Goal: Task Accomplishment & Management: Manage account settings

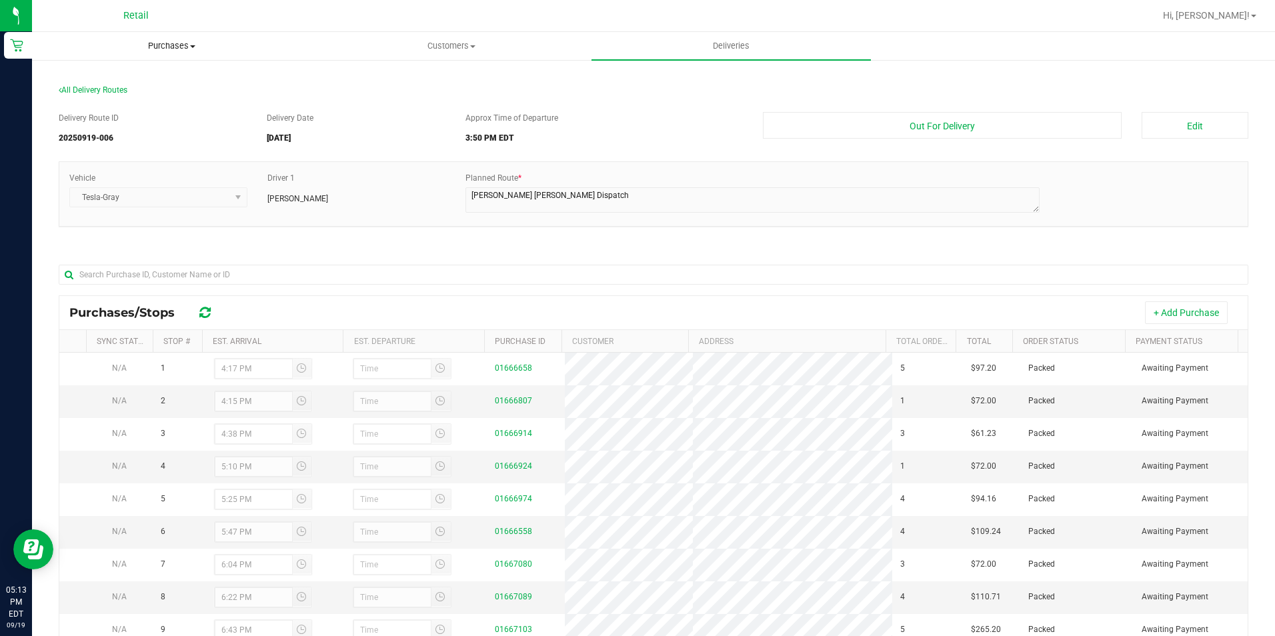
click at [201, 53] on uib-tab-heading "Purchases Summary of purchases Fulfillment All purchases" at bounding box center [172, 46] width 278 height 27
click at [154, 83] on span "Summary of purchases" at bounding box center [100, 80] width 137 height 11
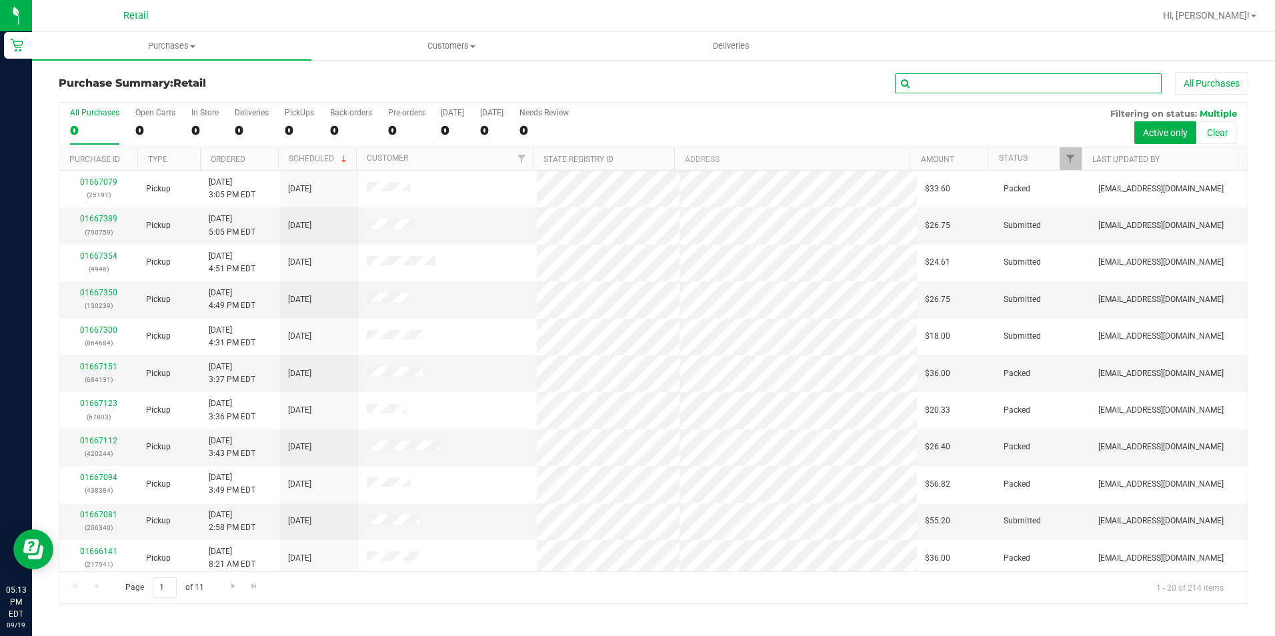
click at [969, 75] on input "text" at bounding box center [1028, 83] width 267 height 20
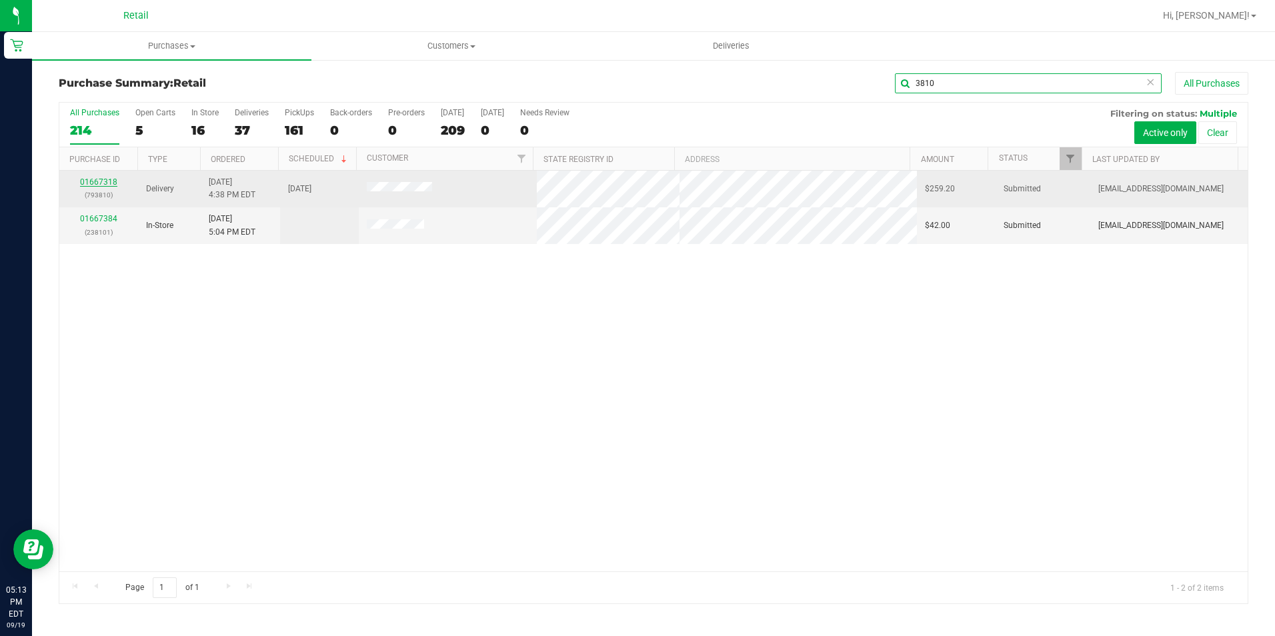
type input "3810"
click at [93, 180] on link "01667318" at bounding box center [98, 181] width 37 height 9
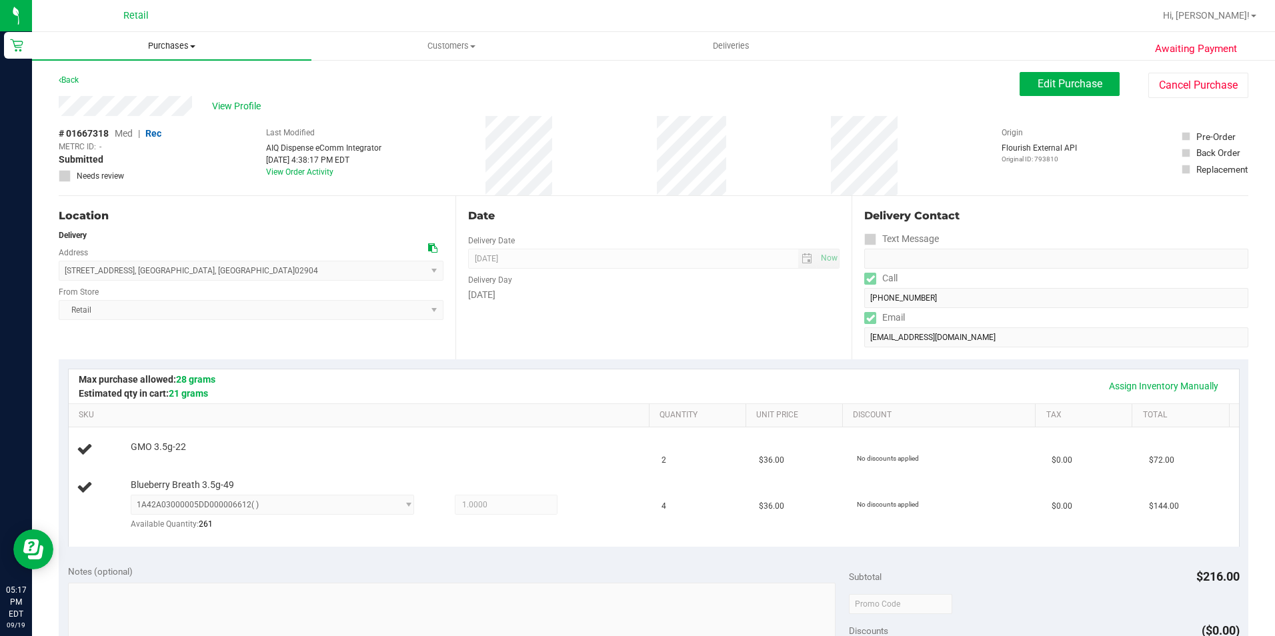
click at [189, 46] on span "Purchases" at bounding box center [171, 46] width 279 height 12
click at [374, 114] on div "View Profile" at bounding box center [539, 106] width 961 height 20
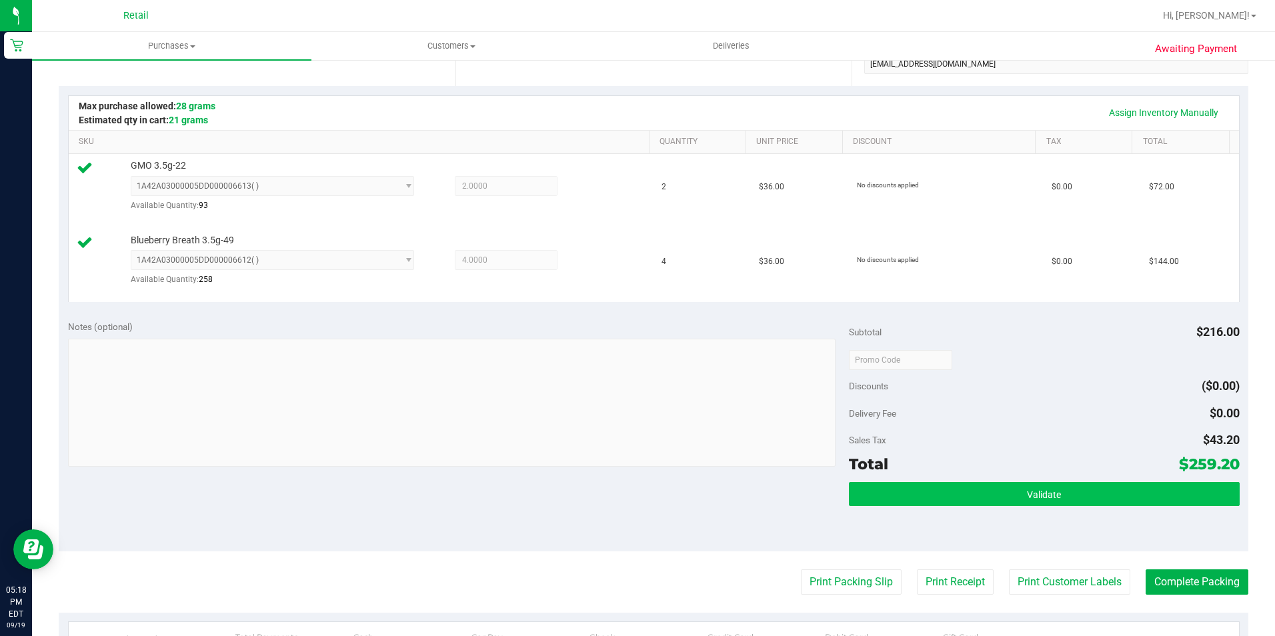
scroll to position [333, 0]
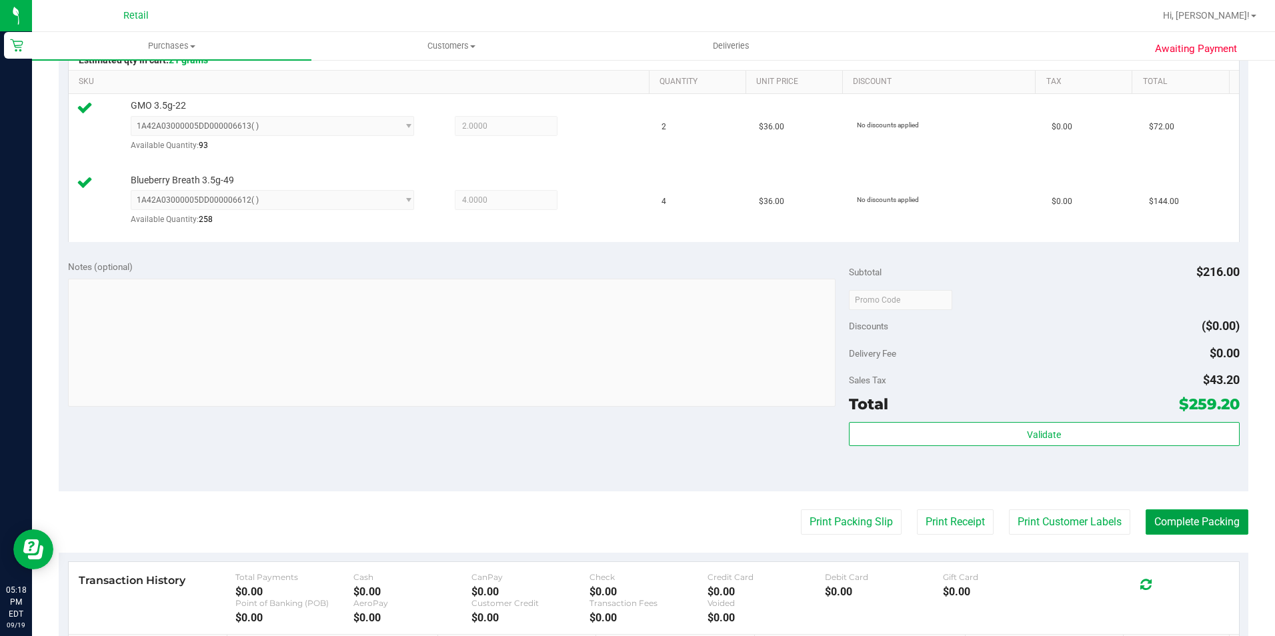
drag, startPoint x: 1155, startPoint y: 523, endPoint x: 1109, endPoint y: 521, distance: 46.0
click at [1155, 523] on button "Complete Packing" at bounding box center [1196, 521] width 103 height 25
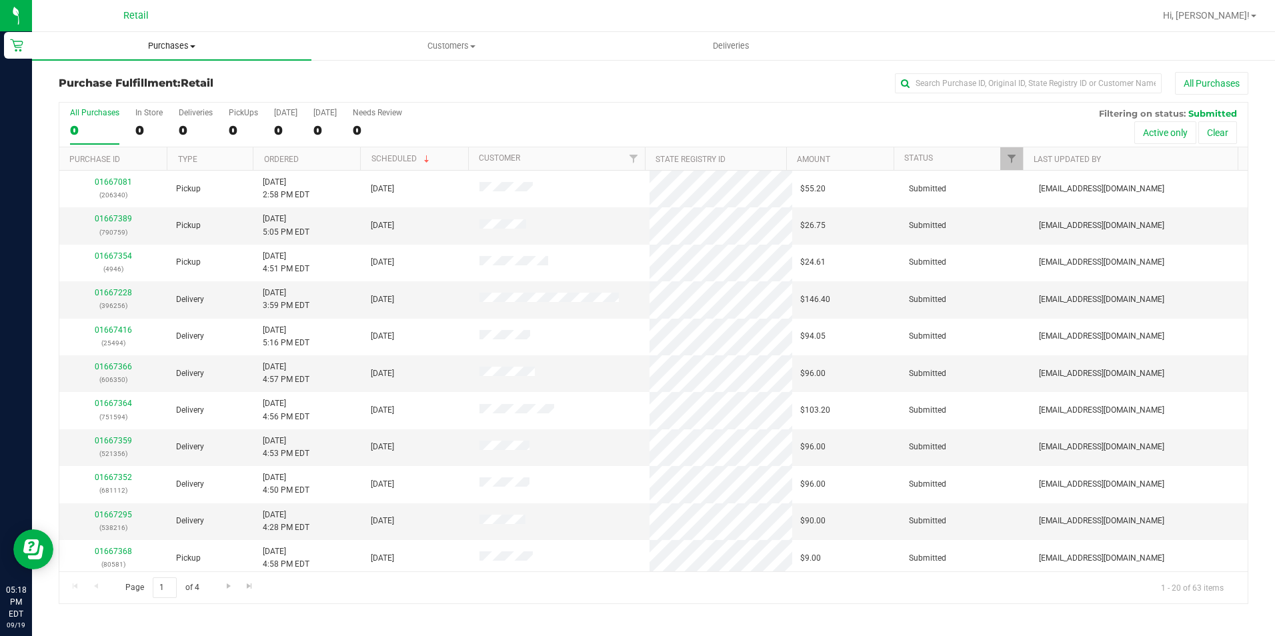
click at [199, 51] on span "Purchases" at bounding box center [171, 46] width 279 height 12
click at [160, 80] on span "Summary of purchases" at bounding box center [100, 80] width 137 height 11
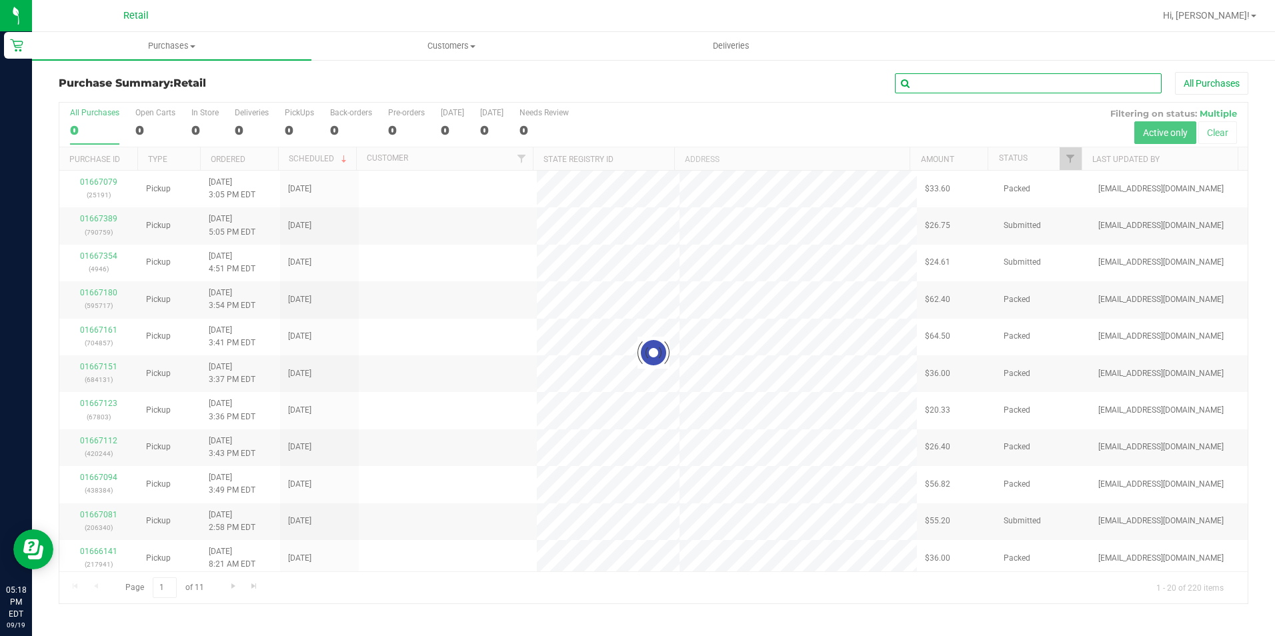
click at [1053, 80] on input "text" at bounding box center [1028, 83] width 267 height 20
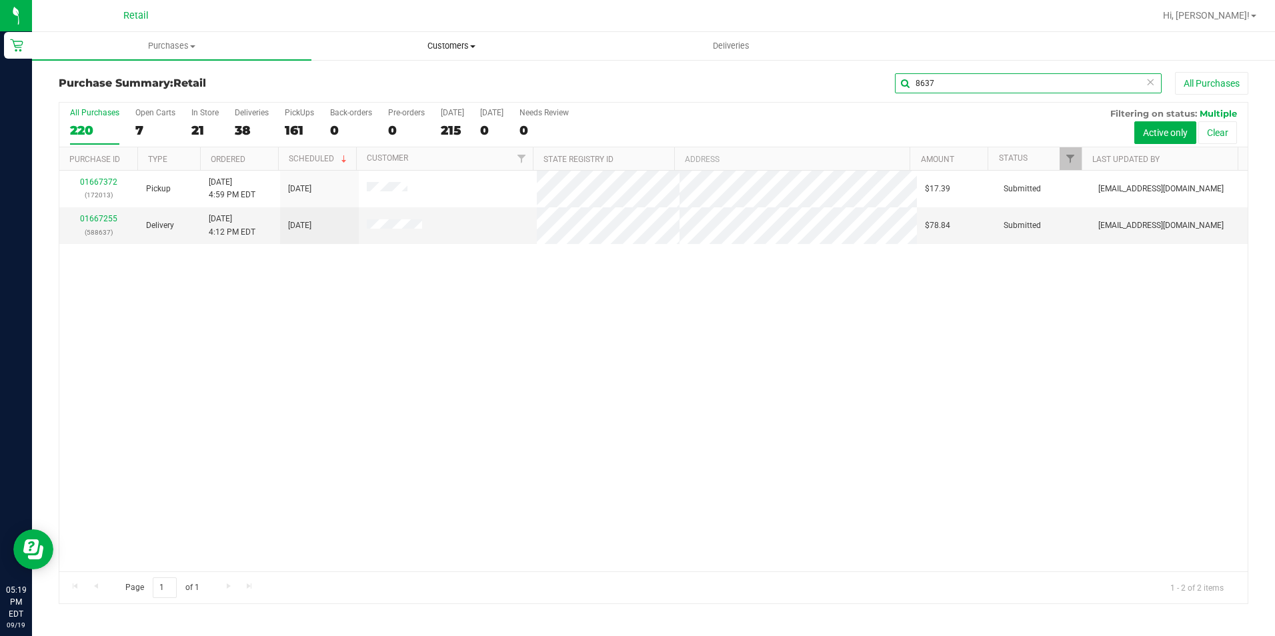
type input "8637"
click at [473, 39] on uib-tab-heading "Customers All customers Add a new customer All physicians" at bounding box center [451, 46] width 278 height 27
click at [436, 80] on li "All customers" at bounding box center [450, 81] width 279 height 16
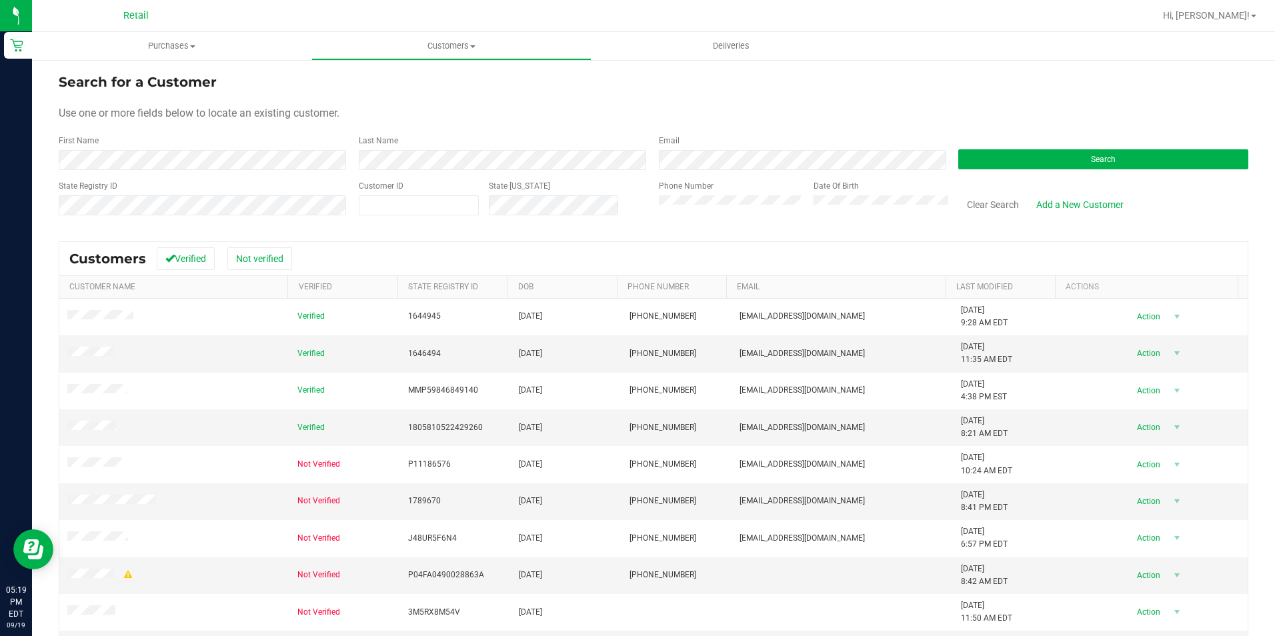
click at [694, 201] on div "Phone Number" at bounding box center [731, 203] width 145 height 47
drag, startPoint x: 705, startPoint y: 233, endPoint x: 717, endPoint y: 171, distance: 63.3
click at [705, 229] on div "Search for a Customer Use one or more fields below to locate an existing custom…" at bounding box center [653, 402] width 1189 height 660
click at [717, 171] on form "Search for a Customer Use one or more fields below to locate an existing custom…" at bounding box center [653, 149] width 1189 height 155
click at [1037, 144] on div "Search" at bounding box center [1098, 152] width 300 height 35
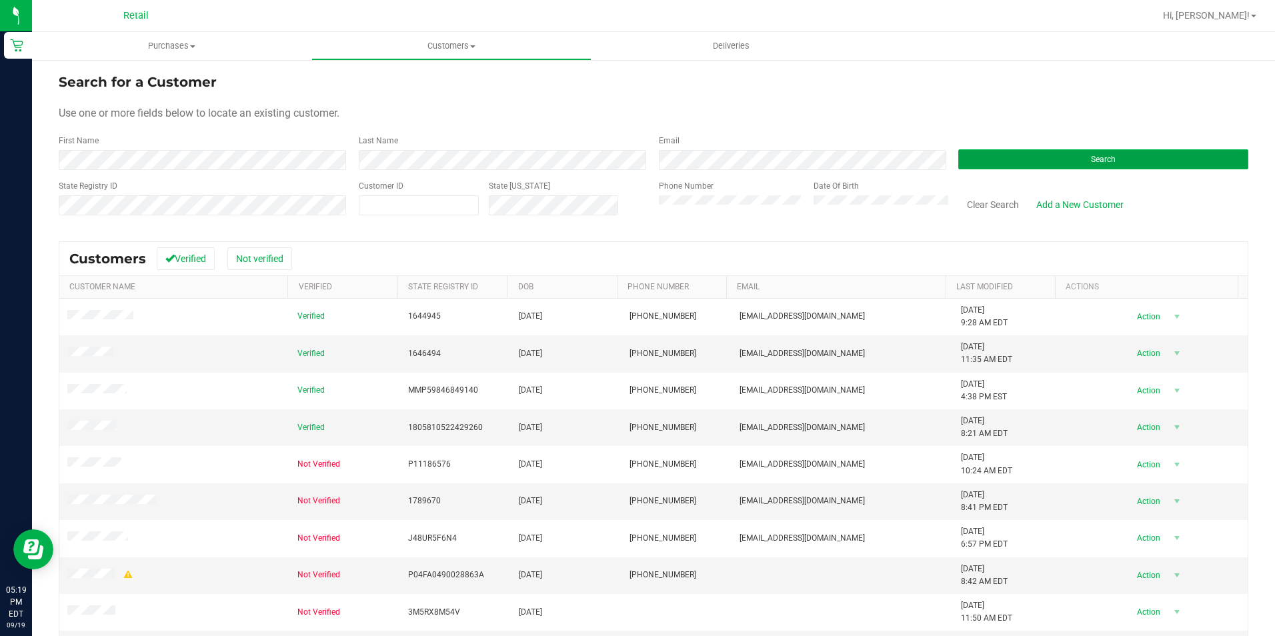
click at [1039, 153] on button "Search" at bounding box center [1103, 159] width 290 height 20
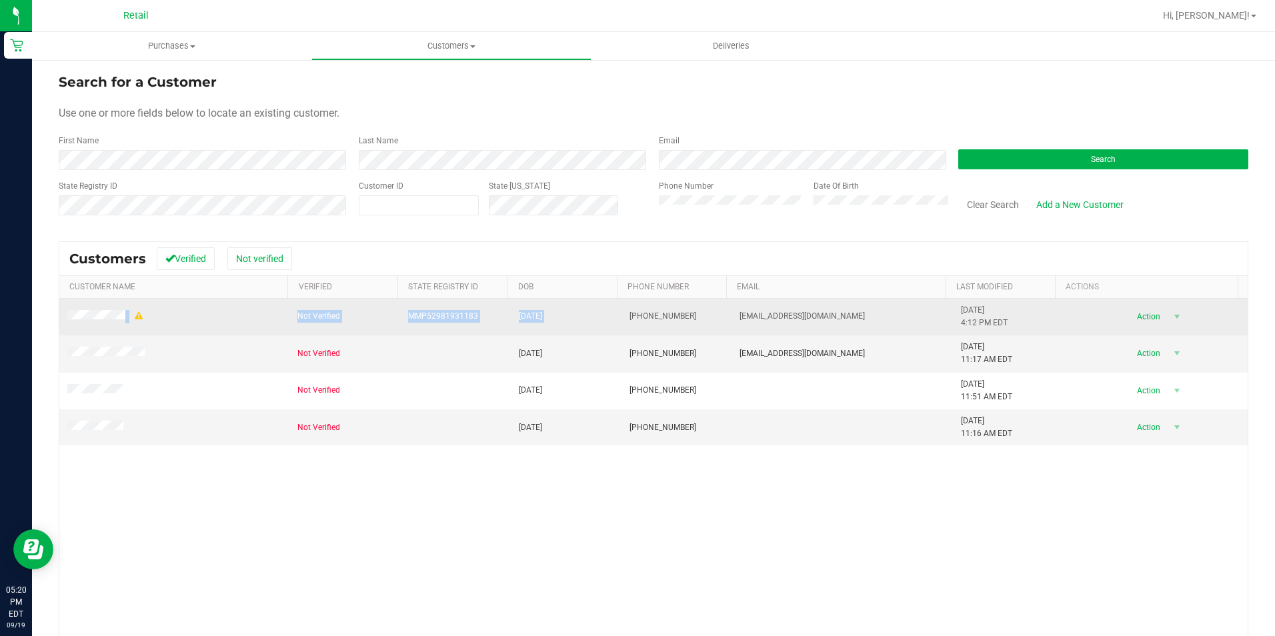
drag, startPoint x: 671, startPoint y: 491, endPoint x: 620, endPoint y: 307, distance: 190.2
click at [620, 307] on div "Not Verified MMP52981931183 [DATE] (401) 999-7717 [EMAIL_ADDRESS][DOMAIN_NAME] …" at bounding box center [653, 499] width 1188 height 401
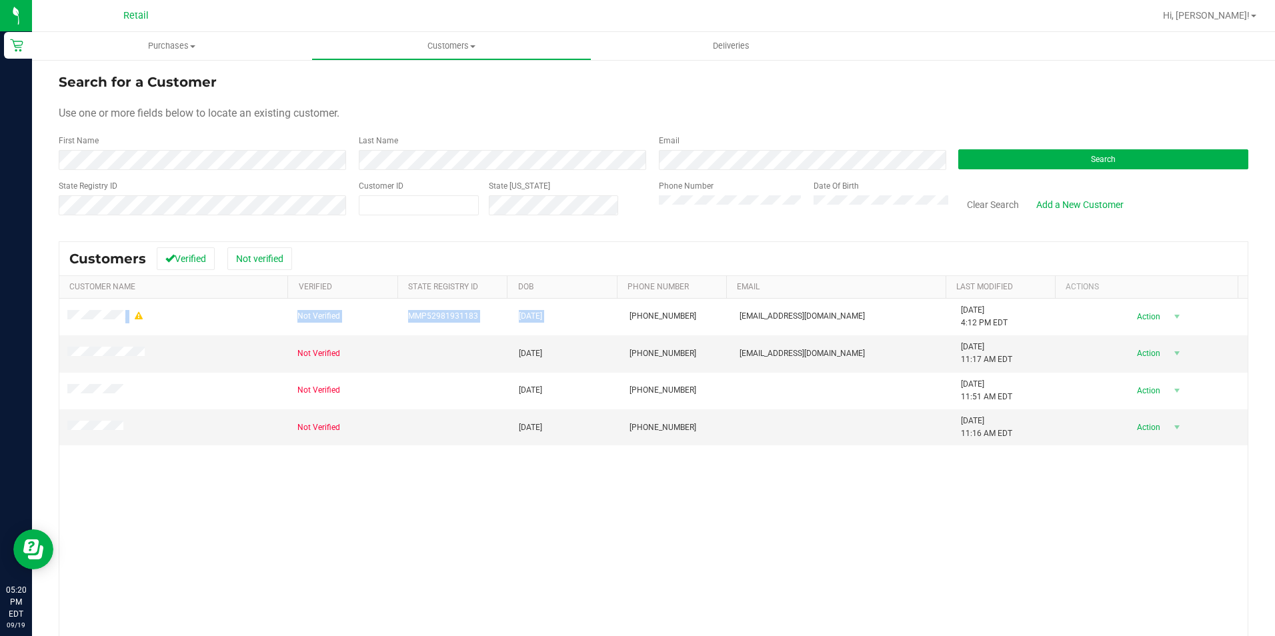
click at [671, 581] on div "Not Verified MMP52981931183 [DATE] (401) 999-7717 [EMAIL_ADDRESS][DOMAIN_NAME] …" at bounding box center [653, 499] width 1188 height 401
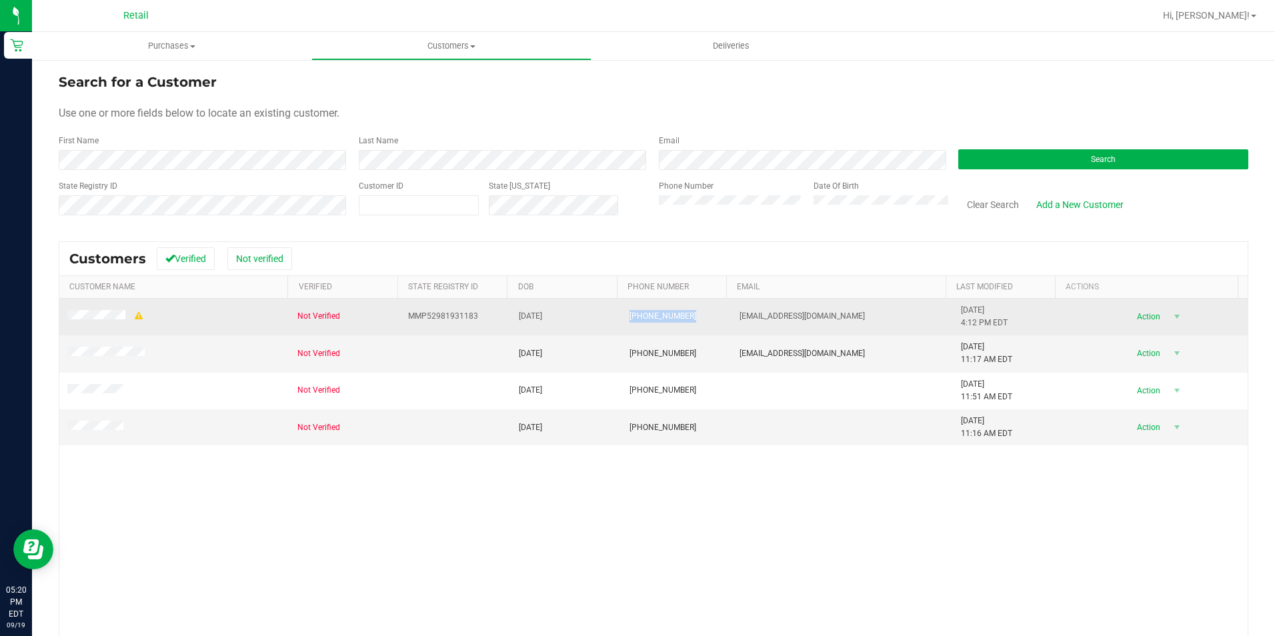
drag, startPoint x: 689, startPoint y: 317, endPoint x: 617, endPoint y: 320, distance: 72.1
click at [621, 320] on td "[PHONE_NUMBER]" at bounding box center [676, 317] width 111 height 37
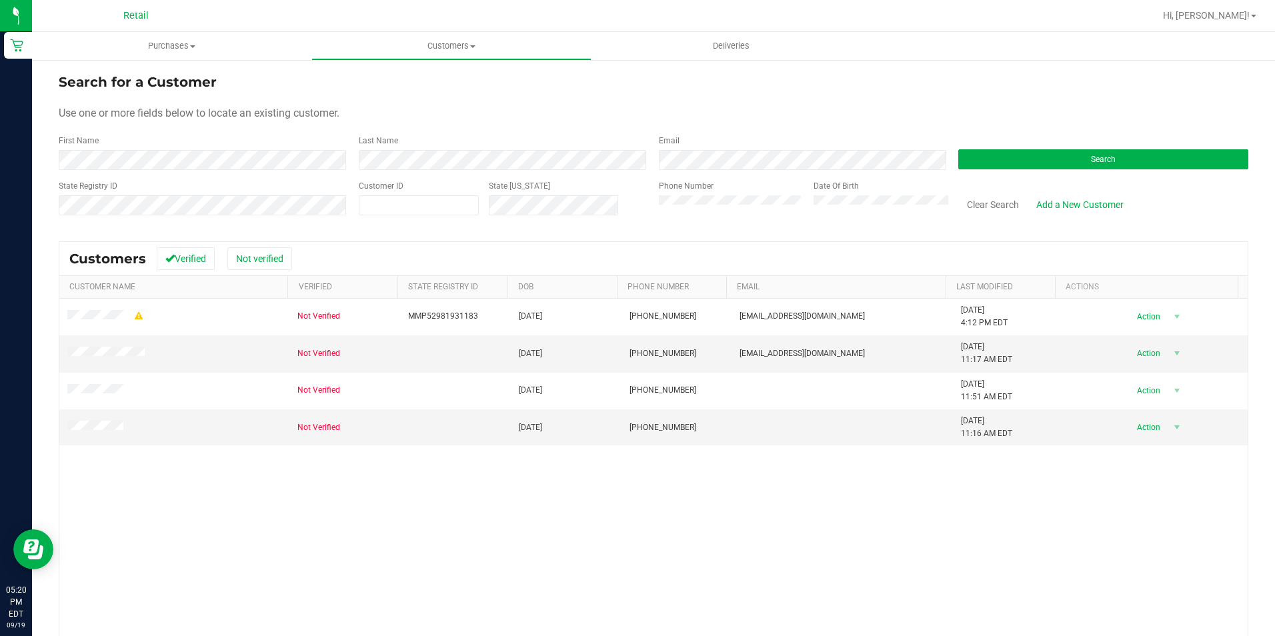
click at [627, 513] on div "Not Verified MMP52981931183 [DATE] (401) 999-7717 [EMAIL_ADDRESS][DOMAIN_NAME] …" at bounding box center [653, 499] width 1188 height 401
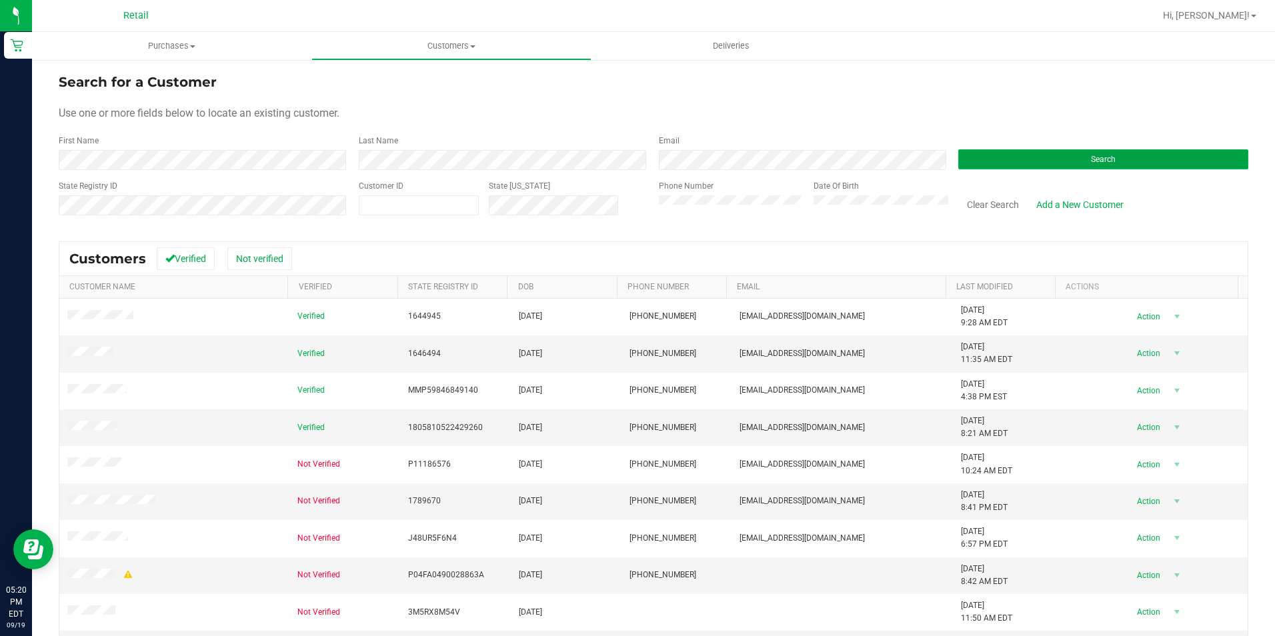
click at [1118, 155] on button "Search" at bounding box center [1103, 159] width 290 height 20
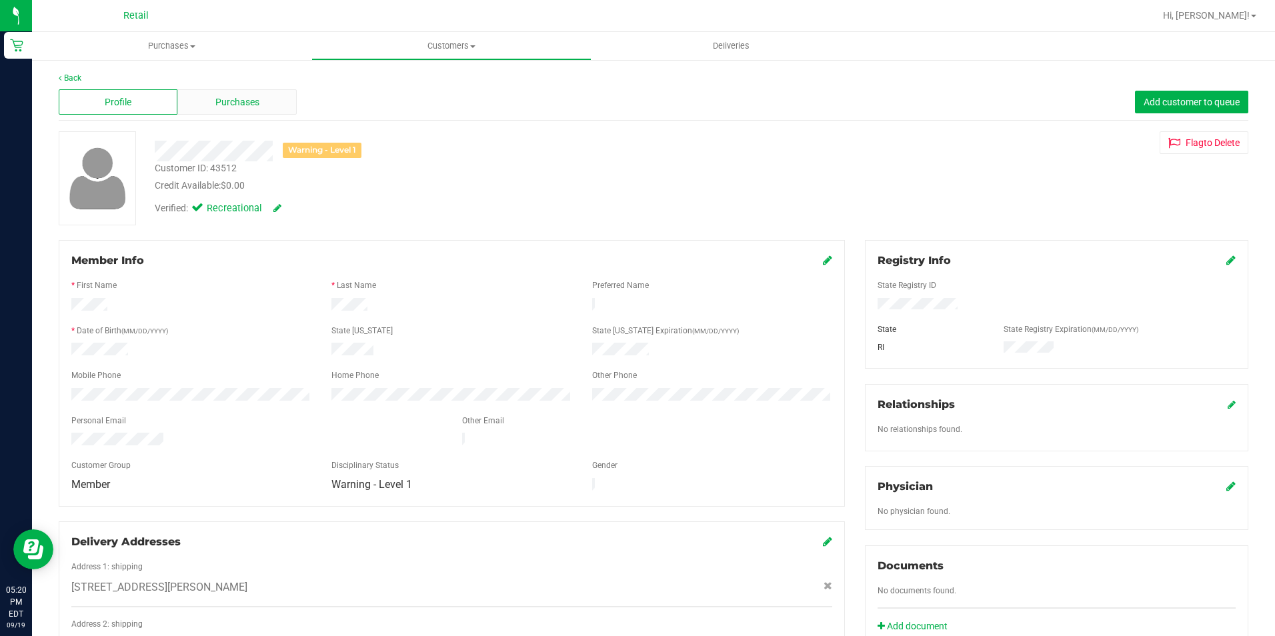
click at [263, 107] on div "Purchases" at bounding box center [236, 101] width 119 height 25
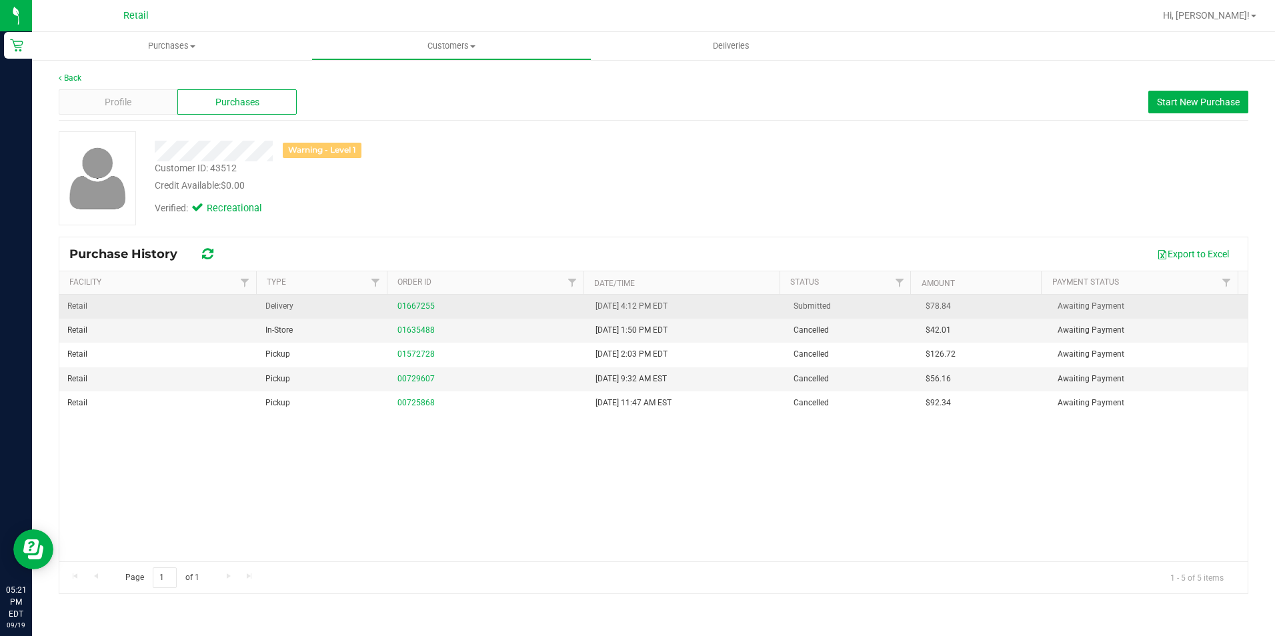
click at [418, 295] on td "01667255" at bounding box center [488, 307] width 198 height 24
click at [417, 310] on link "01667255" at bounding box center [415, 305] width 37 height 9
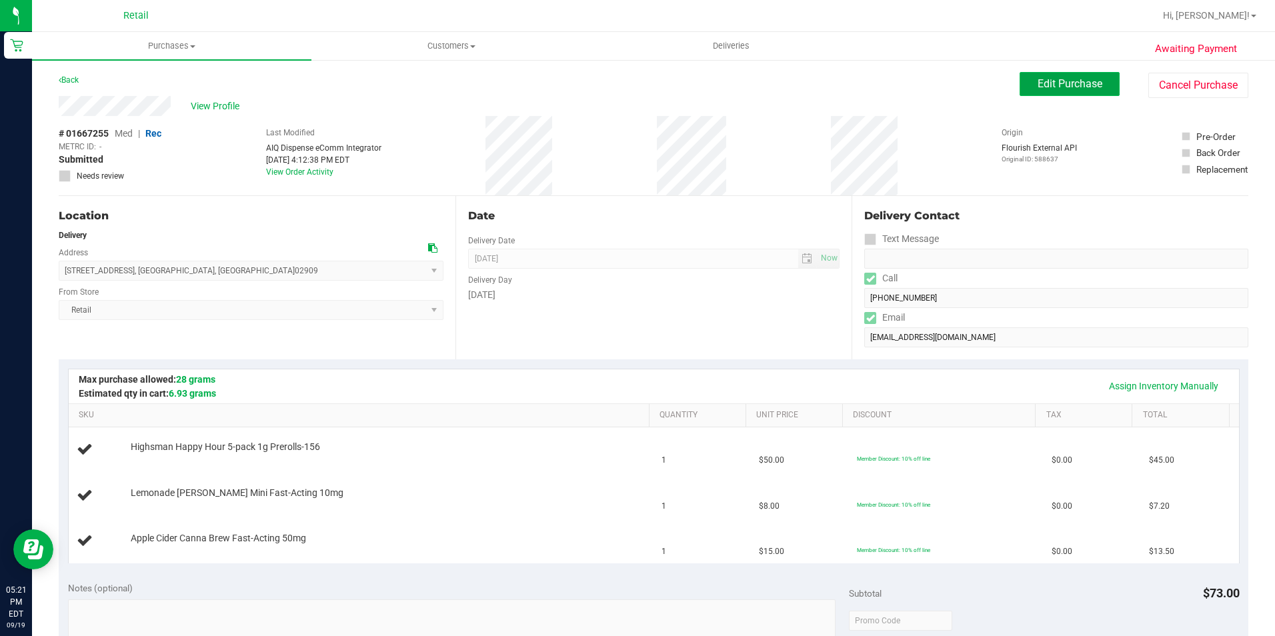
click at [1043, 79] on span "Edit Purchase" at bounding box center [1069, 83] width 65 height 13
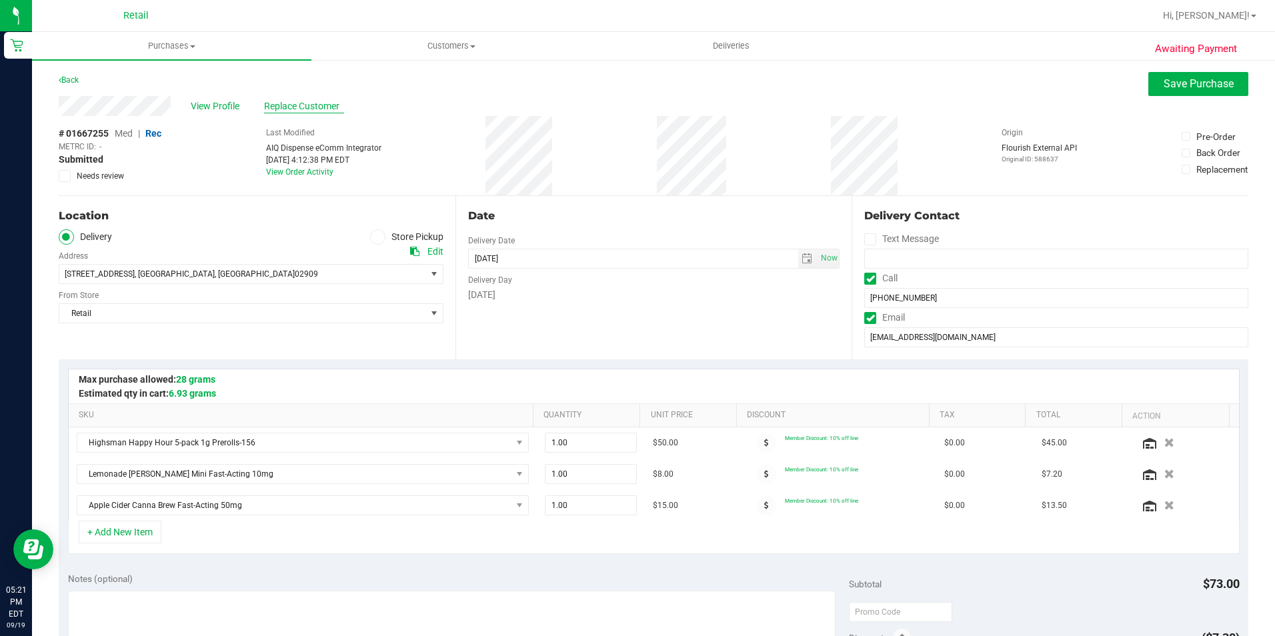
click at [289, 103] on span "Replace Customer" at bounding box center [304, 106] width 80 height 14
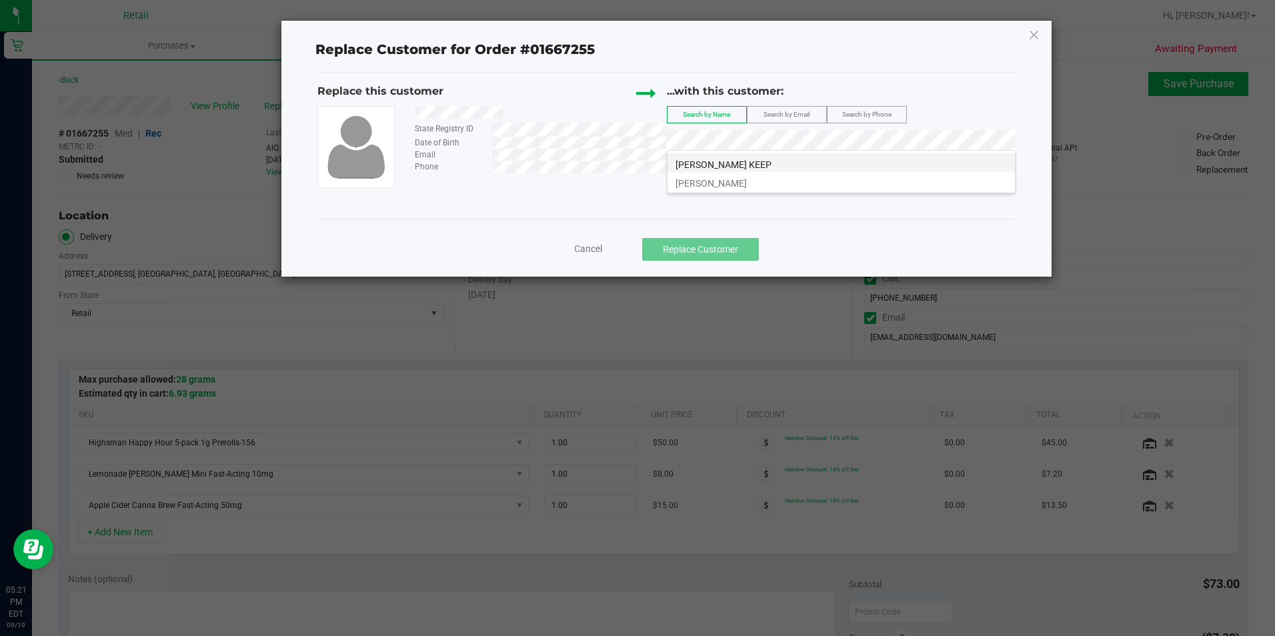
click at [747, 162] on span "[PERSON_NAME] KEEP" at bounding box center [723, 164] width 96 height 11
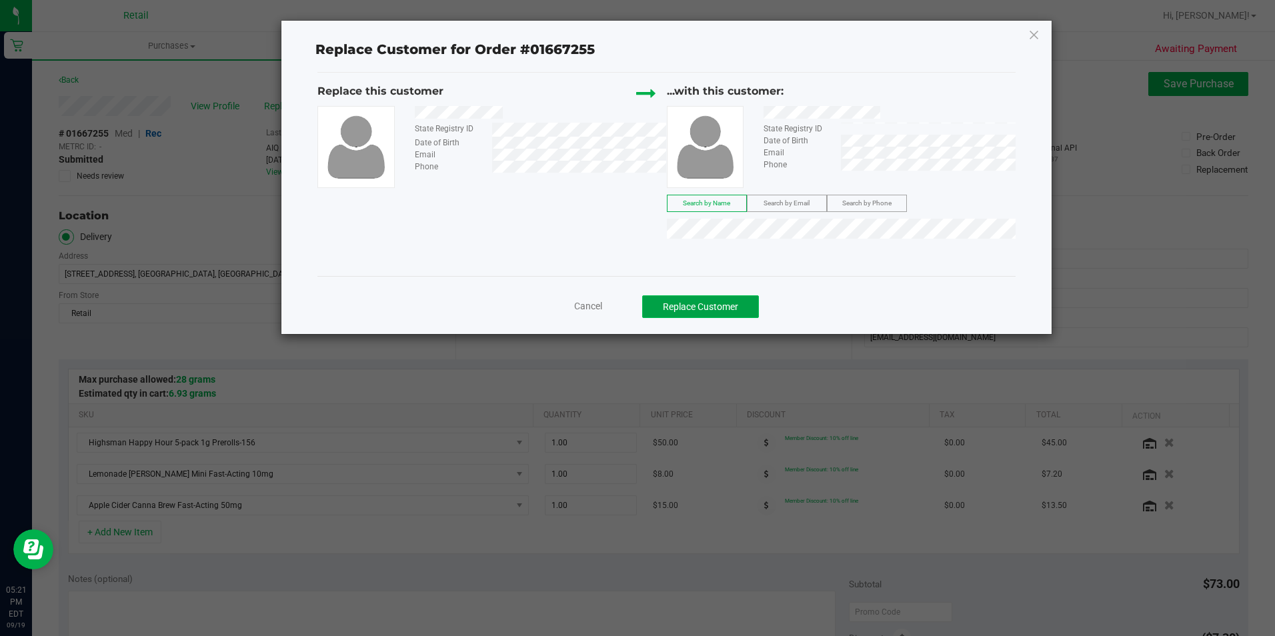
click at [724, 303] on button "Replace Customer" at bounding box center [700, 306] width 117 height 23
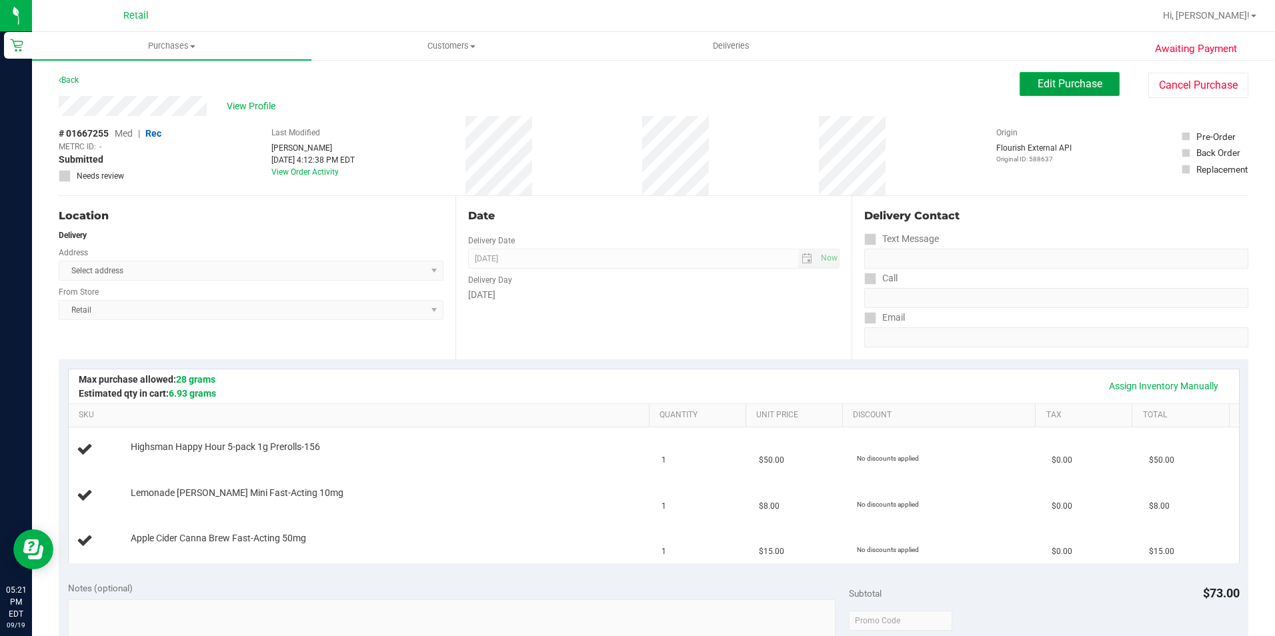
click at [1099, 76] on button "Edit Purchase" at bounding box center [1069, 84] width 100 height 24
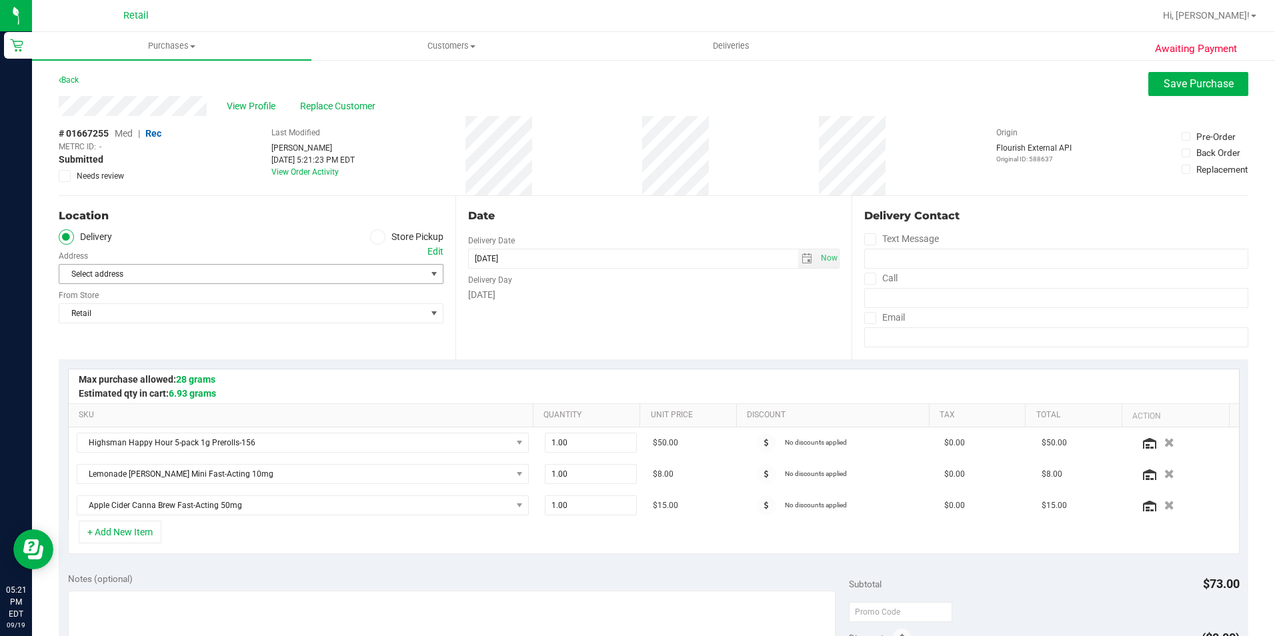
click at [101, 269] on span "Select address" at bounding box center [233, 274] width 348 height 19
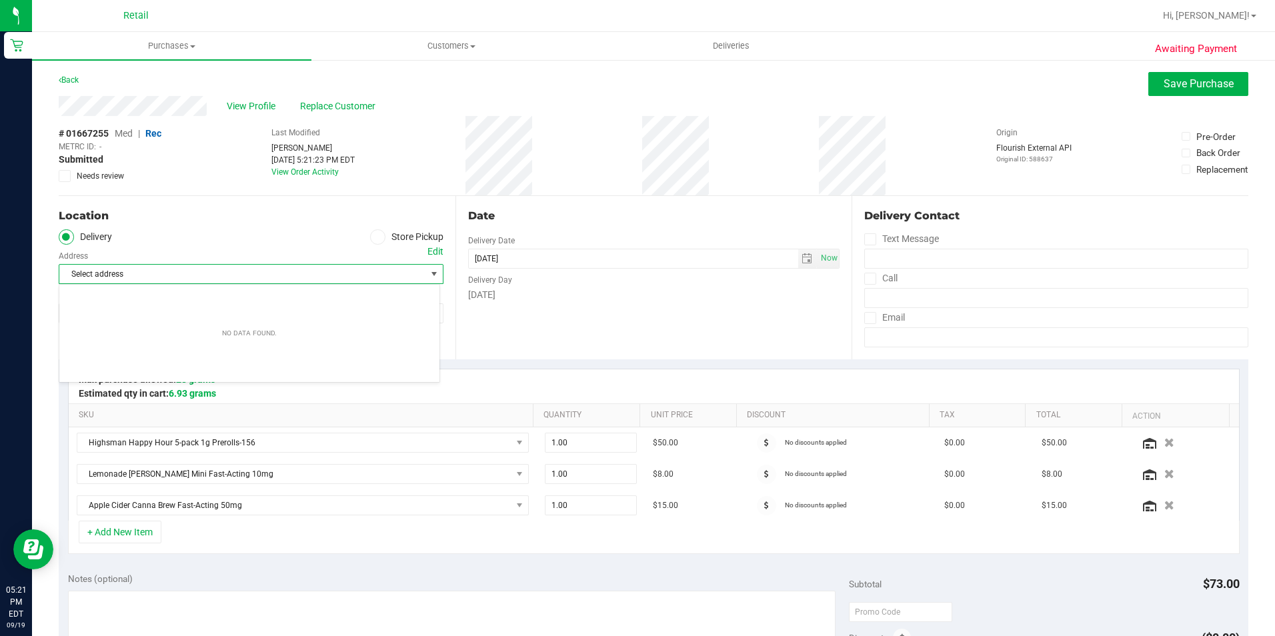
click at [244, 254] on div "Select address Select address" at bounding box center [251, 264] width 385 height 39
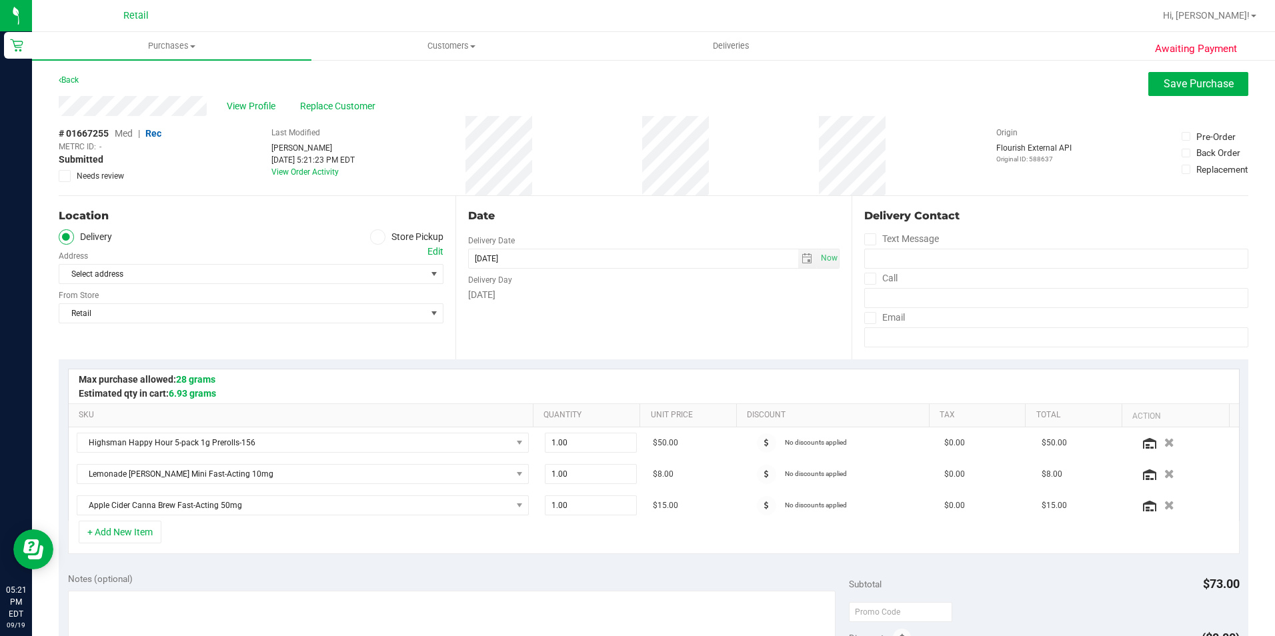
click at [435, 248] on div "Edit" at bounding box center [435, 252] width 16 height 14
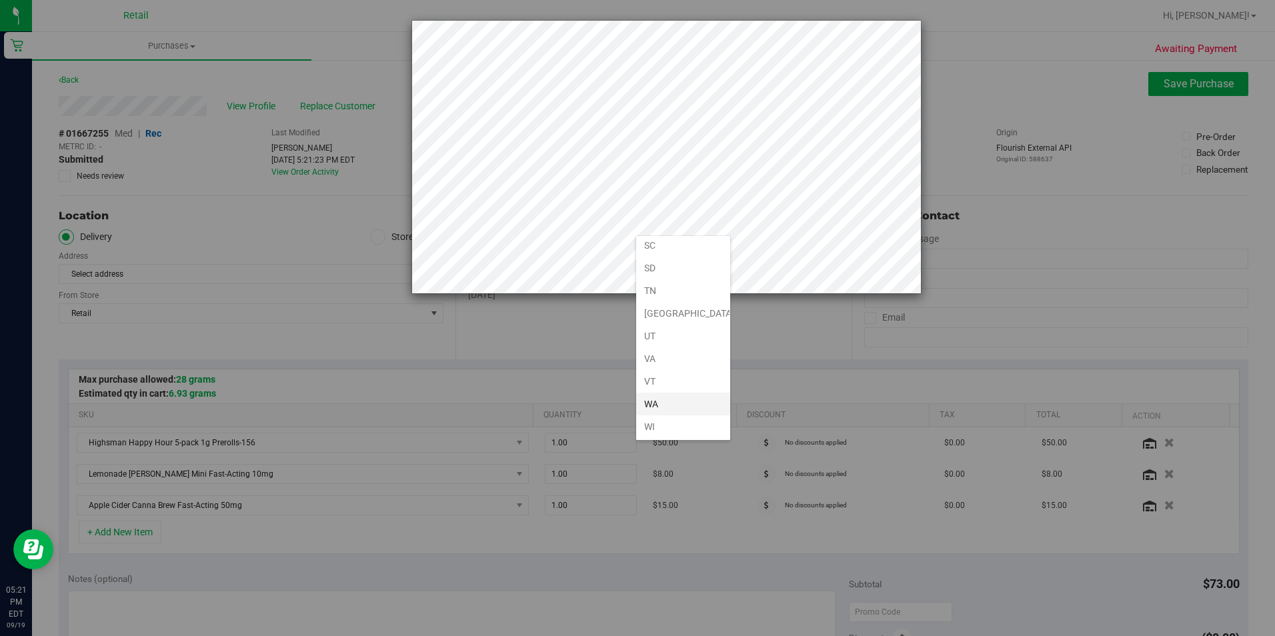
scroll to position [979, 0]
click at [672, 272] on li "[GEOGRAPHIC_DATA]" at bounding box center [683, 268] width 94 height 23
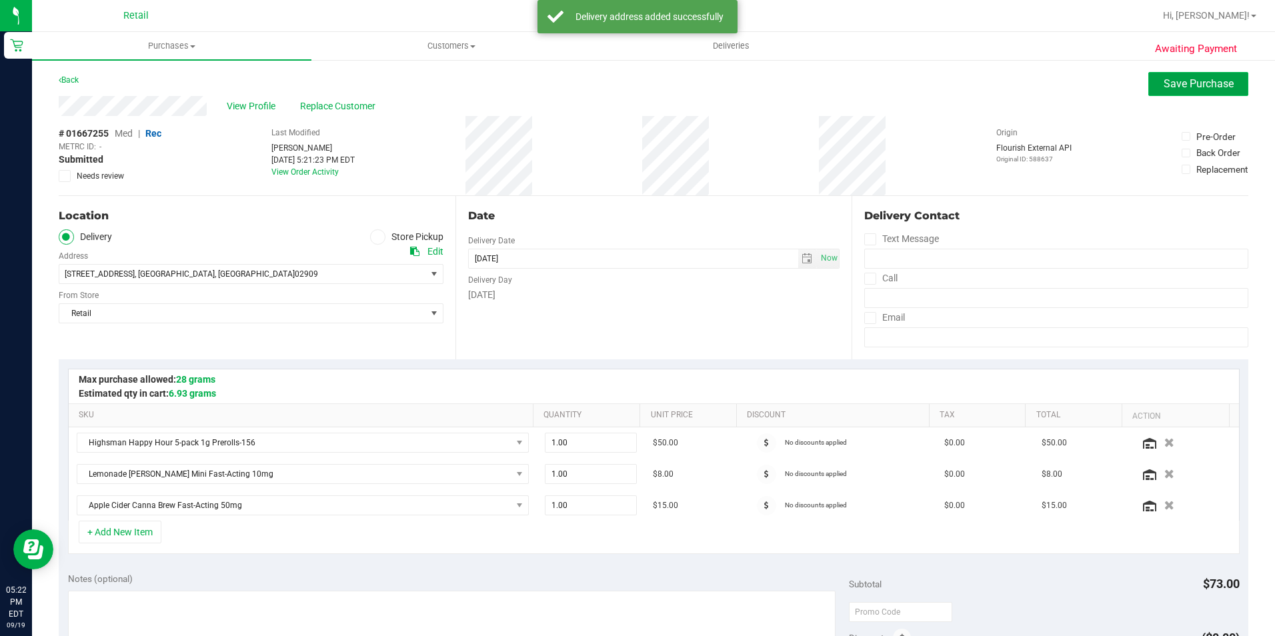
click at [1157, 75] on button "Save Purchase" at bounding box center [1198, 84] width 100 height 24
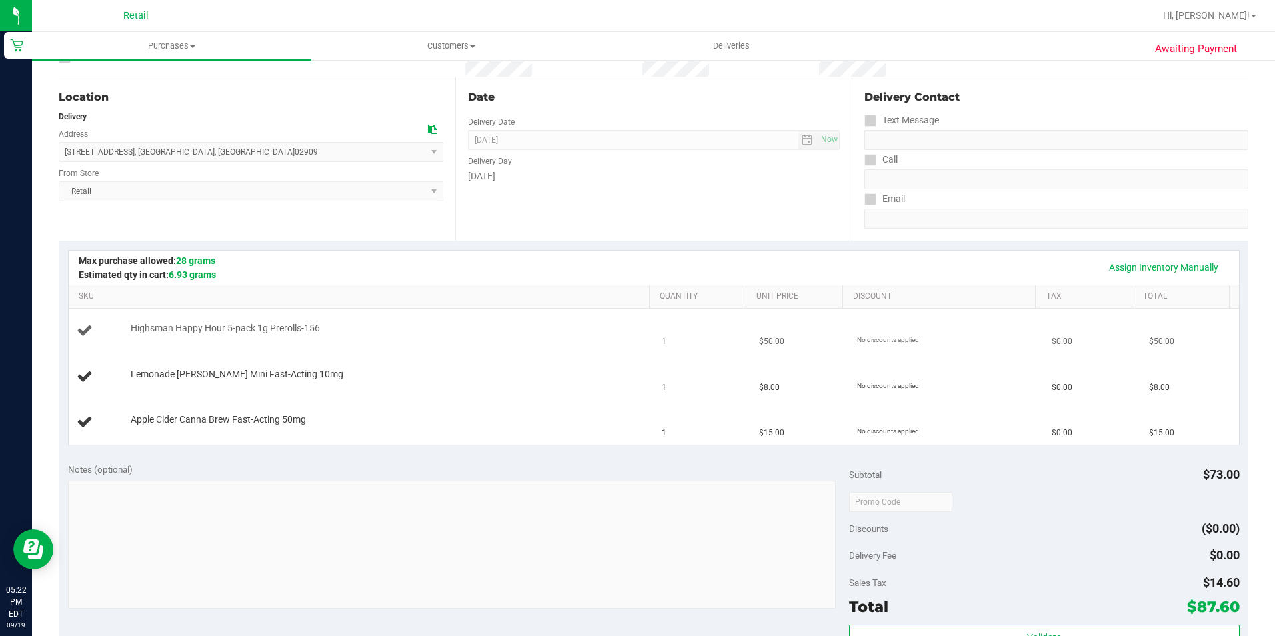
scroll to position [133, 0]
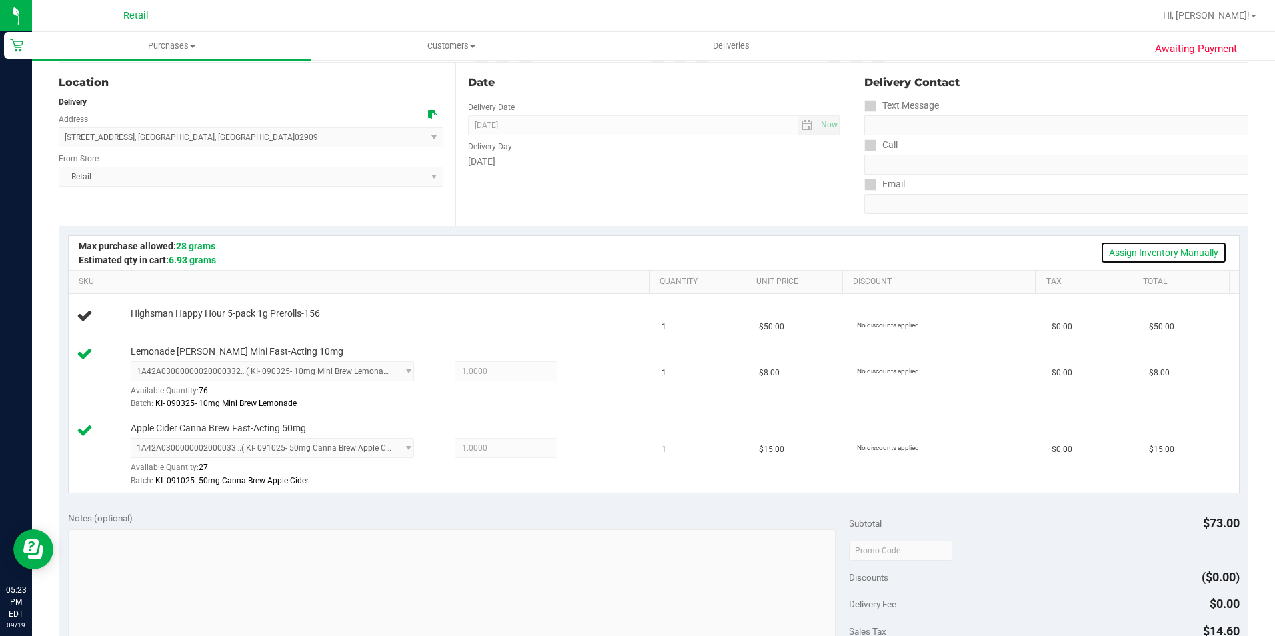
click at [1139, 256] on link "Assign Inventory Manually" at bounding box center [1163, 252] width 127 height 23
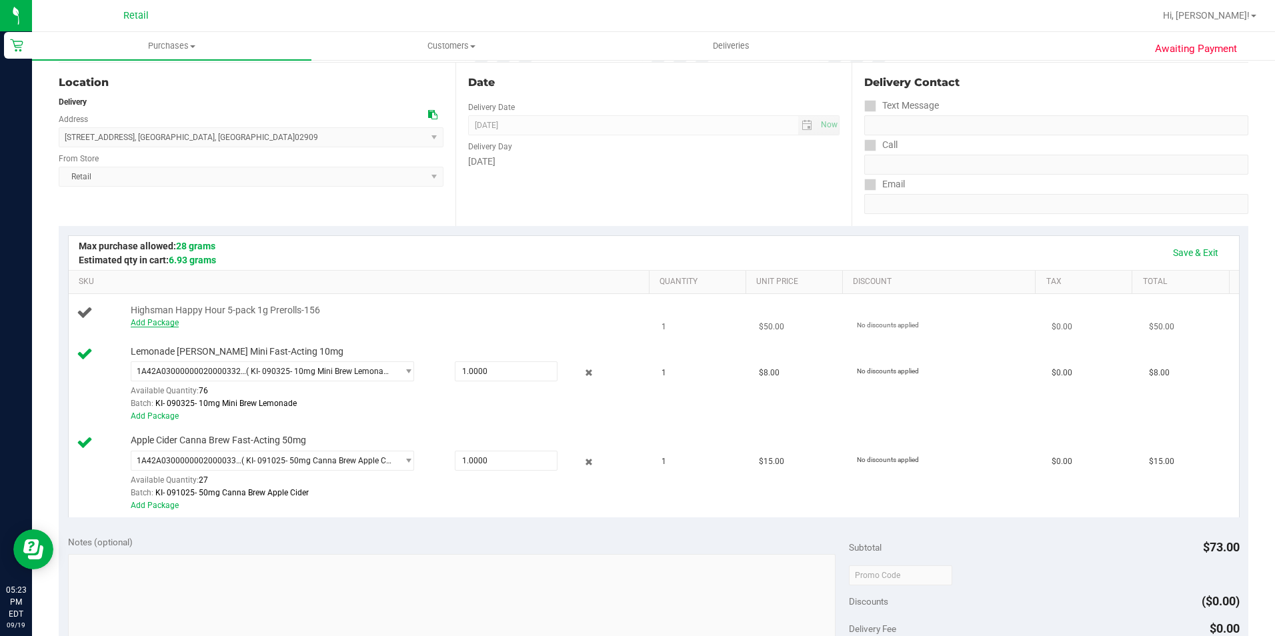
click at [168, 325] on link "Add Package" at bounding box center [155, 322] width 48 height 9
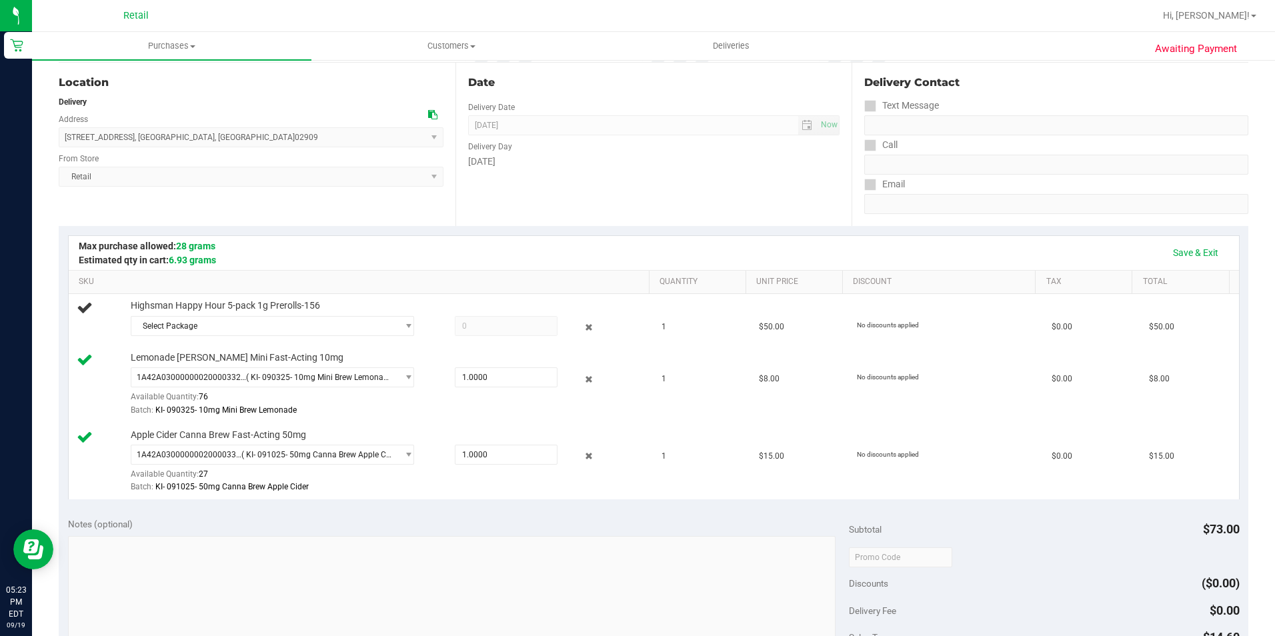
click at [226, 314] on div "Highsman Happy Hour 5-pack 1g Prerolls-156 Select Package 1A42A03000001FC000001…" at bounding box center [383, 319] width 519 height 41
click at [237, 324] on span "Select Package" at bounding box center [264, 326] width 266 height 19
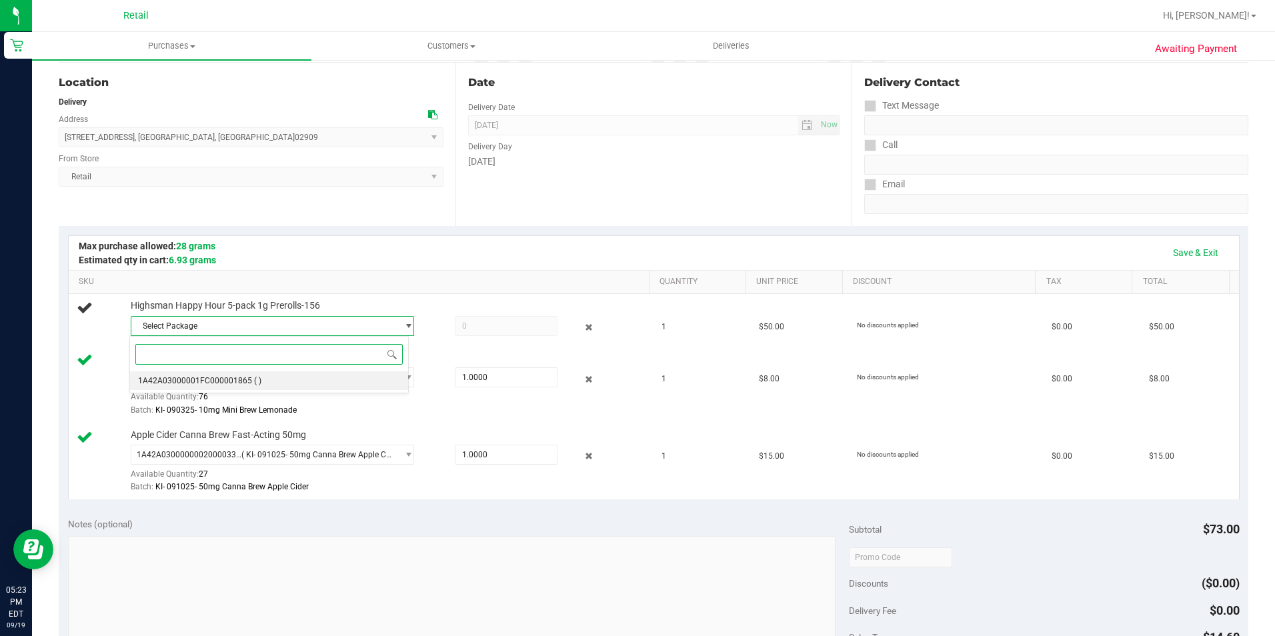
click at [196, 374] on li "1A42A03000001FC000001865 ( )" at bounding box center [268, 380] width 277 height 19
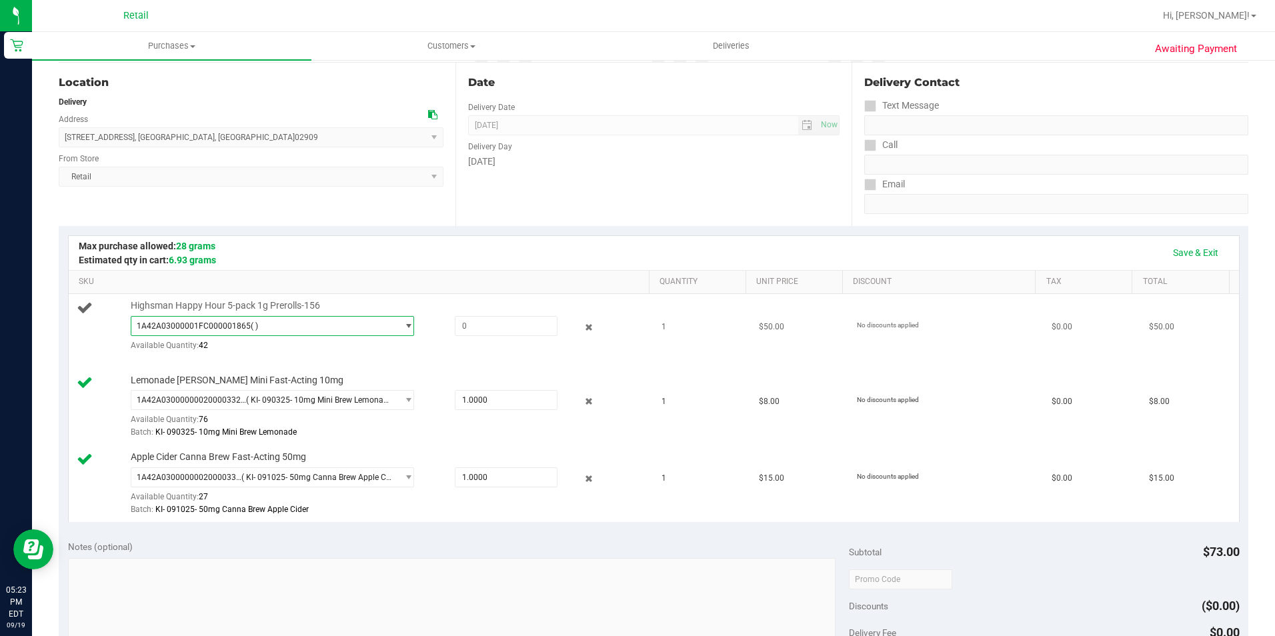
drag, startPoint x: 488, startPoint y: 331, endPoint x: 438, endPoint y: 331, distance: 50.0
click at [439, 331] on div at bounding box center [493, 326] width 128 height 20
type input "1"
type input "1.0000"
click at [1181, 257] on link "Save & Exit" at bounding box center [1195, 252] width 63 height 23
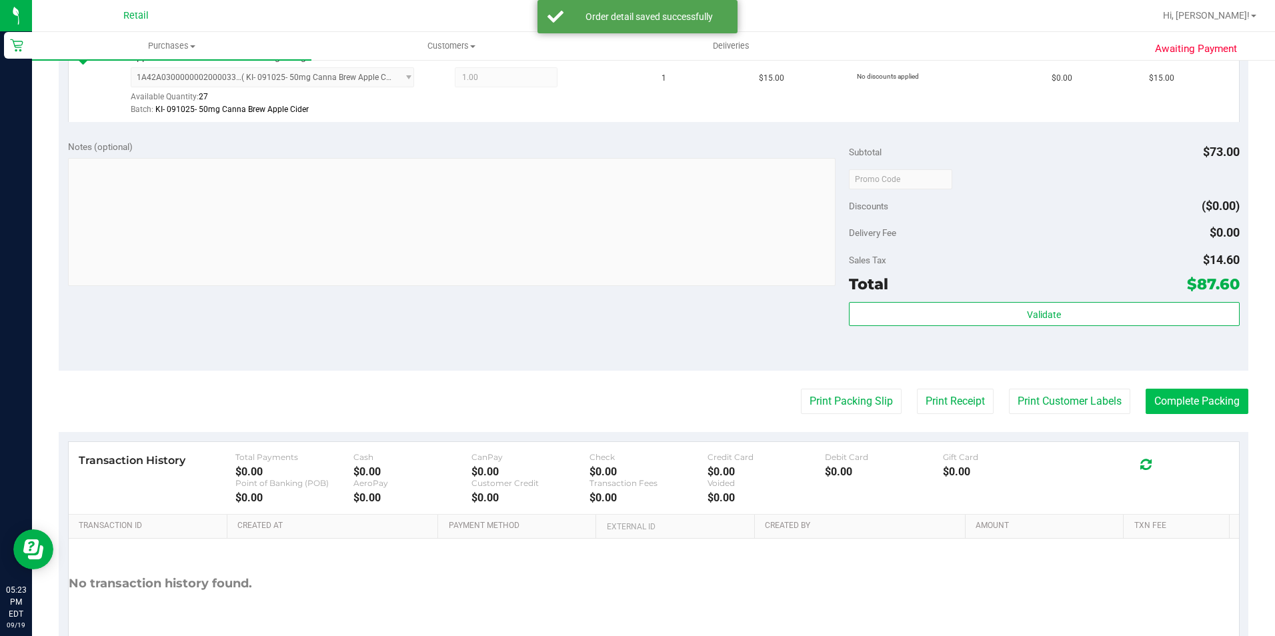
scroll to position [605, 0]
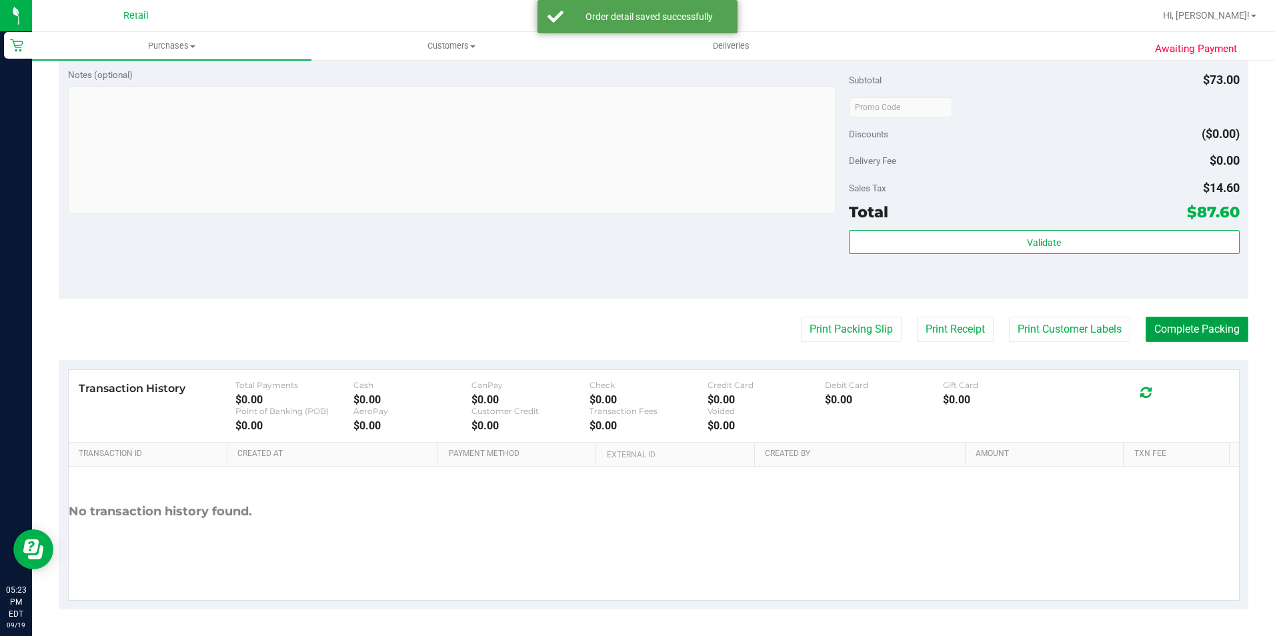
click at [1155, 321] on button "Complete Packing" at bounding box center [1196, 329] width 103 height 25
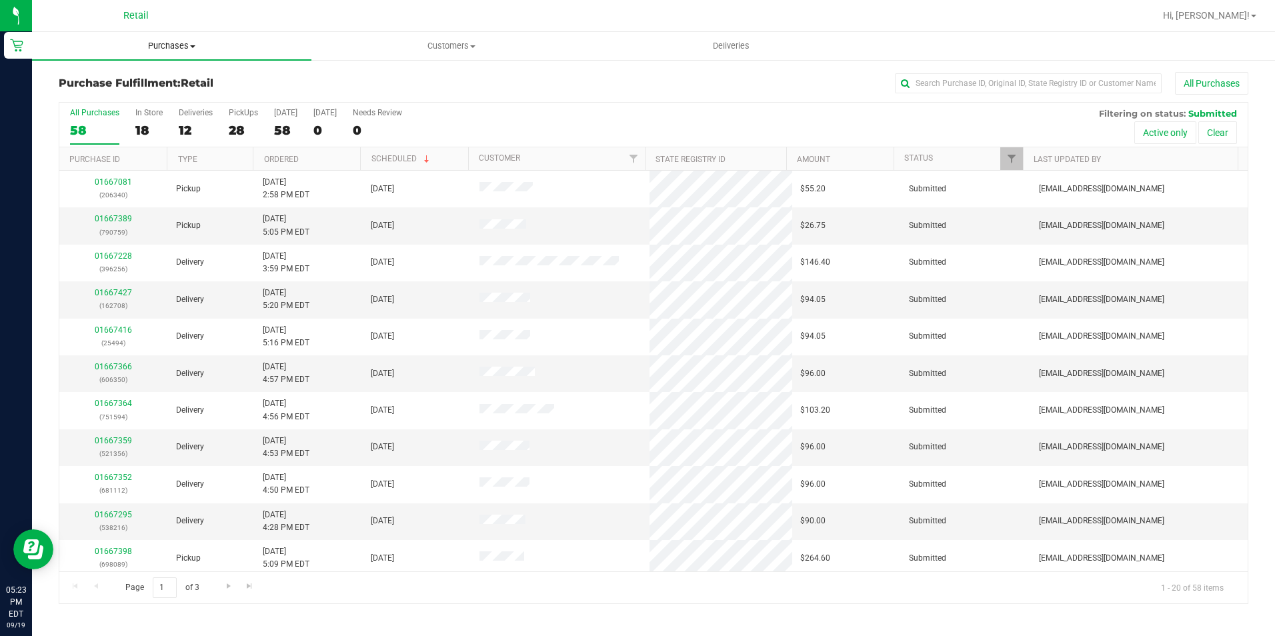
click at [181, 53] on uib-tab-heading "Purchases Summary of purchases Fulfillment All purchases" at bounding box center [171, 46] width 279 height 28
click at [136, 76] on span "Summary of purchases" at bounding box center [100, 80] width 137 height 11
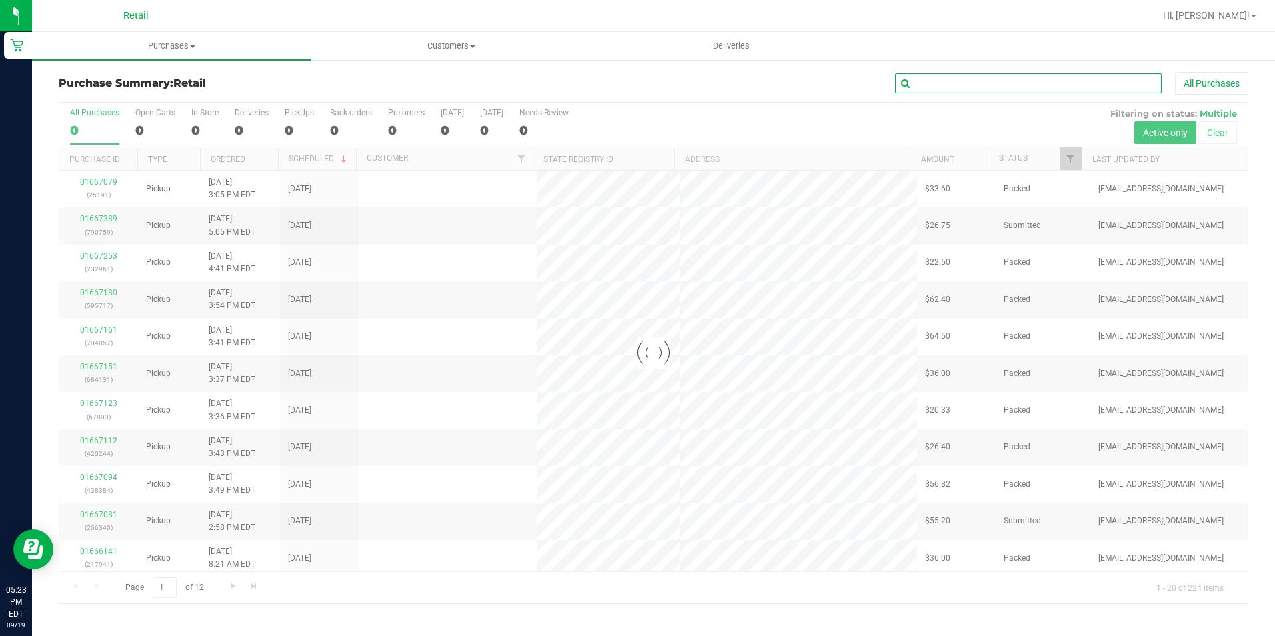
click at [1019, 79] on input "text" at bounding box center [1028, 83] width 267 height 20
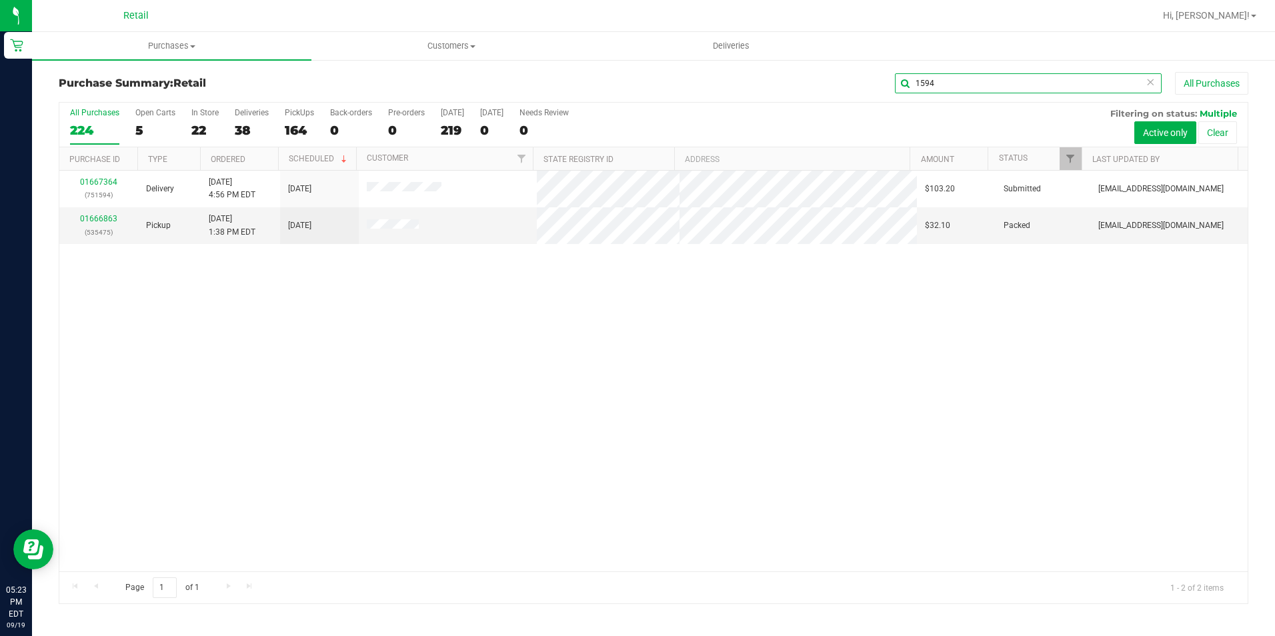
type input "1594"
click at [101, 179] on link "01667364" at bounding box center [98, 181] width 37 height 9
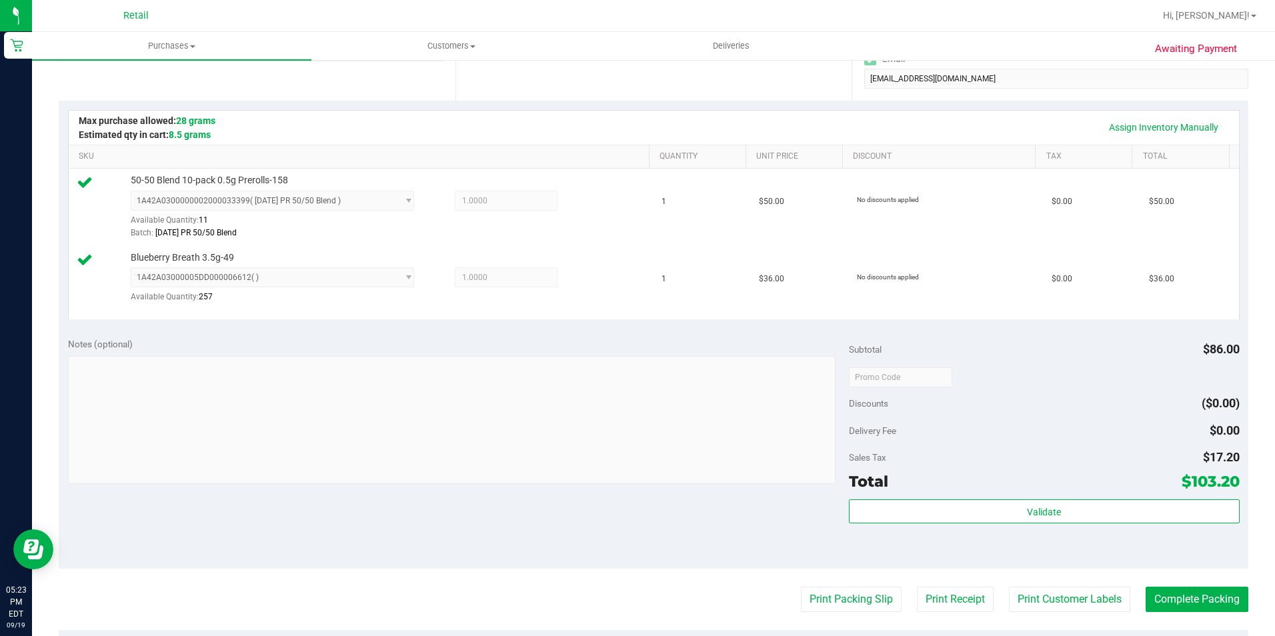
scroll to position [400, 0]
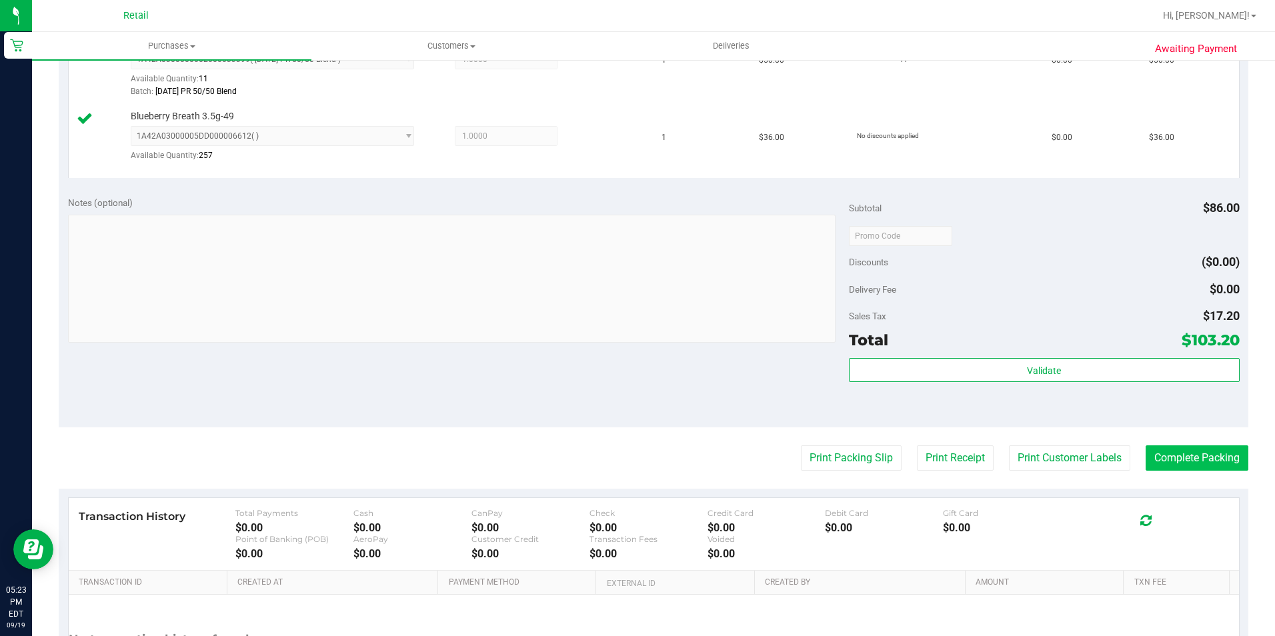
click at [1167, 471] on purchase-details "Back Edit Purchase Cancel Purchase View Profile # 01667364 Med | Rec METRC ID: …" at bounding box center [653, 205] width 1189 height 1066
click at [1170, 463] on button "Complete Packing" at bounding box center [1196, 457] width 103 height 25
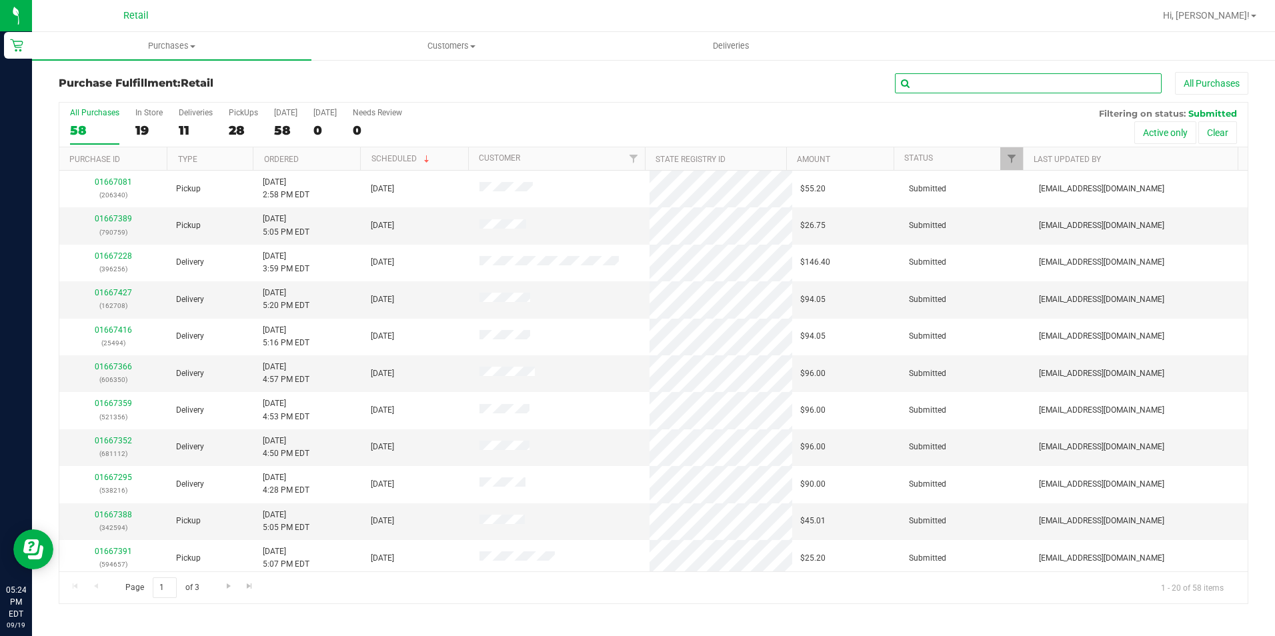
click at [1031, 80] on input "text" at bounding box center [1028, 83] width 267 height 20
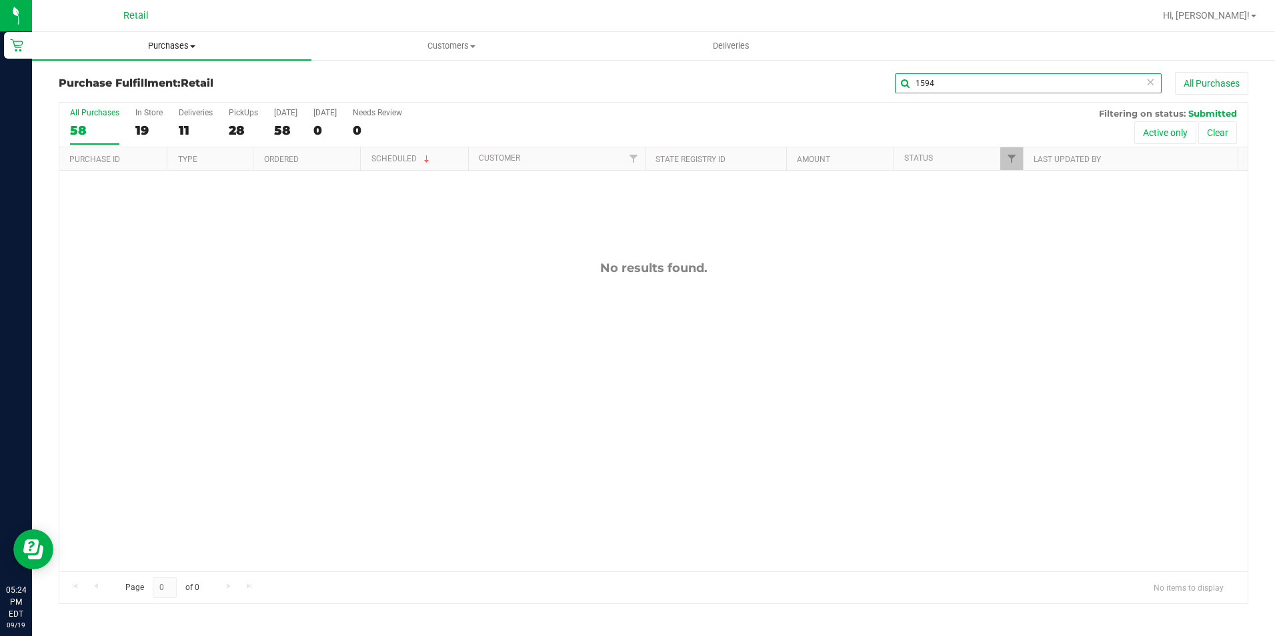
type input "1594"
click at [179, 48] on span "Purchases" at bounding box center [171, 46] width 279 height 12
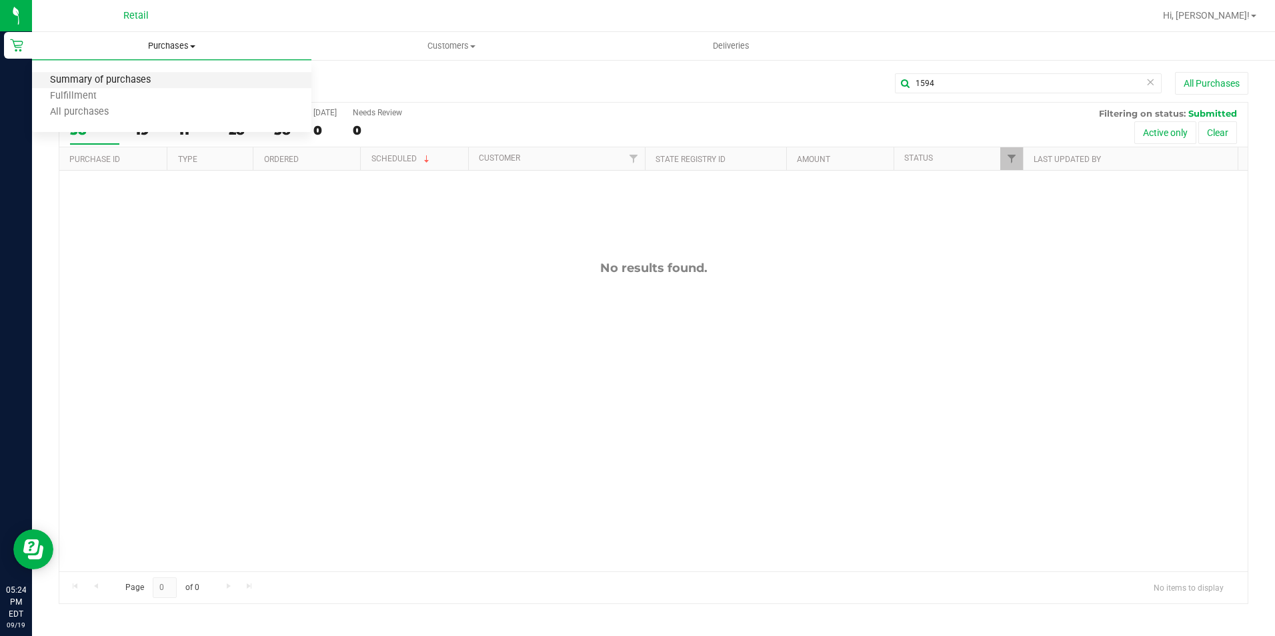
click at [145, 79] on span "Summary of purchases" at bounding box center [100, 80] width 137 height 11
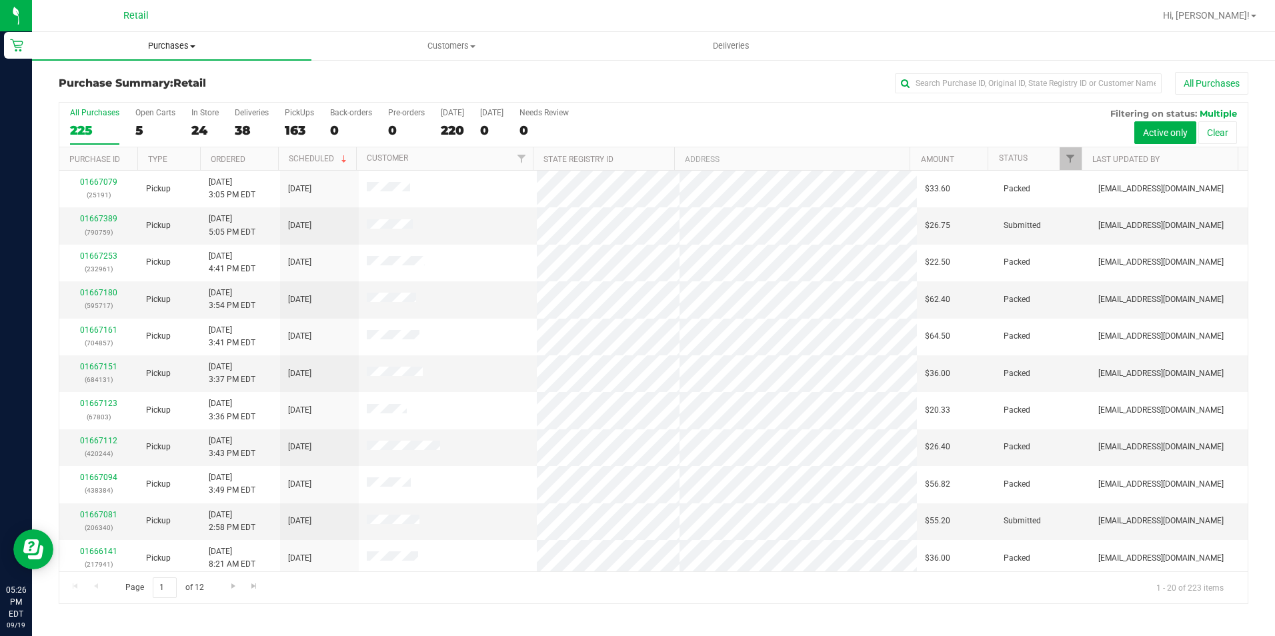
drag, startPoint x: 169, startPoint y: 39, endPoint x: 175, endPoint y: 83, distance: 43.8
click at [169, 39] on uib-tab-heading "Purchases Summary of purchases Fulfillment All purchases" at bounding box center [171, 46] width 279 height 28
click at [171, 85] on li "Summary of purchases" at bounding box center [171, 81] width 279 height 16
click at [983, 88] on input "text" at bounding box center [1028, 83] width 267 height 20
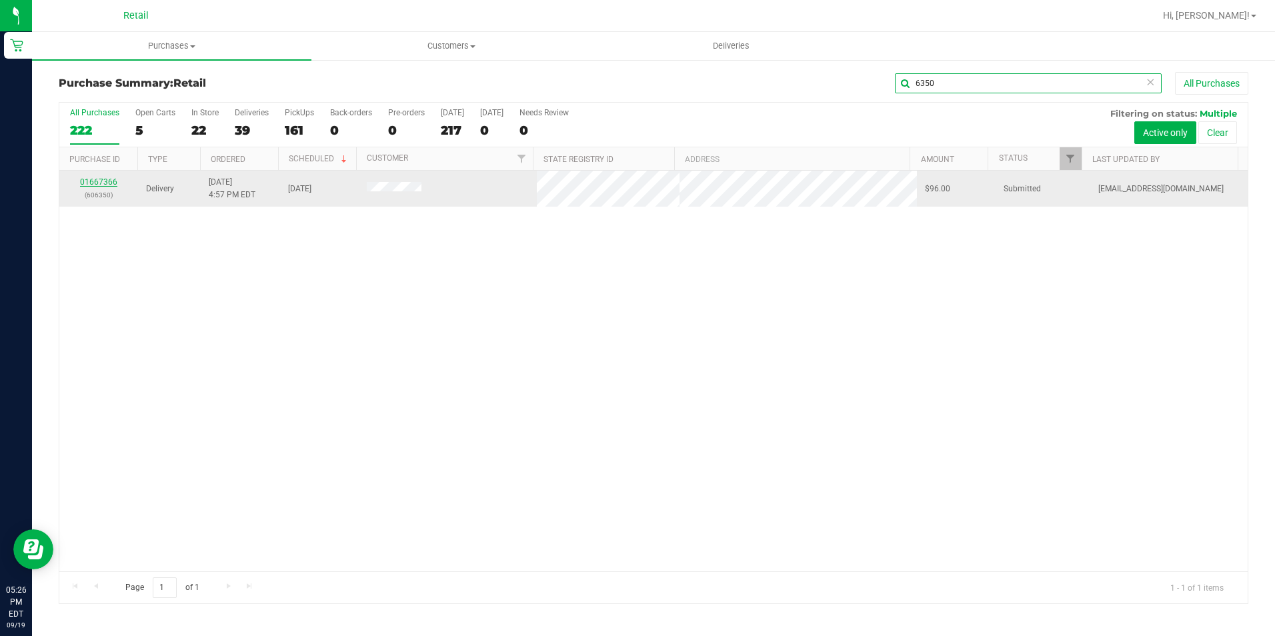
type input "6350"
click at [105, 183] on link "01667366" at bounding box center [98, 181] width 37 height 9
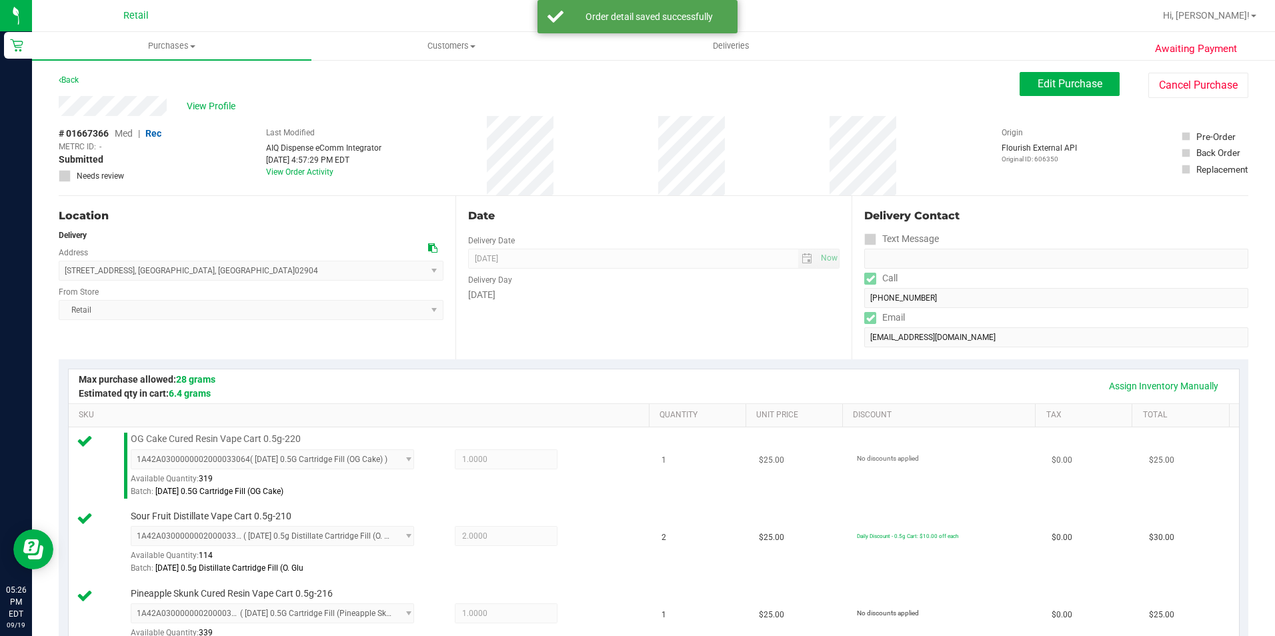
scroll to position [333, 0]
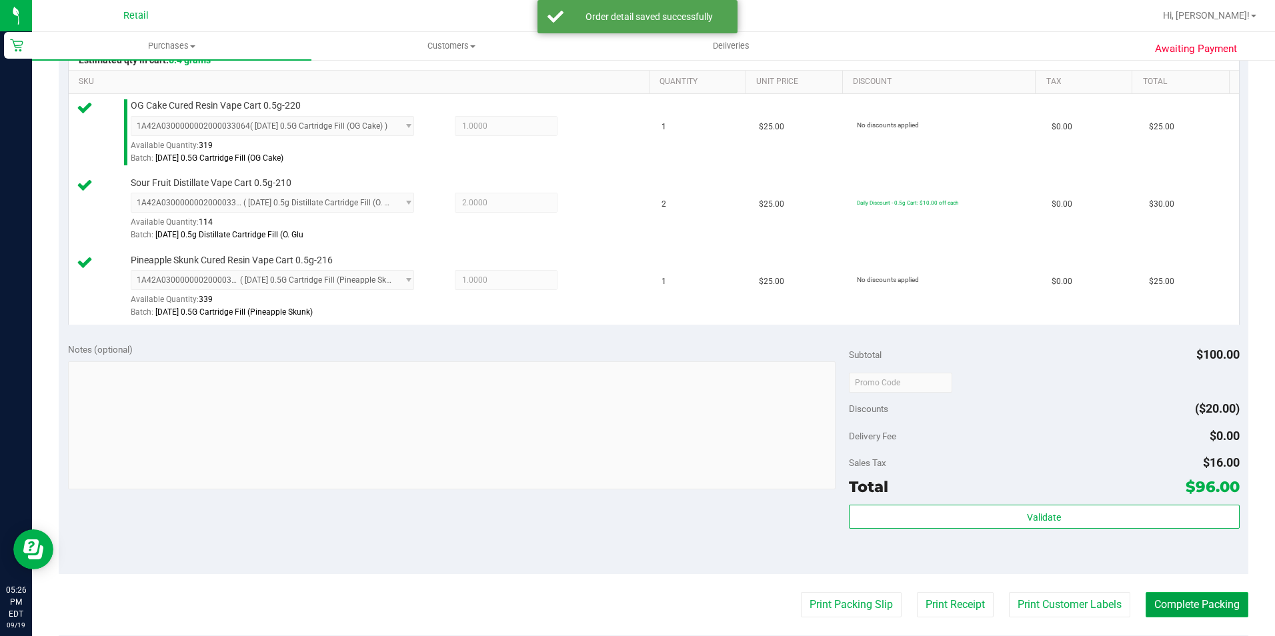
click at [1165, 607] on button "Complete Packing" at bounding box center [1196, 604] width 103 height 25
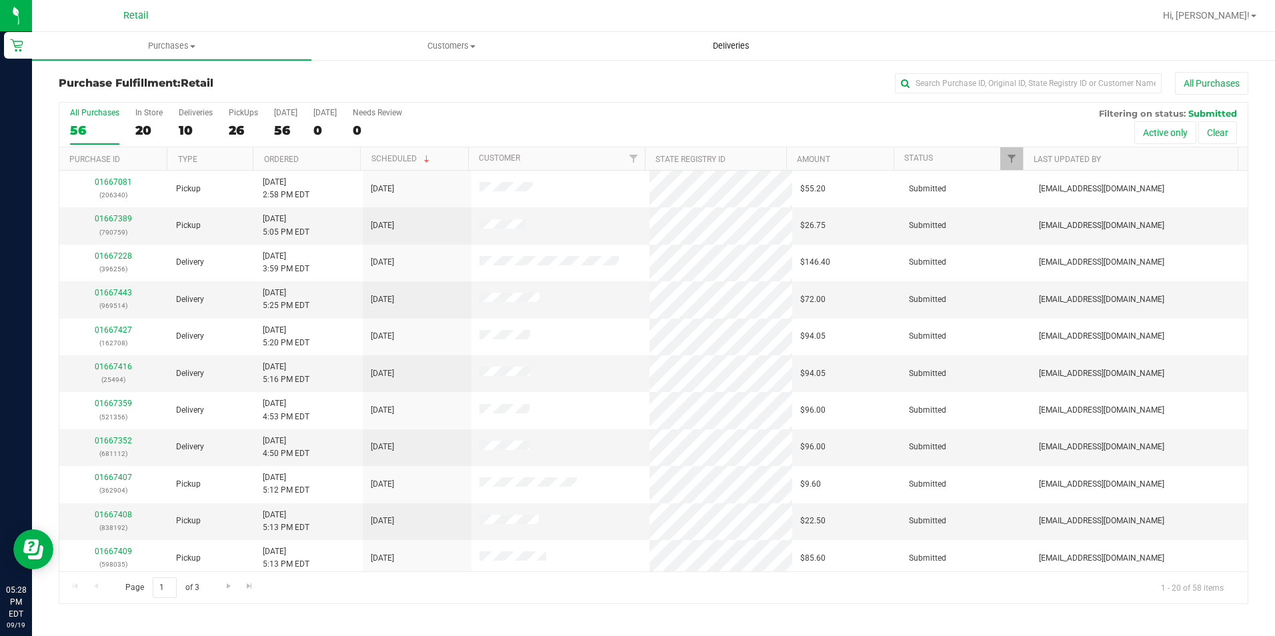
click at [717, 51] on span "Deliveries" at bounding box center [731, 46] width 73 height 12
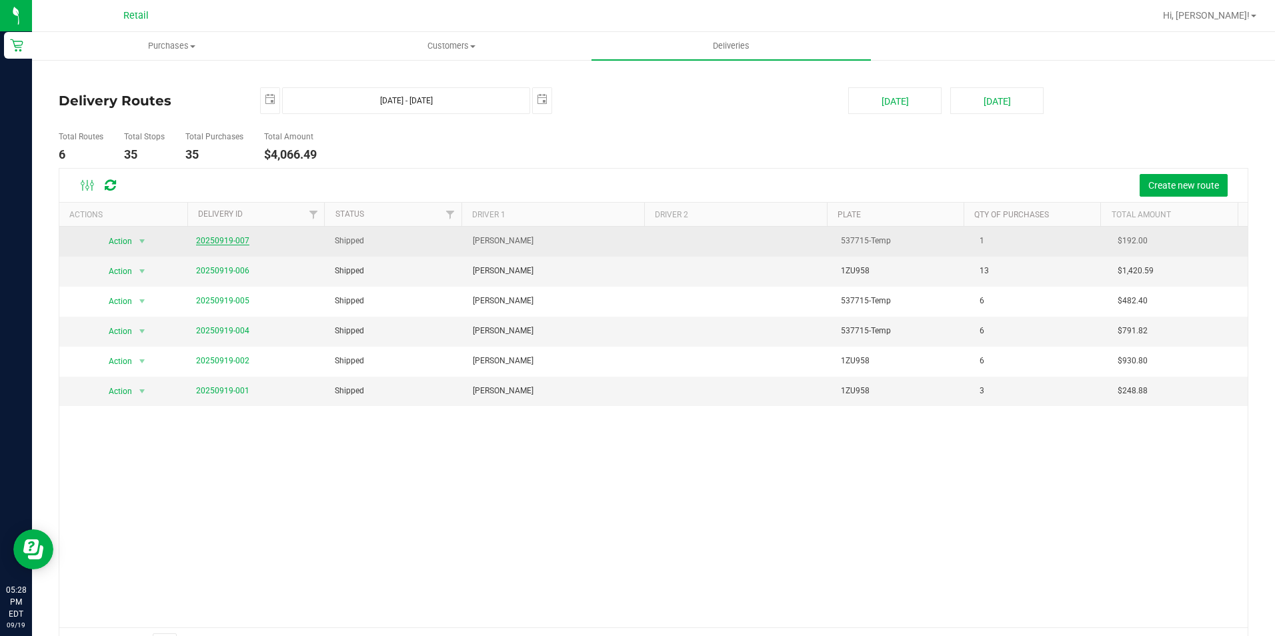
click at [226, 240] on link "20250919-007" at bounding box center [222, 240] width 53 height 9
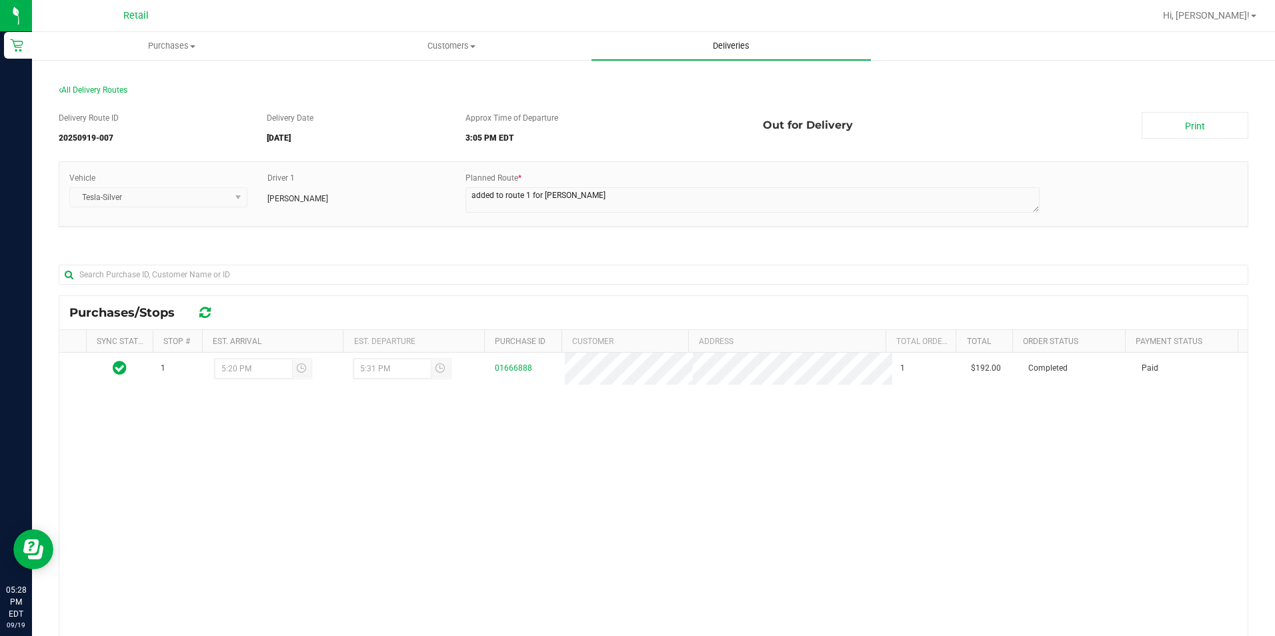
click at [739, 36] on uib-tab-heading "Deliveries" at bounding box center [730, 46] width 279 height 28
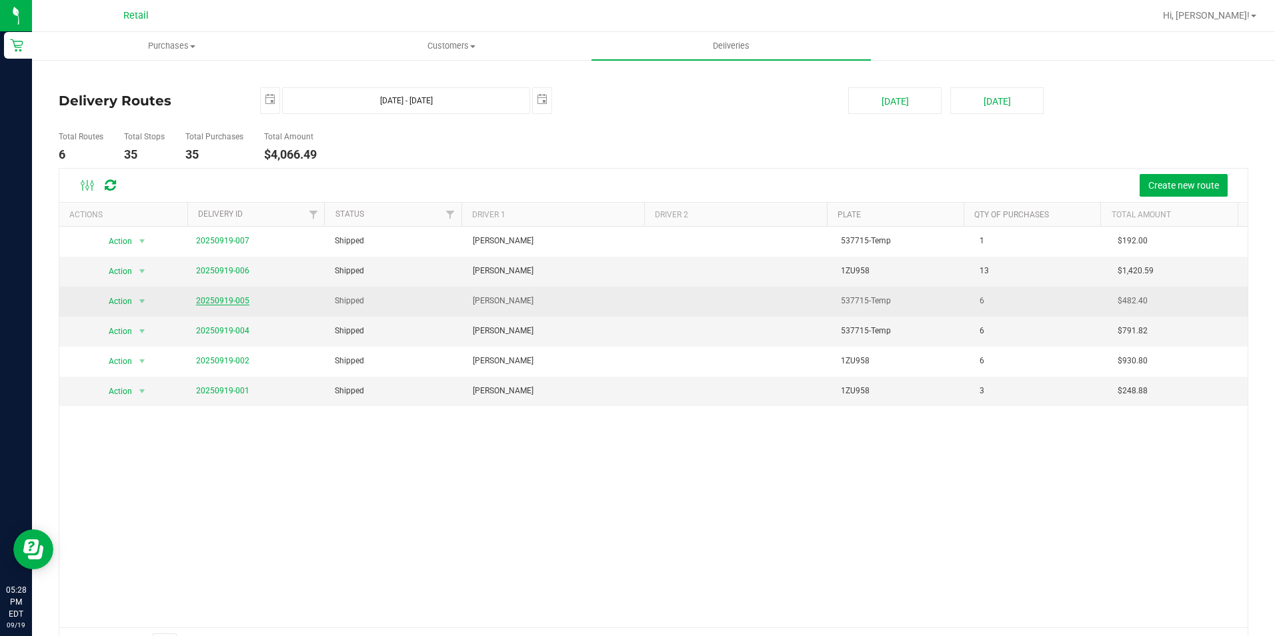
click at [232, 296] on link "20250919-005" at bounding box center [222, 300] width 53 height 9
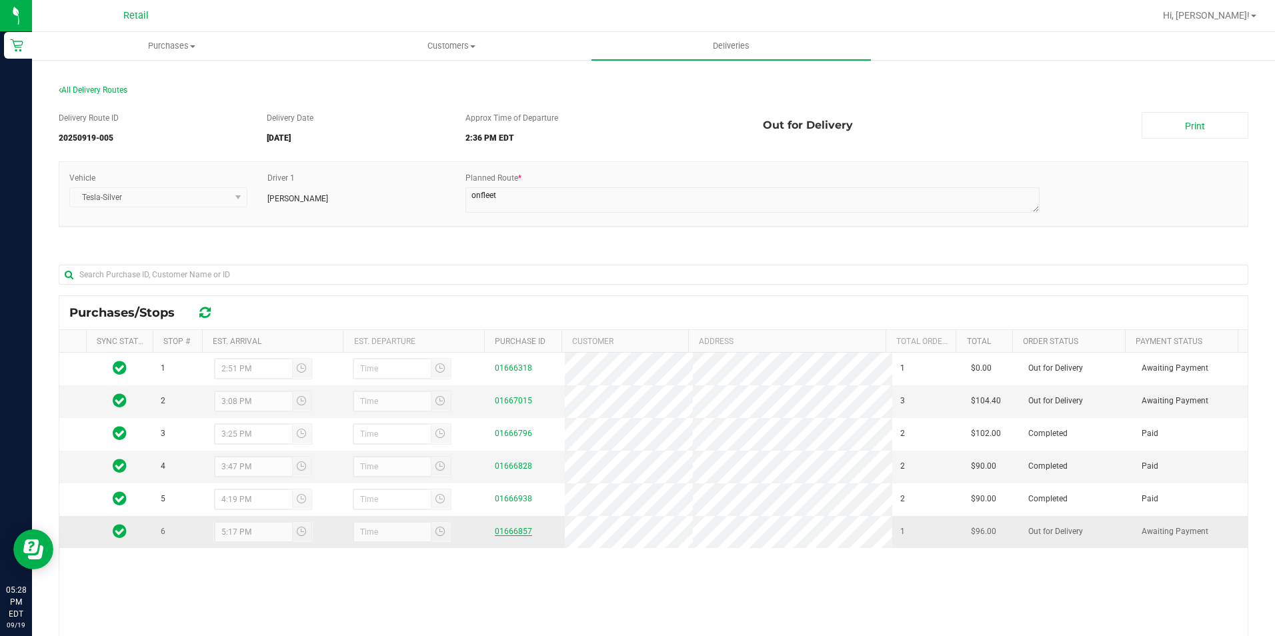
click at [499, 529] on link "01666857" at bounding box center [513, 531] width 37 height 9
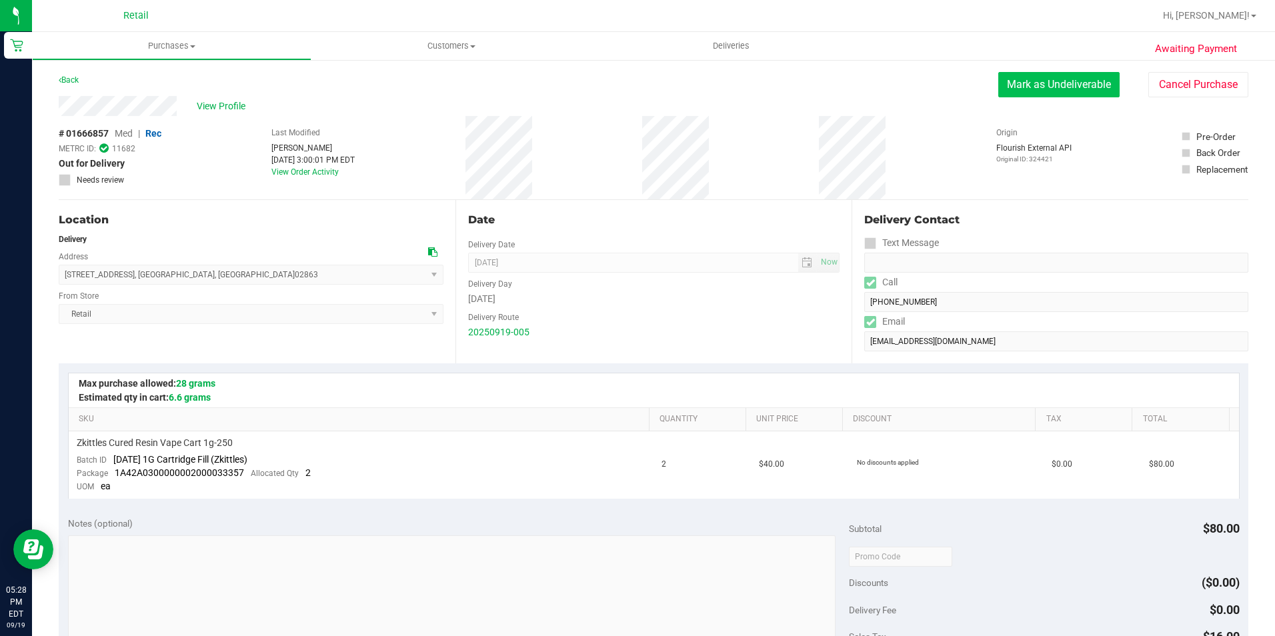
click at [1047, 73] on button "Mark as Undeliverable" at bounding box center [1058, 84] width 121 height 25
click at [1037, 83] on button "Mark as Packed" at bounding box center [1069, 84] width 100 height 25
click at [1037, 83] on button "Send Back to Created" at bounding box center [1060, 84] width 118 height 25
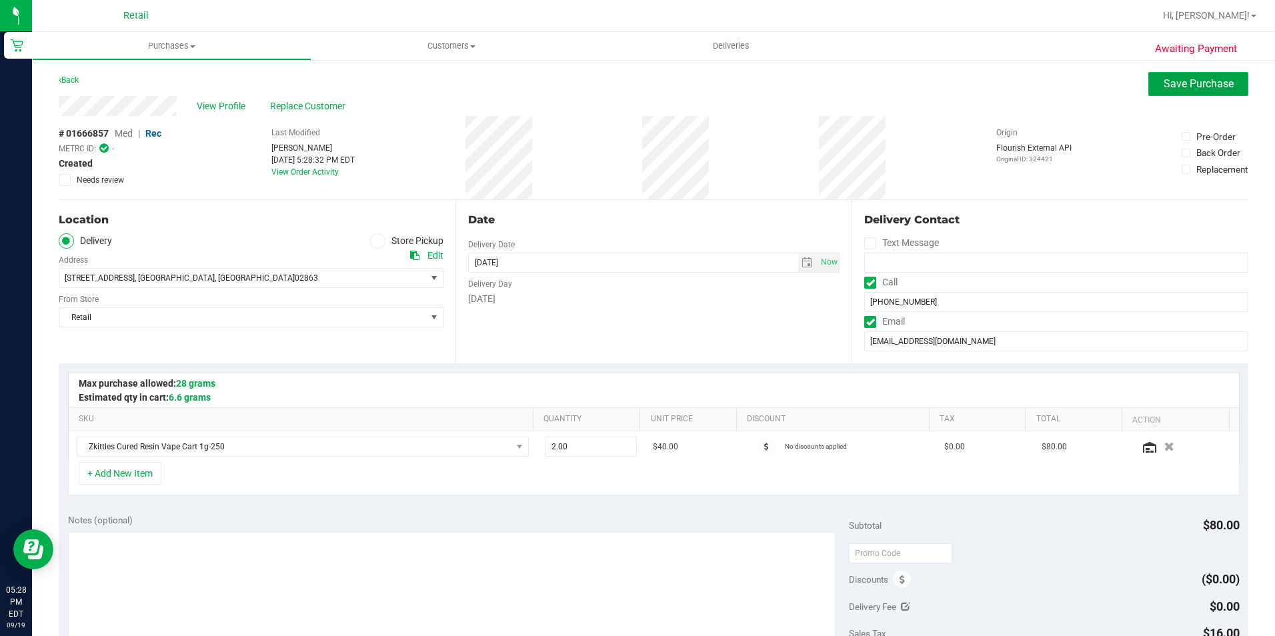
click at [1206, 80] on span "Save Purchase" at bounding box center [1198, 83] width 70 height 13
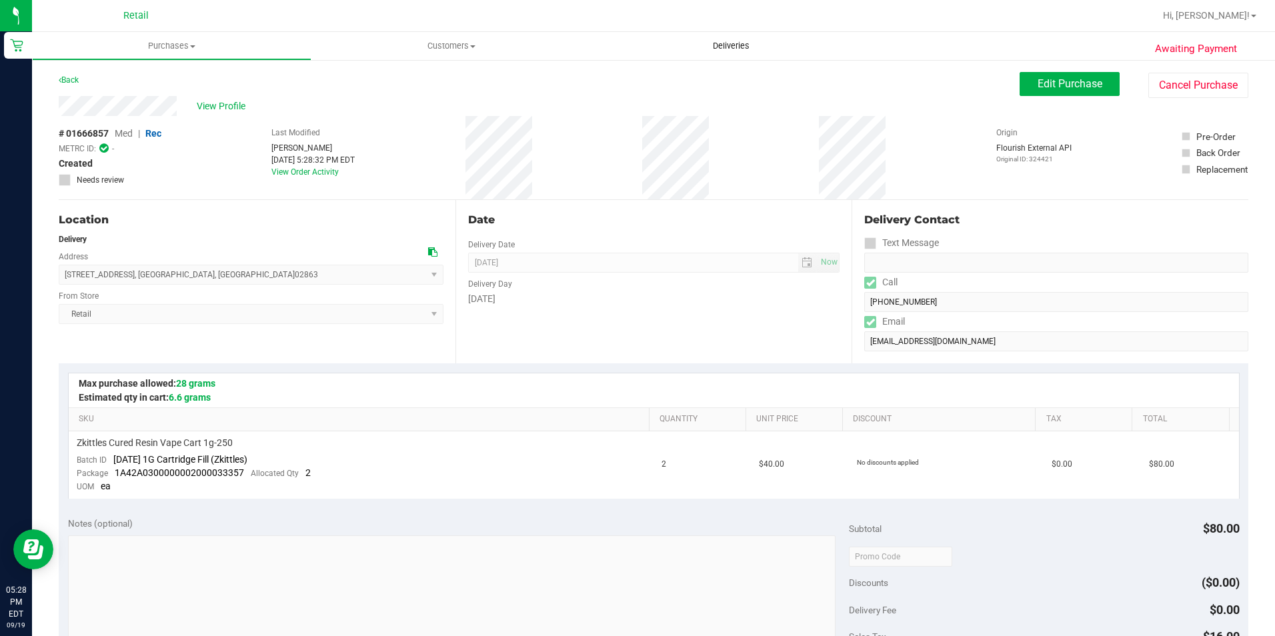
click at [733, 44] on span "Deliveries" at bounding box center [731, 46] width 73 height 12
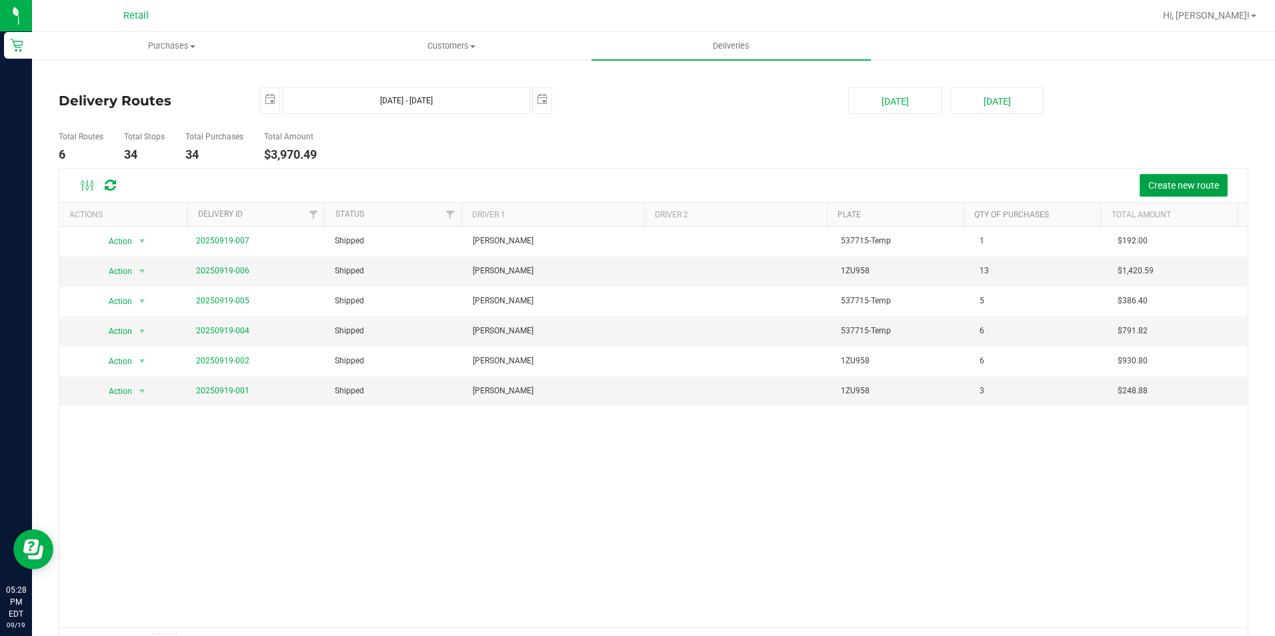
click at [1153, 189] on span "Create new route" at bounding box center [1183, 185] width 71 height 11
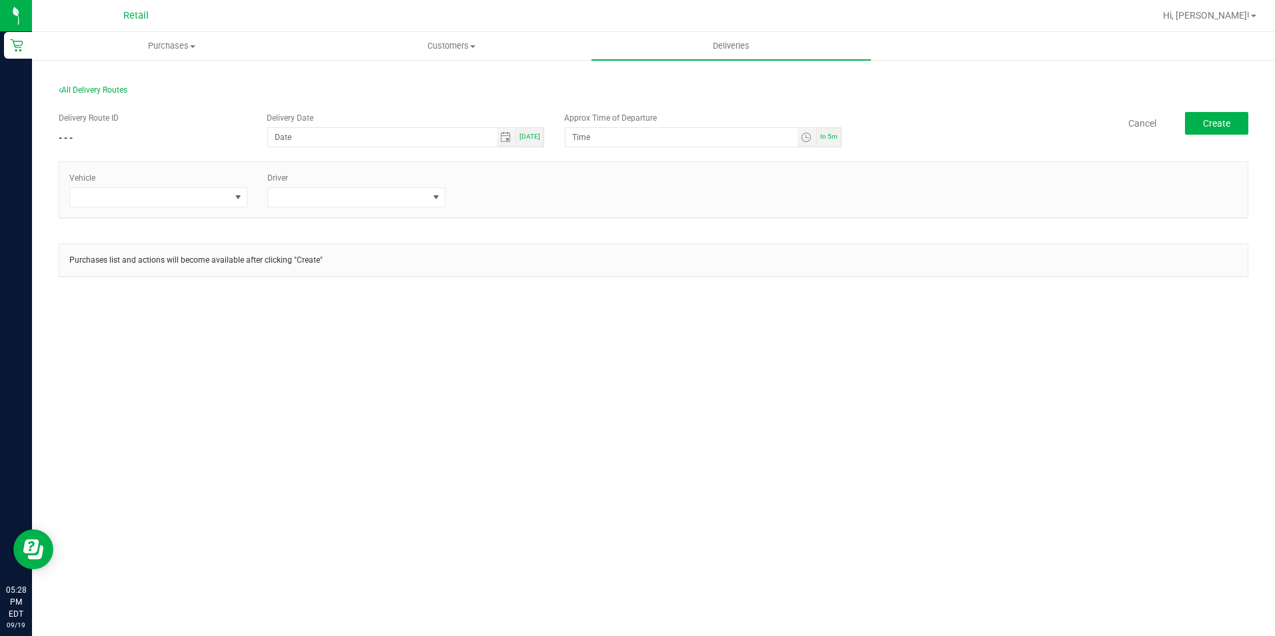
click at [531, 138] on span "[DATE]" at bounding box center [529, 136] width 21 height 7
type input "[DATE]"
click at [832, 135] on span "In 5m" at bounding box center [828, 136] width 17 height 7
type input "5:33 PM"
click at [207, 197] on span at bounding box center [150, 197] width 160 height 19
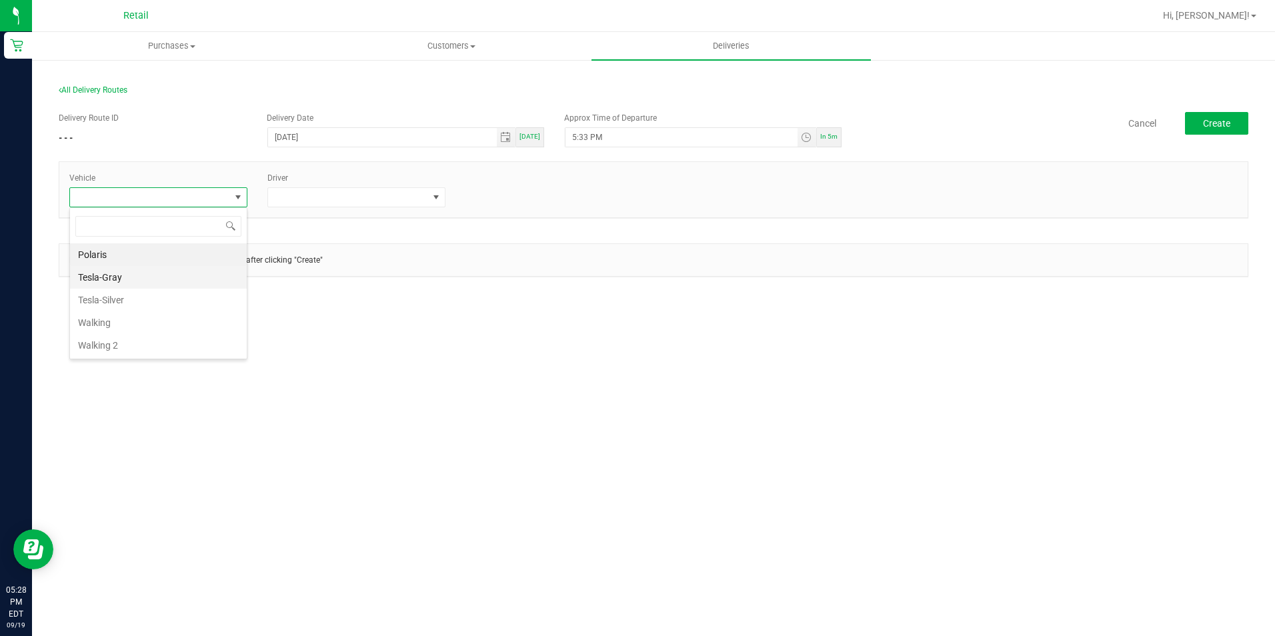
scroll to position [20, 178]
click at [148, 298] on li "Tesla-Silver" at bounding box center [158, 300] width 177 height 23
click at [409, 185] on div "Driver" at bounding box center [356, 189] width 198 height 35
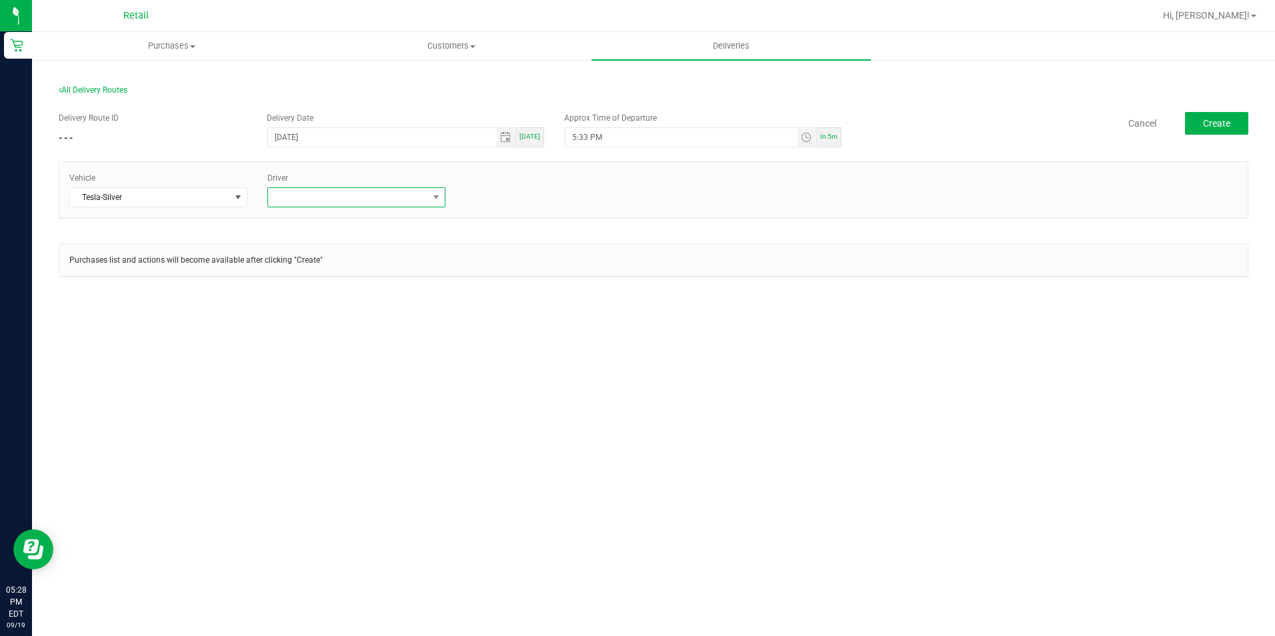
click at [404, 190] on span at bounding box center [348, 197] width 160 height 19
click at [329, 369] on li "[PERSON_NAME]" at bounding box center [356, 370] width 177 height 23
click at [552, 317] on div "All Delivery Routes Delivery Route ID - - - Delivery Date [DATE] [DATE] Approx …" at bounding box center [653, 192] width 1243 height 267
click at [1223, 131] on button "Create" at bounding box center [1216, 123] width 63 height 23
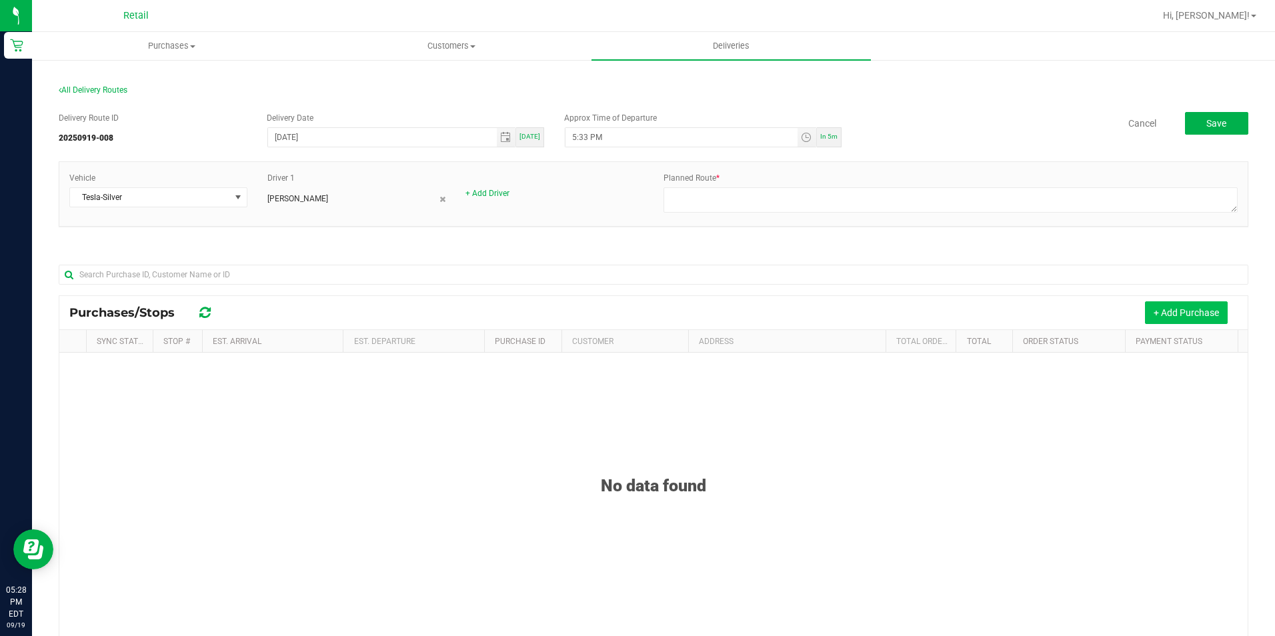
click at [1159, 323] on button "+ Add Purchase" at bounding box center [1186, 312] width 83 height 23
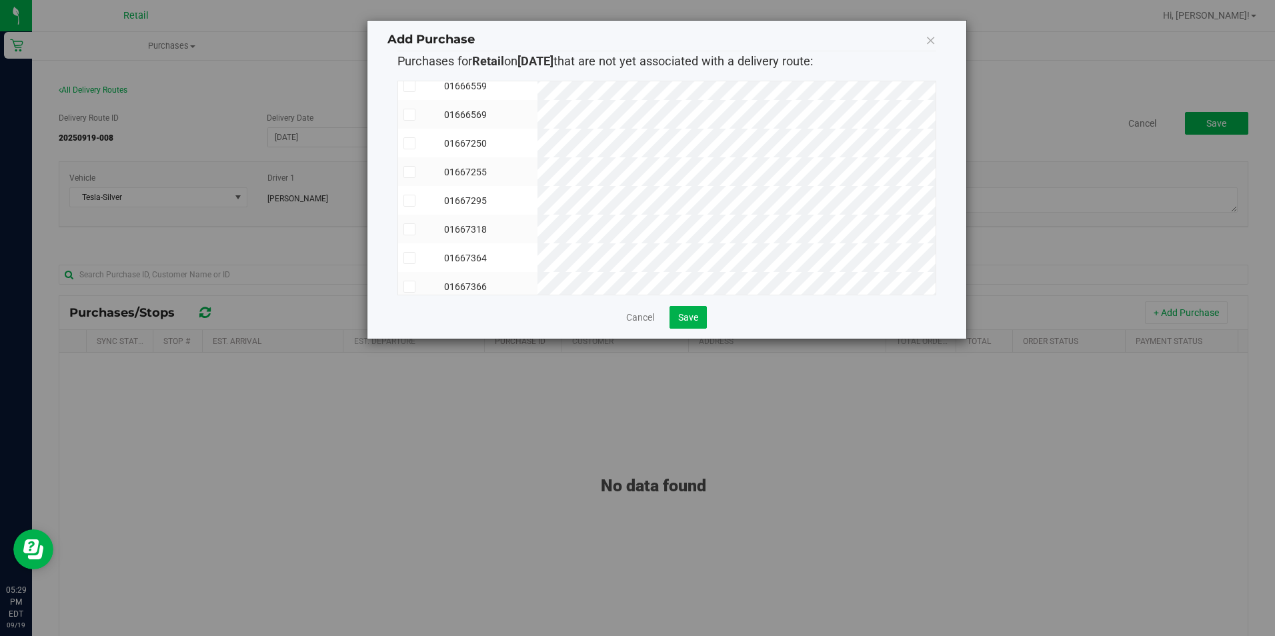
scroll to position [51, 0]
drag, startPoint x: 933, startPoint y: 35, endPoint x: 928, endPoint y: 41, distance: 7.6
click at [933, 35] on icon at bounding box center [930, 40] width 11 height 19
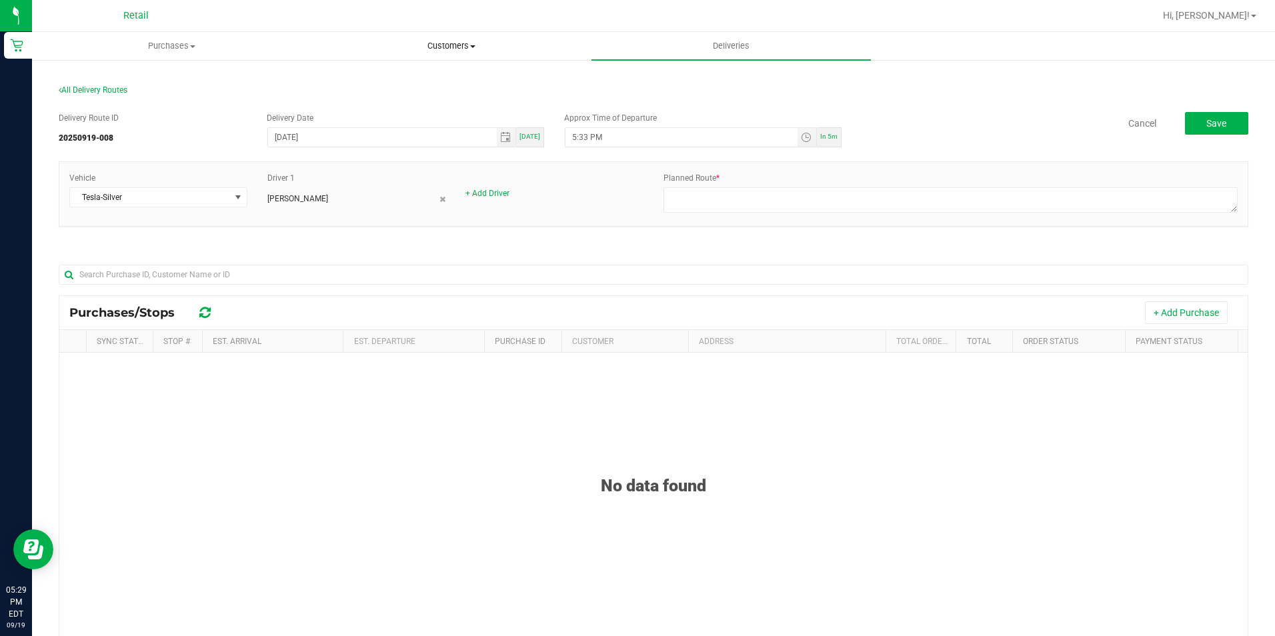
click at [448, 53] on uib-tab-heading "Customers All customers Add a new customer All physicians" at bounding box center [451, 46] width 278 height 27
click at [405, 84] on span "All customers" at bounding box center [359, 80] width 96 height 11
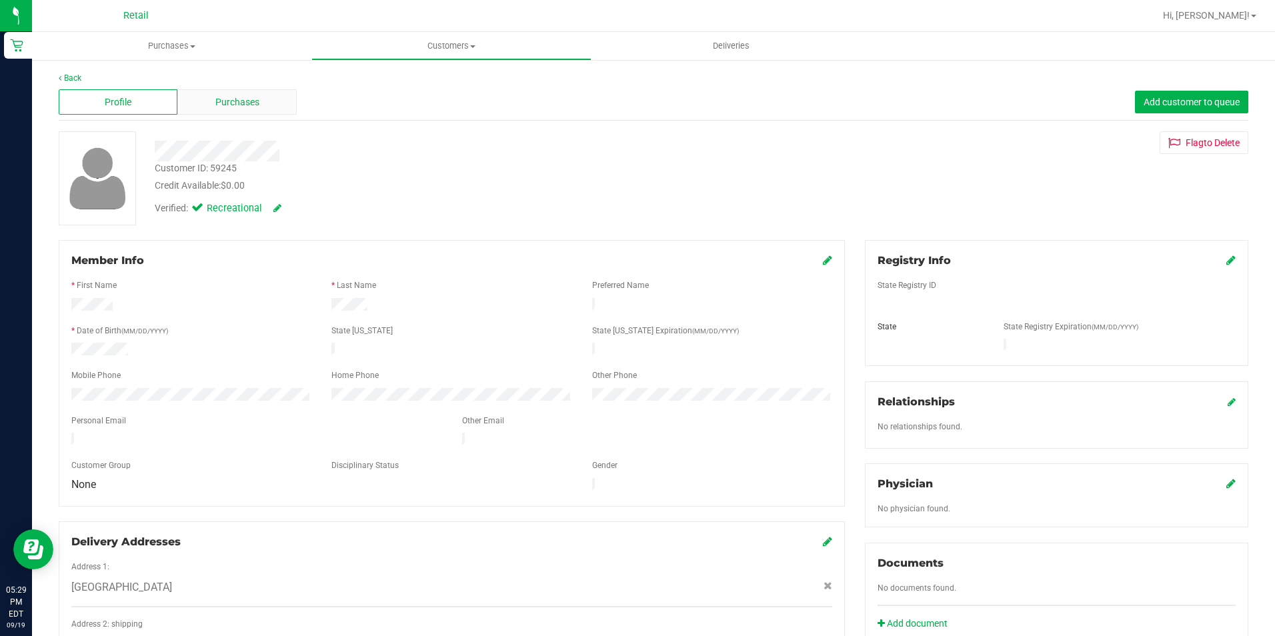
click at [247, 89] on div "Purchases" at bounding box center [236, 101] width 119 height 25
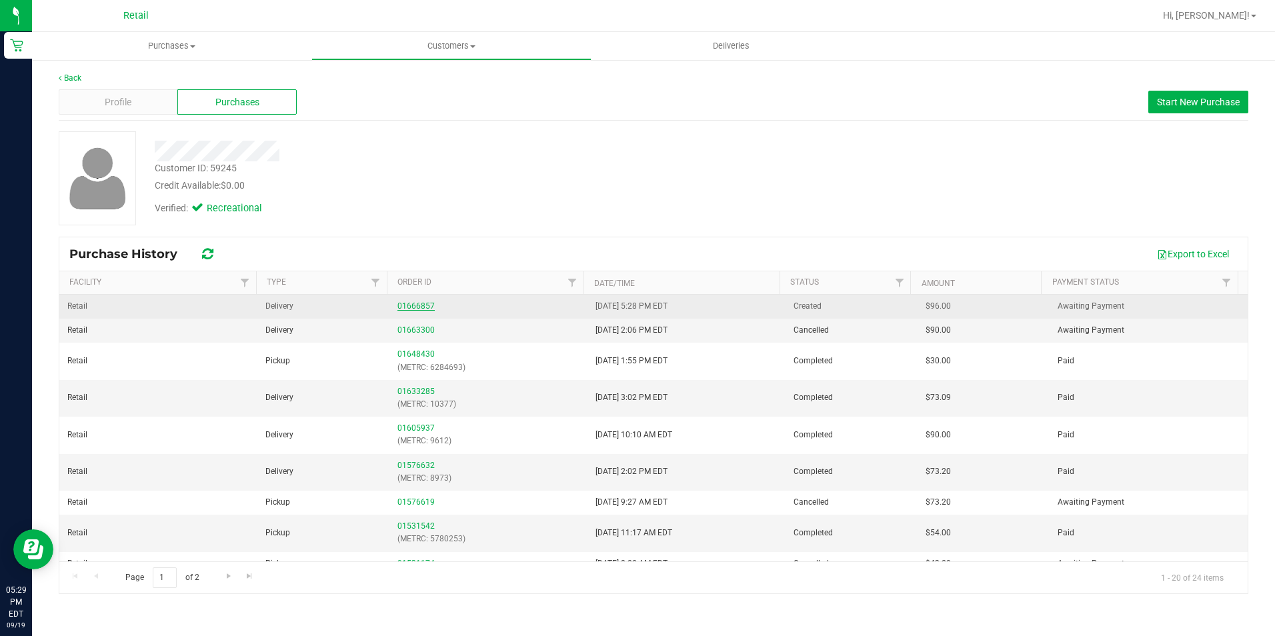
click at [409, 306] on link "01666857" at bounding box center [415, 305] width 37 height 9
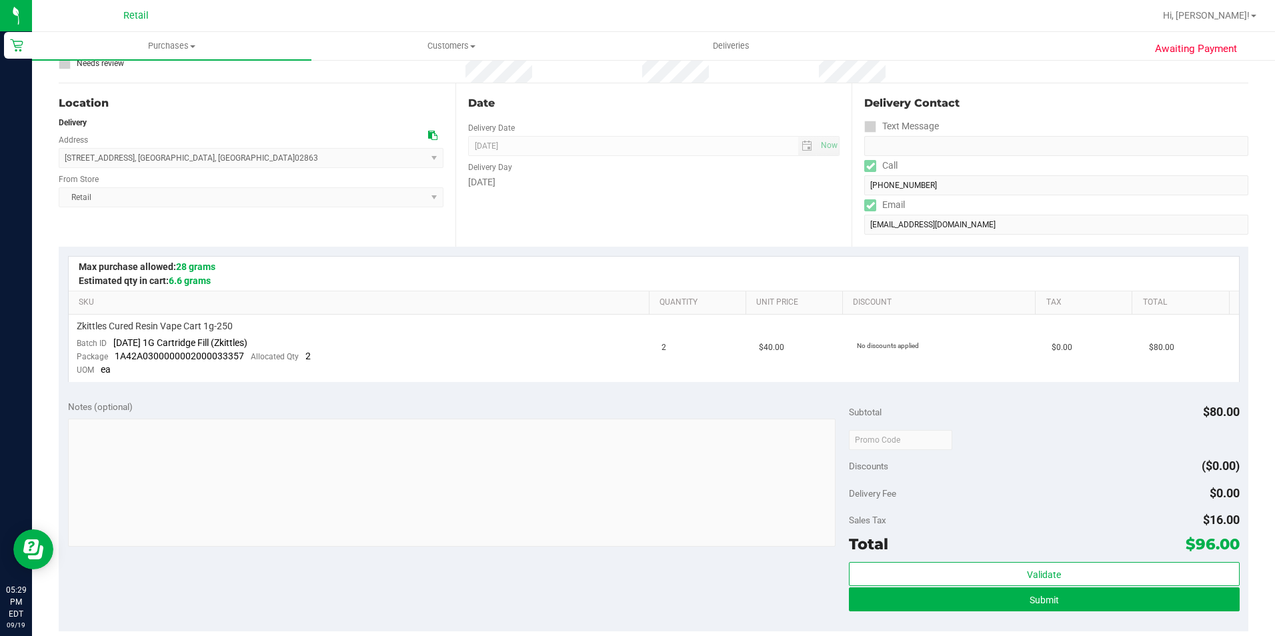
scroll to position [133, 0]
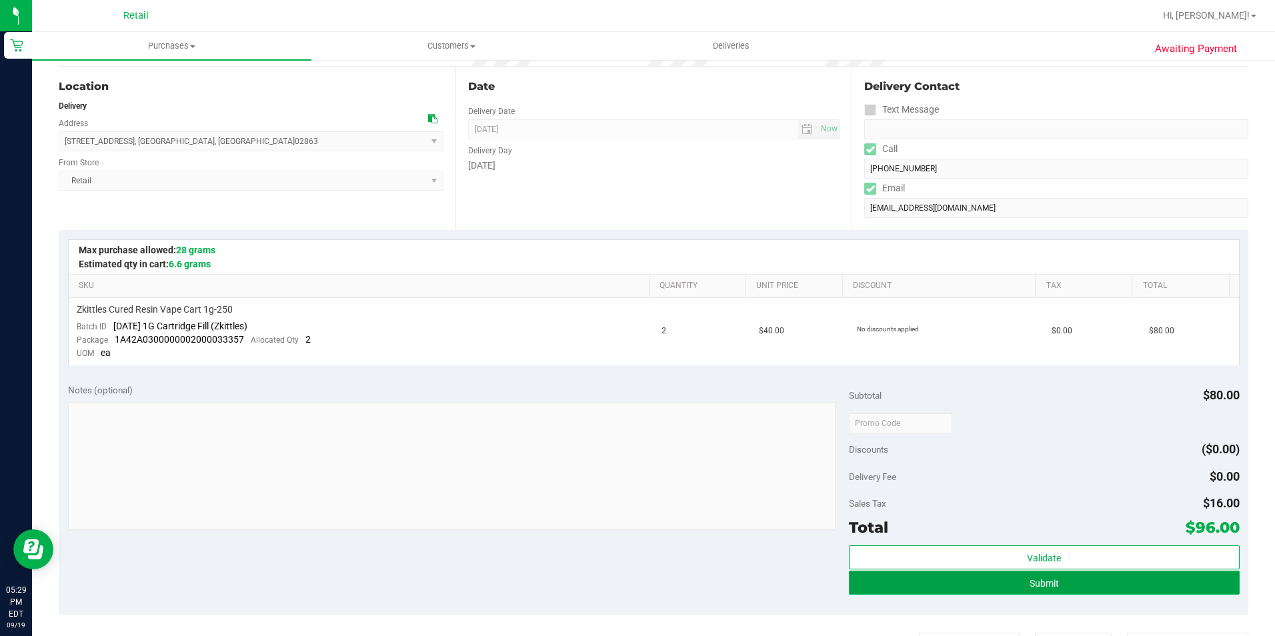
click at [1003, 591] on button "Submit" at bounding box center [1044, 583] width 391 height 24
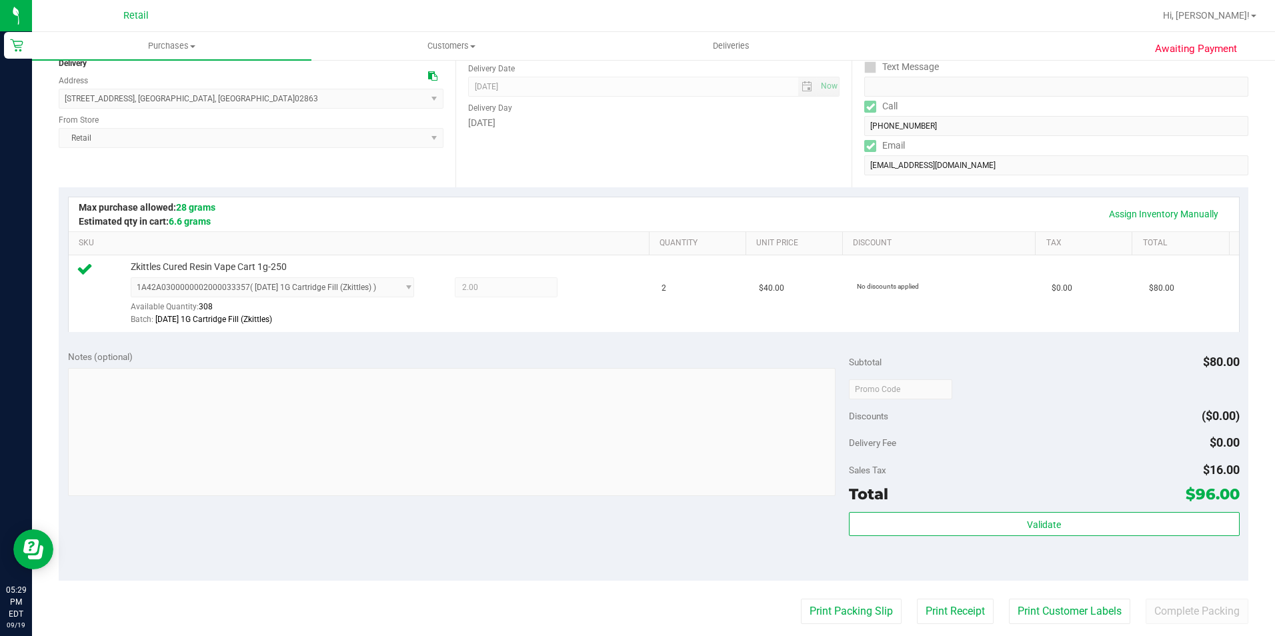
scroll to position [267, 0]
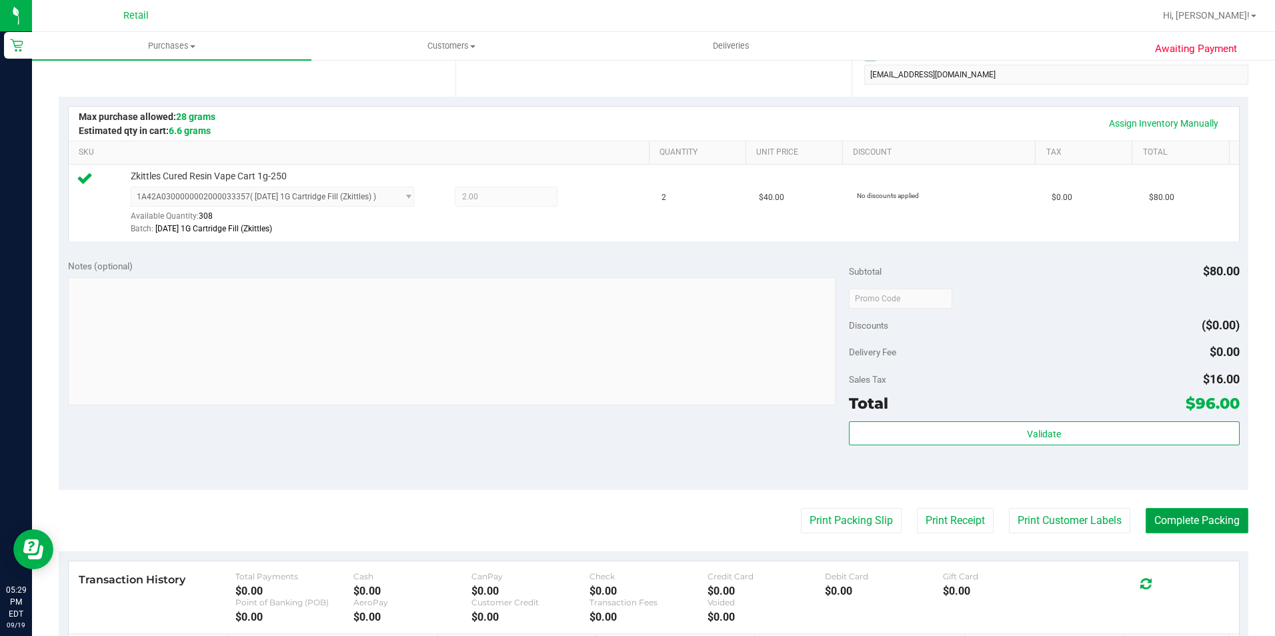
click at [1193, 520] on button "Complete Packing" at bounding box center [1196, 520] width 103 height 25
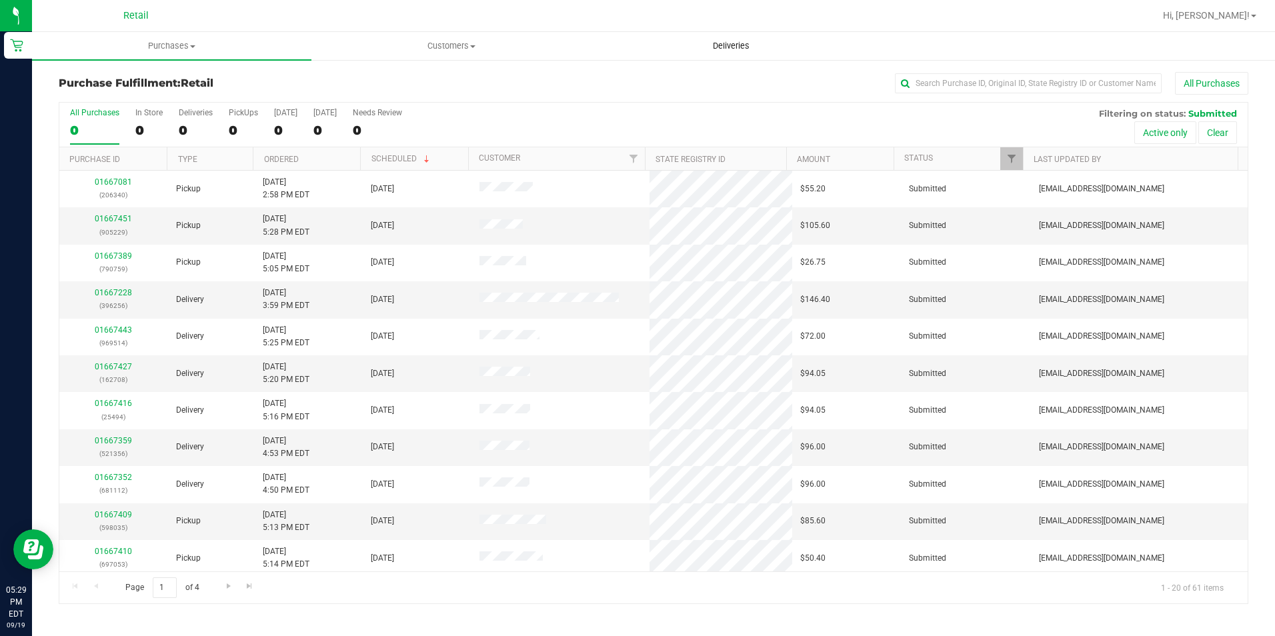
click at [731, 48] on span "Deliveries" at bounding box center [731, 46] width 73 height 12
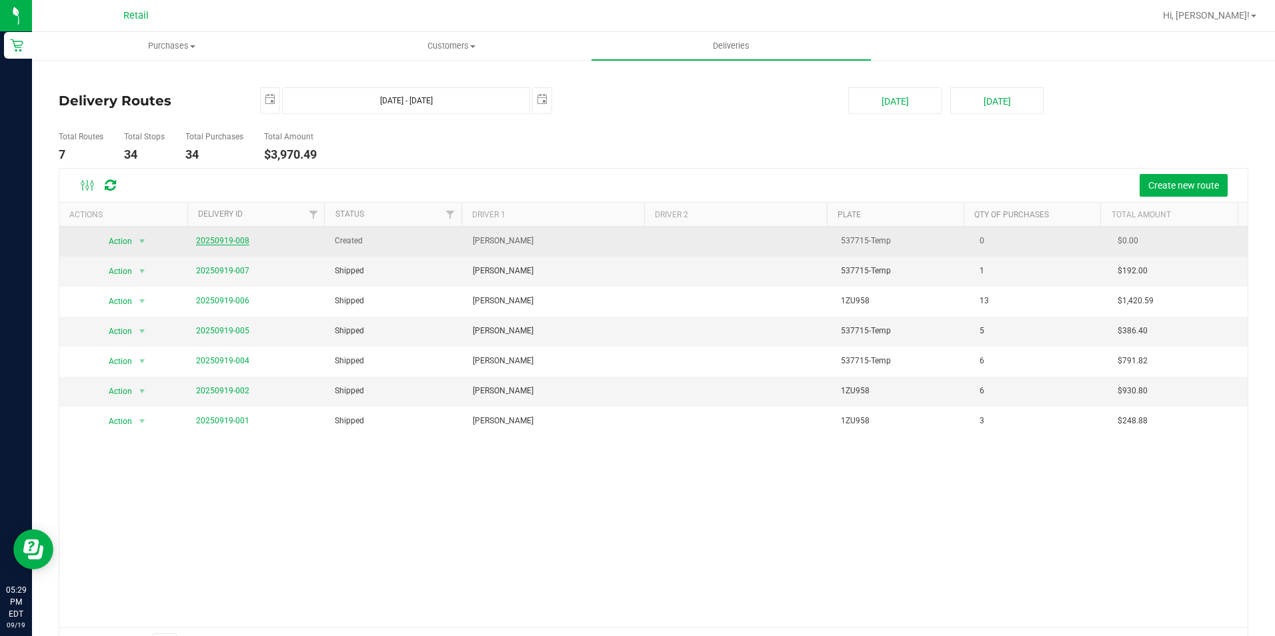
click at [226, 239] on link "20250919-008" at bounding box center [222, 240] width 53 height 9
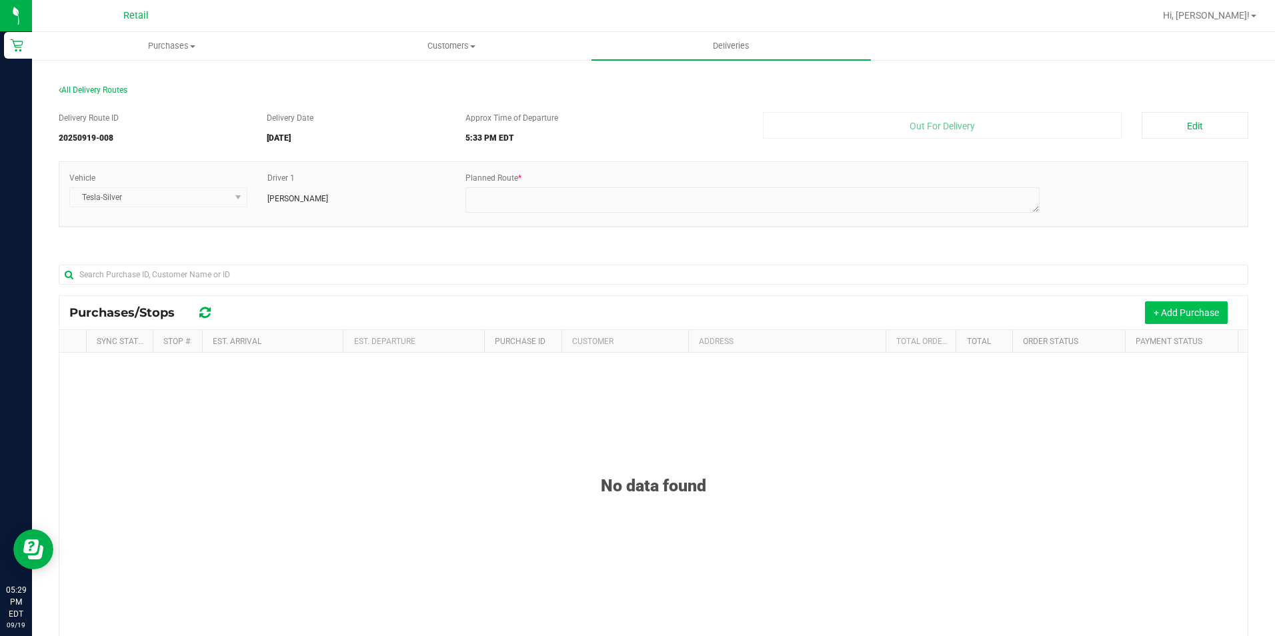
click at [1165, 308] on button "+ Add Purchase" at bounding box center [1186, 312] width 83 height 23
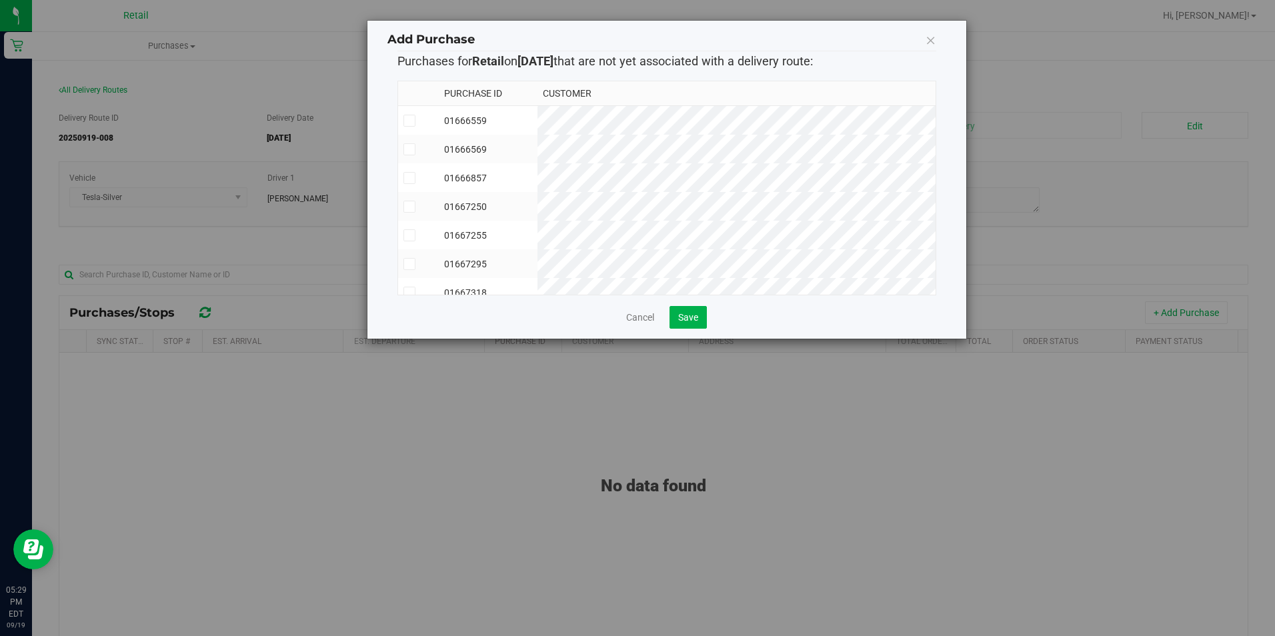
click at [413, 151] on span at bounding box center [409, 149] width 12 height 12
click at [0, 0] on input "checkbox" at bounding box center [0, 0] width 0 height 0
click at [413, 169] on td at bounding box center [418, 177] width 41 height 29
click at [411, 207] on icon at bounding box center [409, 207] width 9 height 0
click at [0, 0] on input "checkbox" at bounding box center [0, 0] width 0 height 0
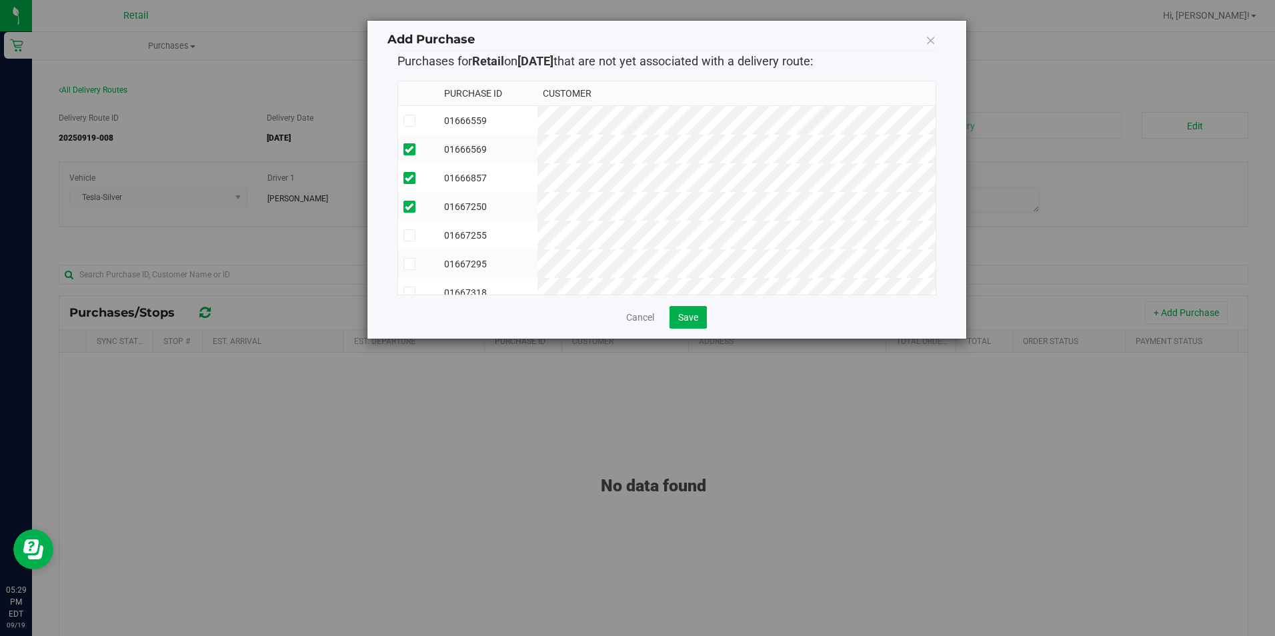
click at [417, 231] on label at bounding box center [418, 235] width 31 height 12
click at [0, 0] on input "checkbox" at bounding box center [0, 0] width 0 height 0
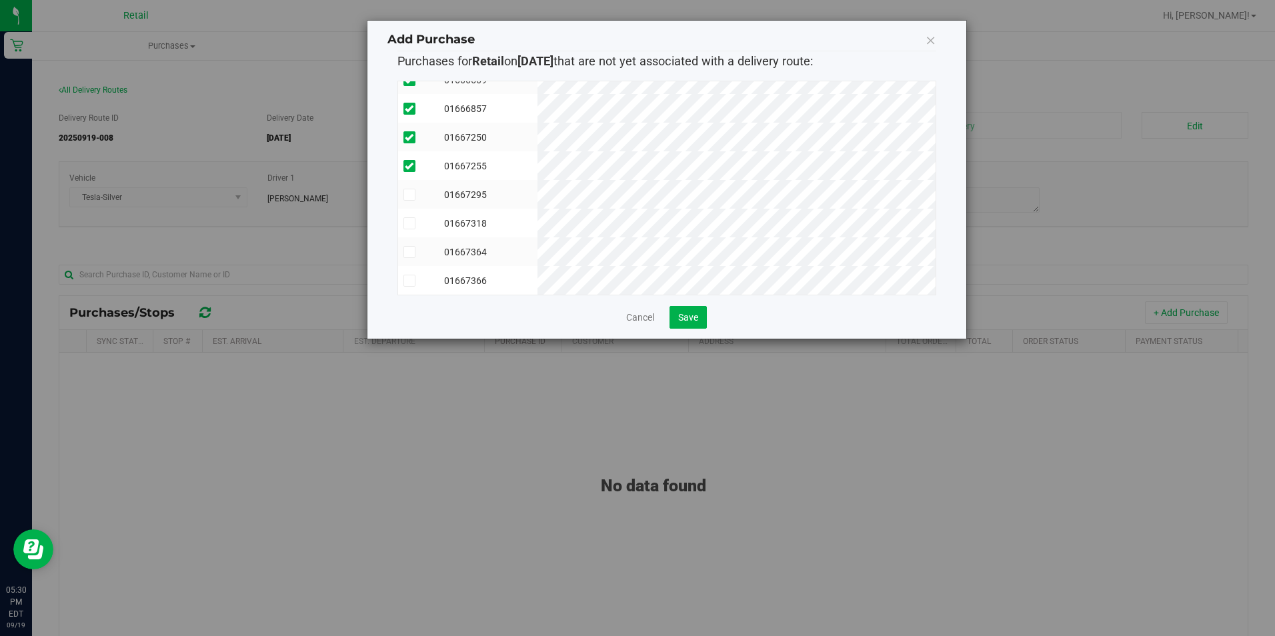
scroll to position [79, 0]
click at [411, 195] on icon at bounding box center [409, 195] width 9 height 0
click at [0, 0] on input "checkbox" at bounding box center [0, 0] width 0 height 0
click at [413, 223] on td at bounding box center [418, 223] width 41 height 29
click at [415, 246] on span at bounding box center [409, 252] width 12 height 12
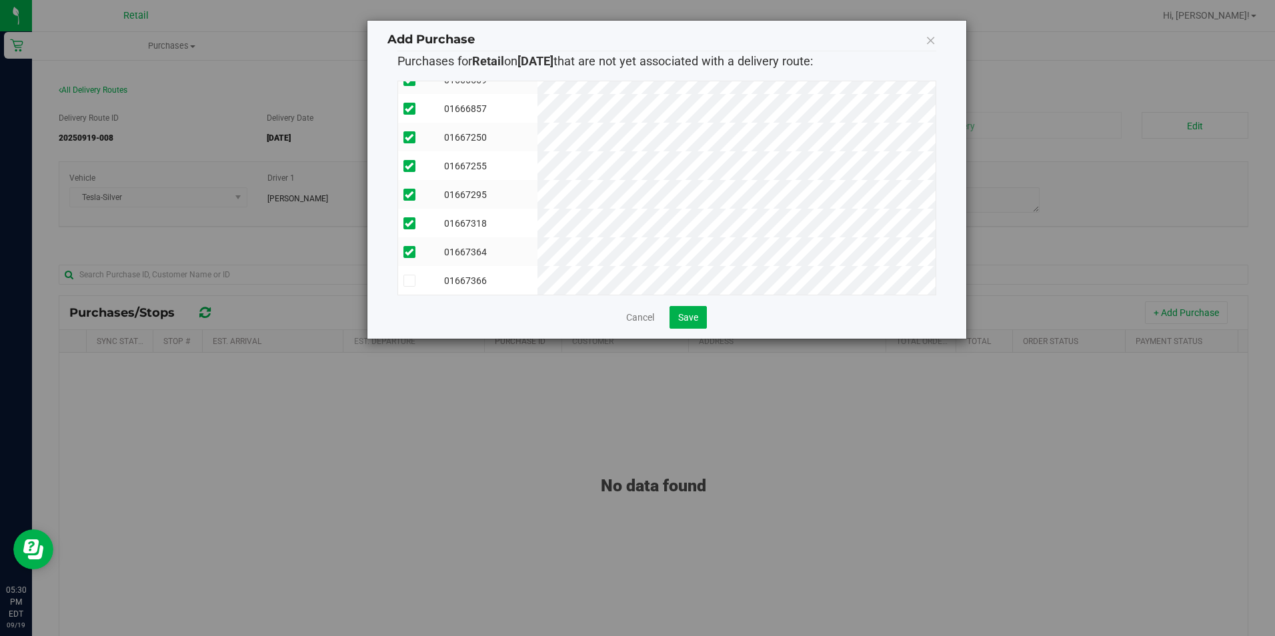
click at [0, 0] on input "checkbox" at bounding box center [0, 0] width 0 height 0
click at [411, 281] on icon at bounding box center [409, 281] width 9 height 0
click at [0, 0] on input "checkbox" at bounding box center [0, 0] width 0 height 0
click at [699, 321] on button "Save" at bounding box center [687, 317] width 37 height 23
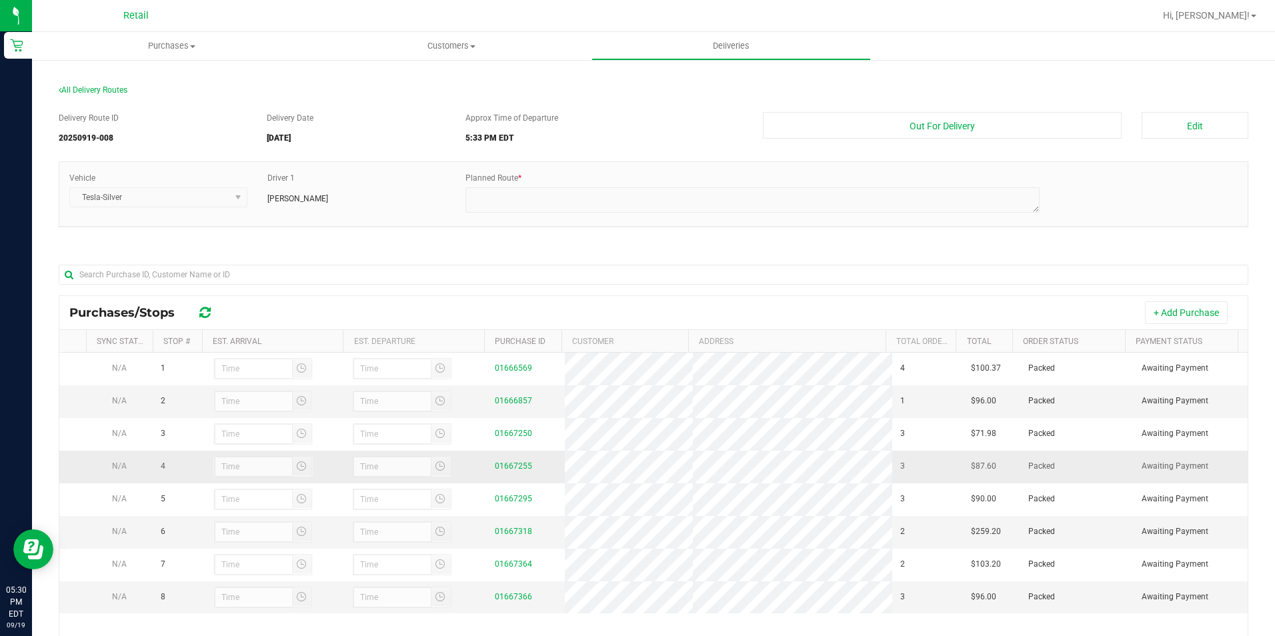
scroll to position [185, 0]
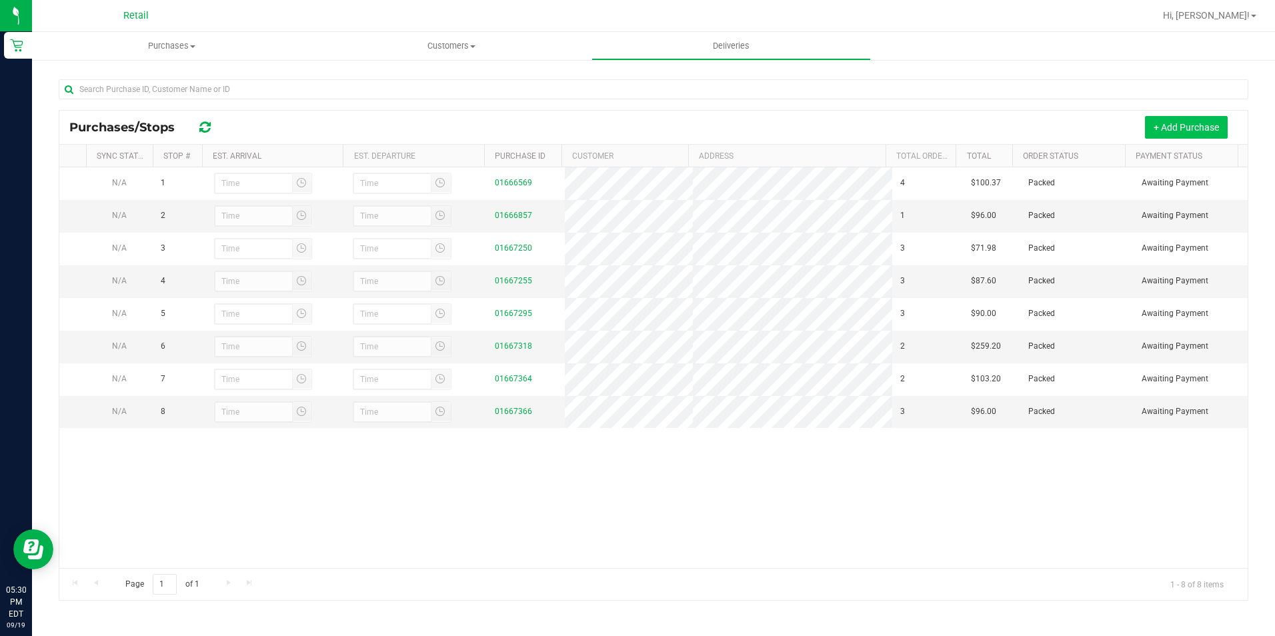
click at [1202, 121] on button "+ Add Purchase" at bounding box center [1186, 127] width 83 height 23
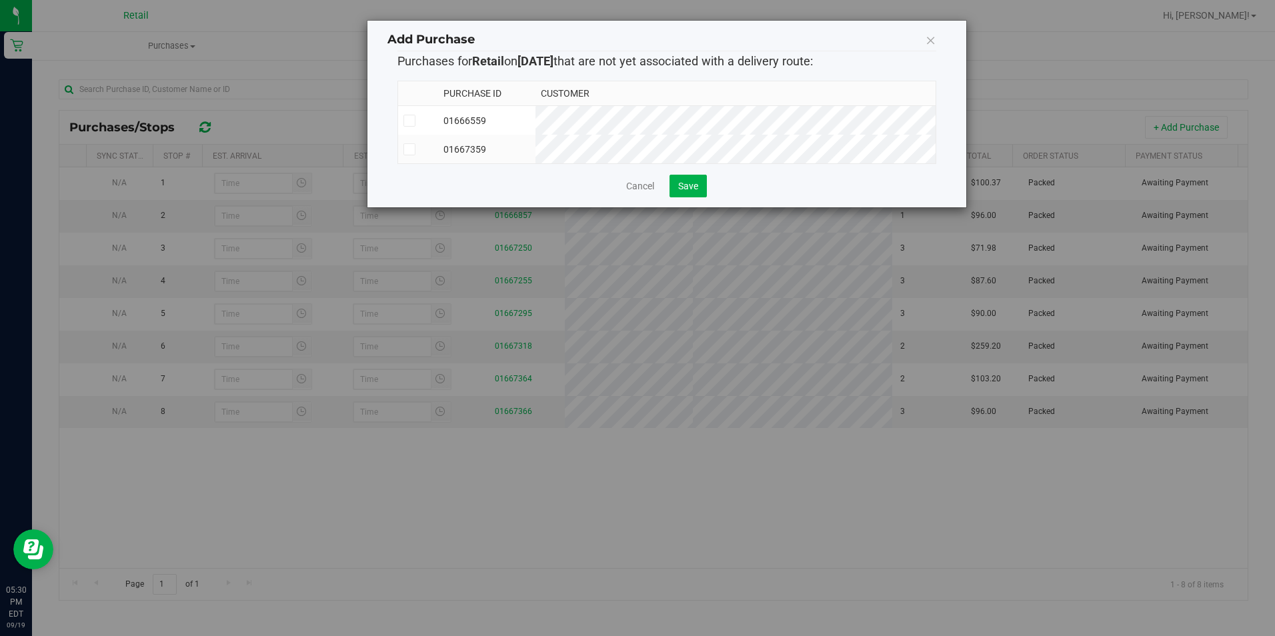
click at [929, 41] on icon at bounding box center [930, 40] width 11 height 19
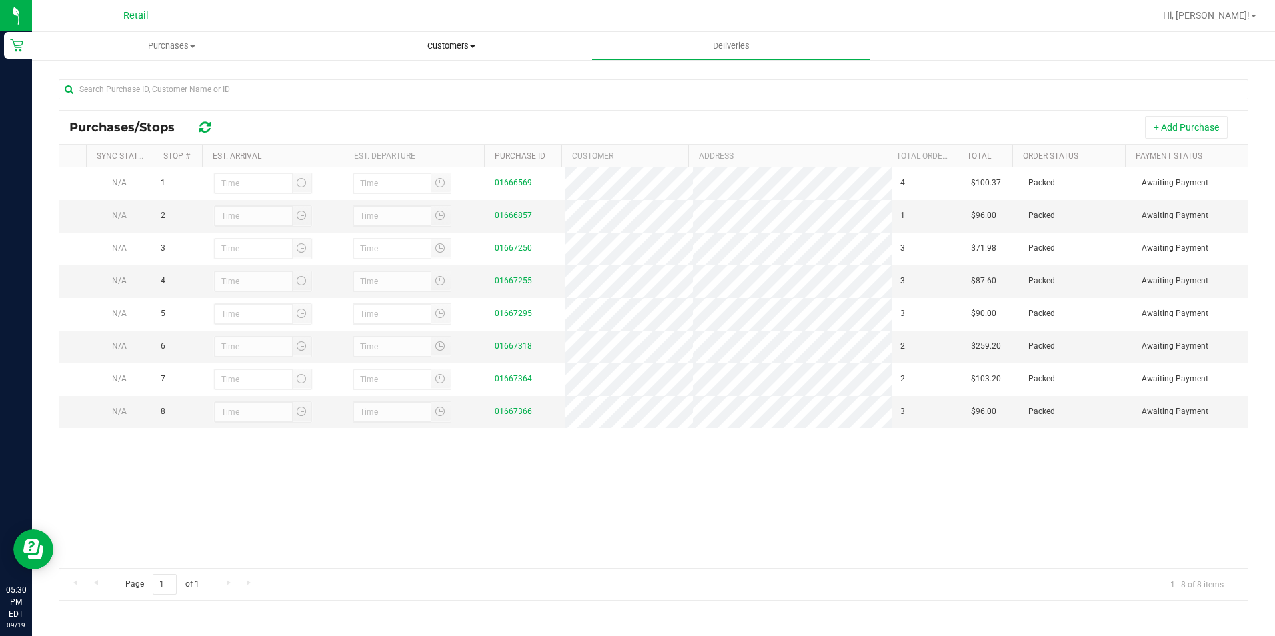
click at [455, 55] on uib-tab-heading "Customers All customers Add a new customer All physicians" at bounding box center [451, 46] width 278 height 27
click at [422, 79] on li "All customers" at bounding box center [450, 81] width 279 height 16
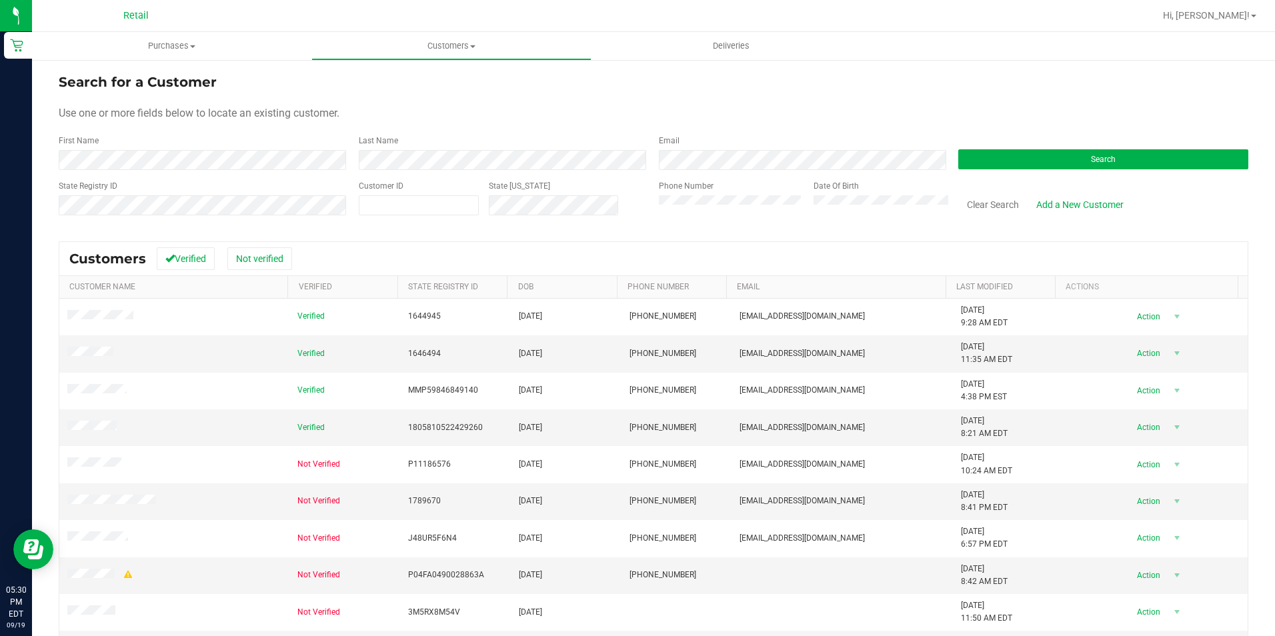
click at [472, 149] on div "Last Name" at bounding box center [499, 152] width 300 height 35
click at [471, 150] on div "Last Name" at bounding box center [499, 152] width 300 height 35
click at [1006, 153] on button "Search" at bounding box center [1103, 159] width 290 height 20
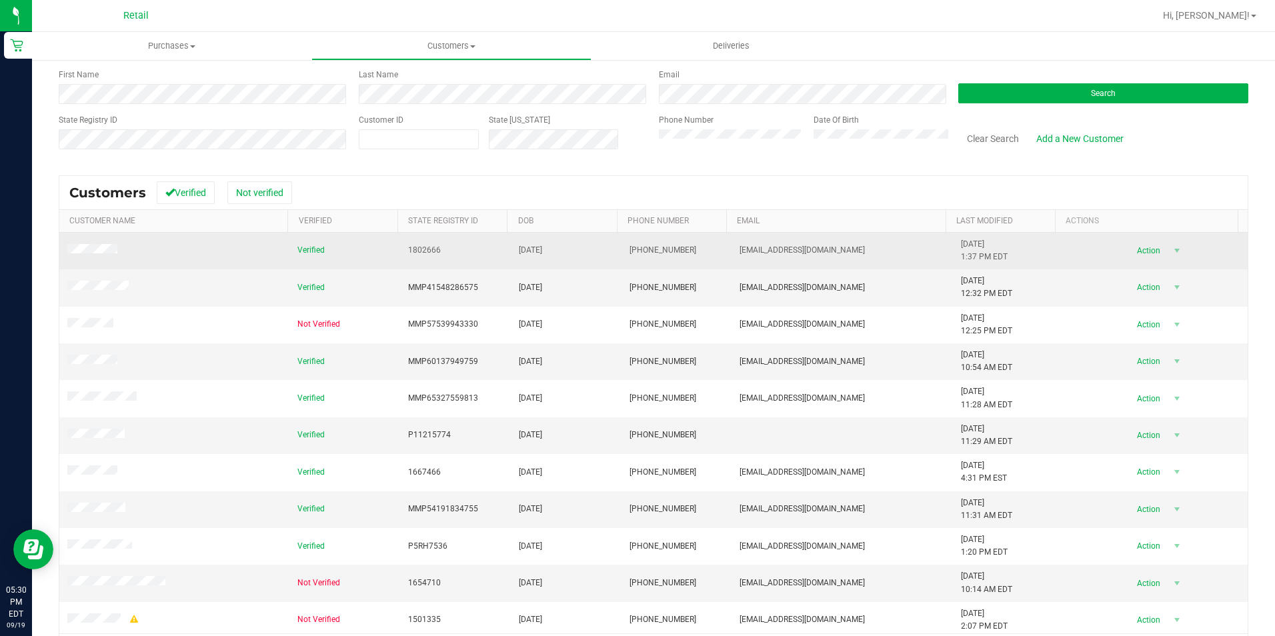
scroll to position [67, 0]
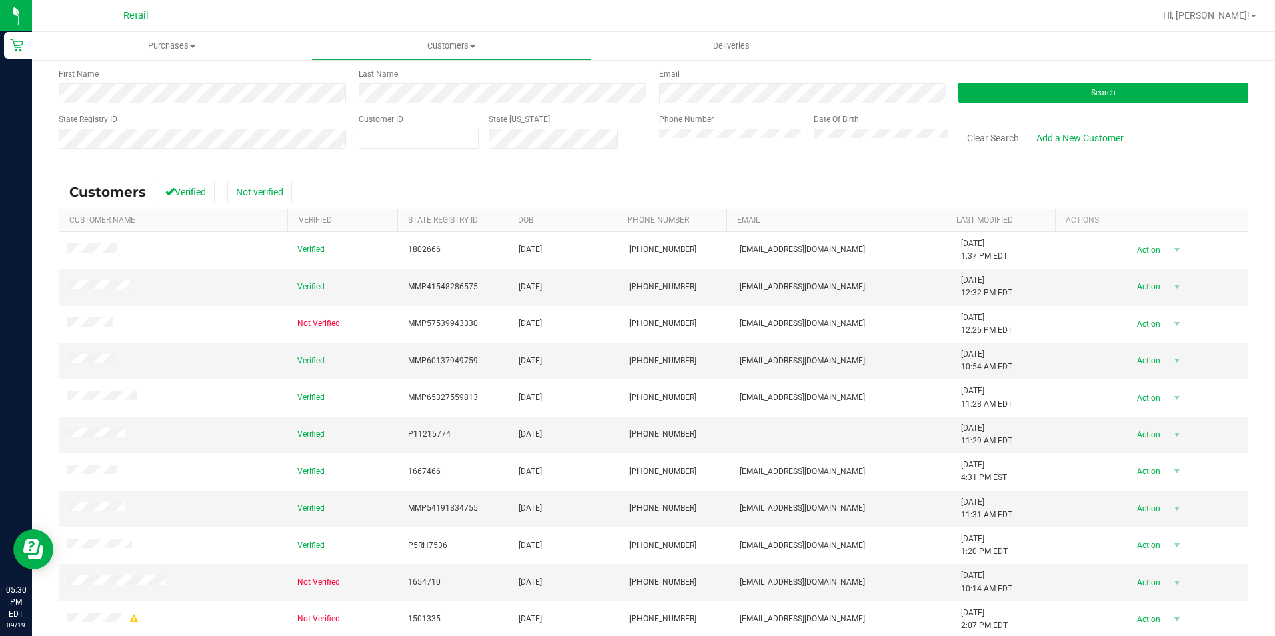
click at [283, 107] on form "Search for a Customer Use one or more fields below to locate an existing custom…" at bounding box center [653, 82] width 1189 height 155
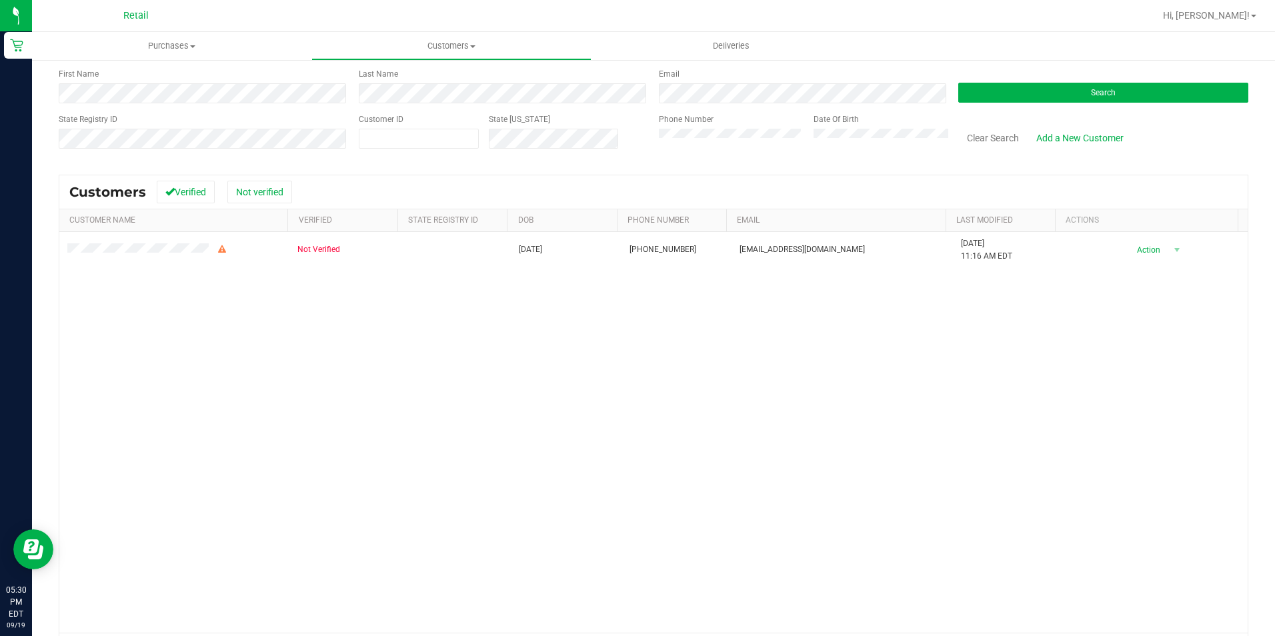
click at [203, 231] on th "Customer Name" at bounding box center [173, 220] width 228 height 23
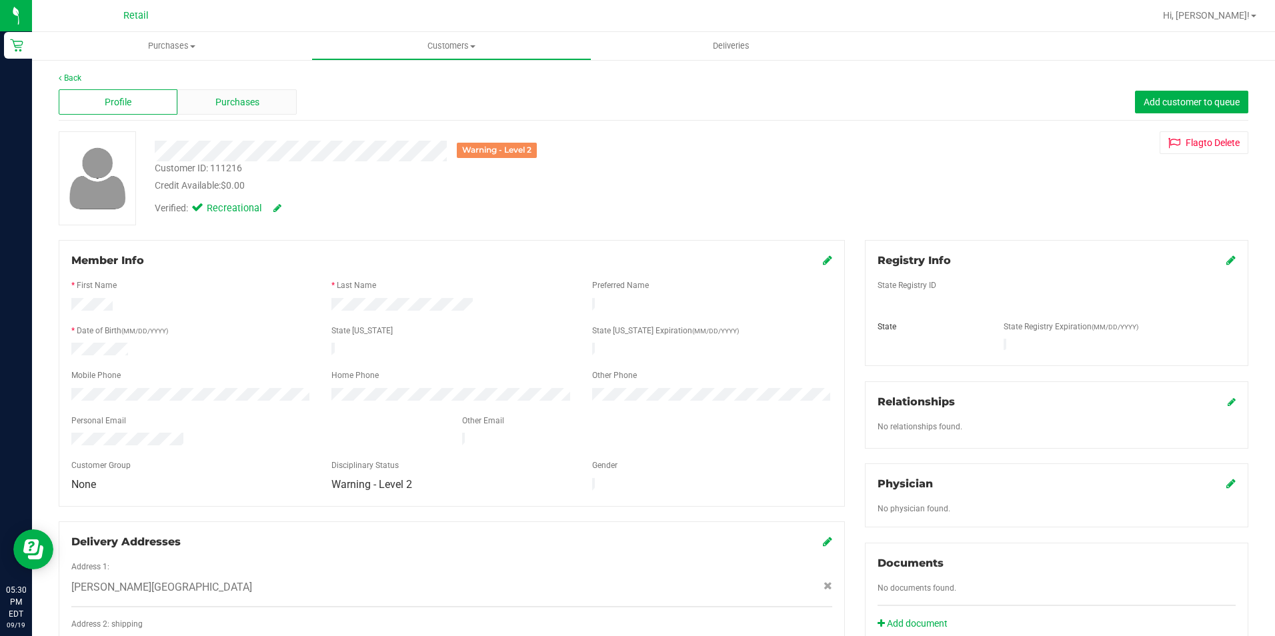
click at [249, 107] on span "Purchases" at bounding box center [237, 102] width 44 height 14
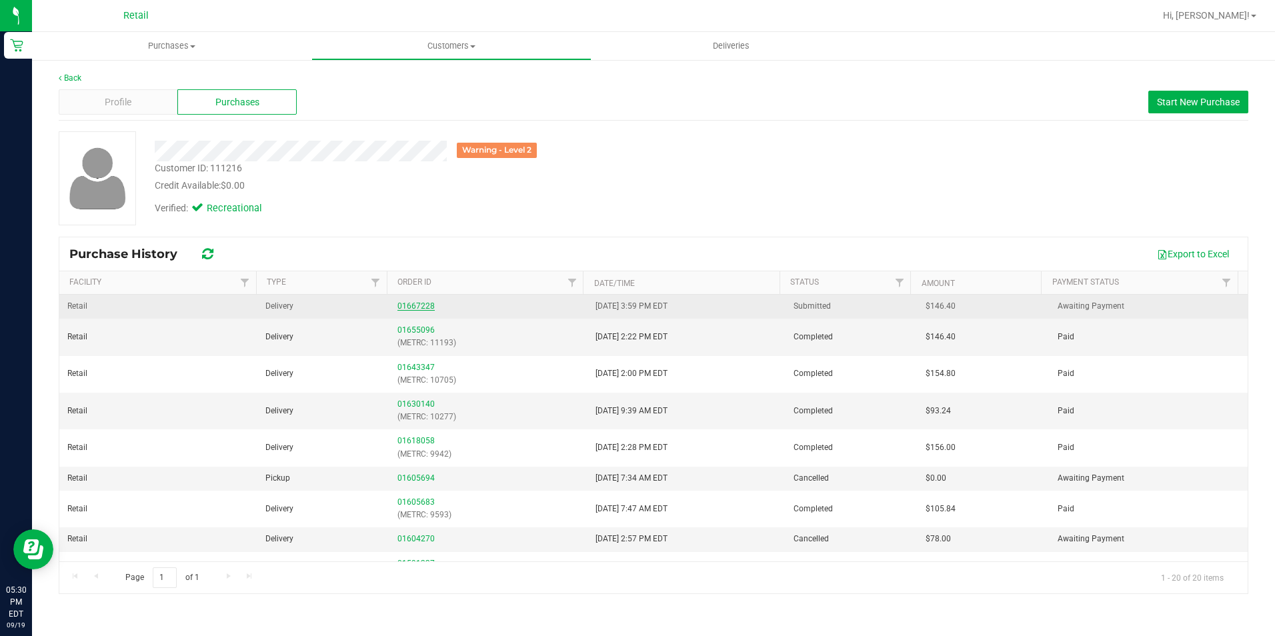
click at [419, 304] on link "01667228" at bounding box center [415, 305] width 37 height 9
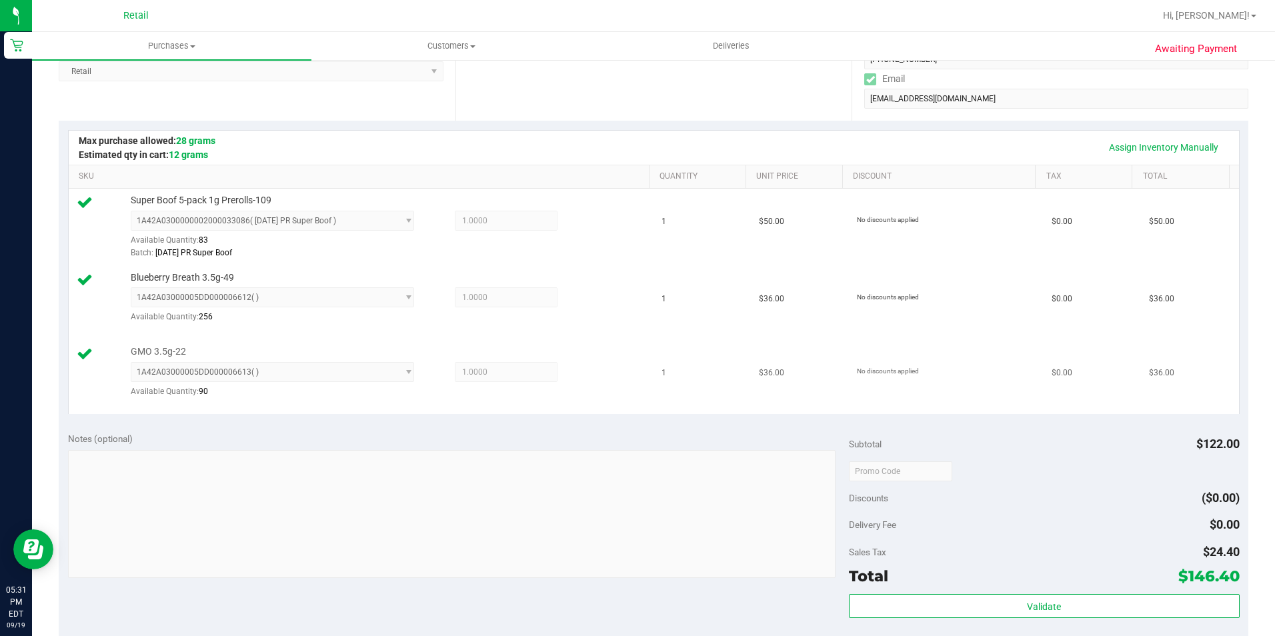
scroll to position [467, 0]
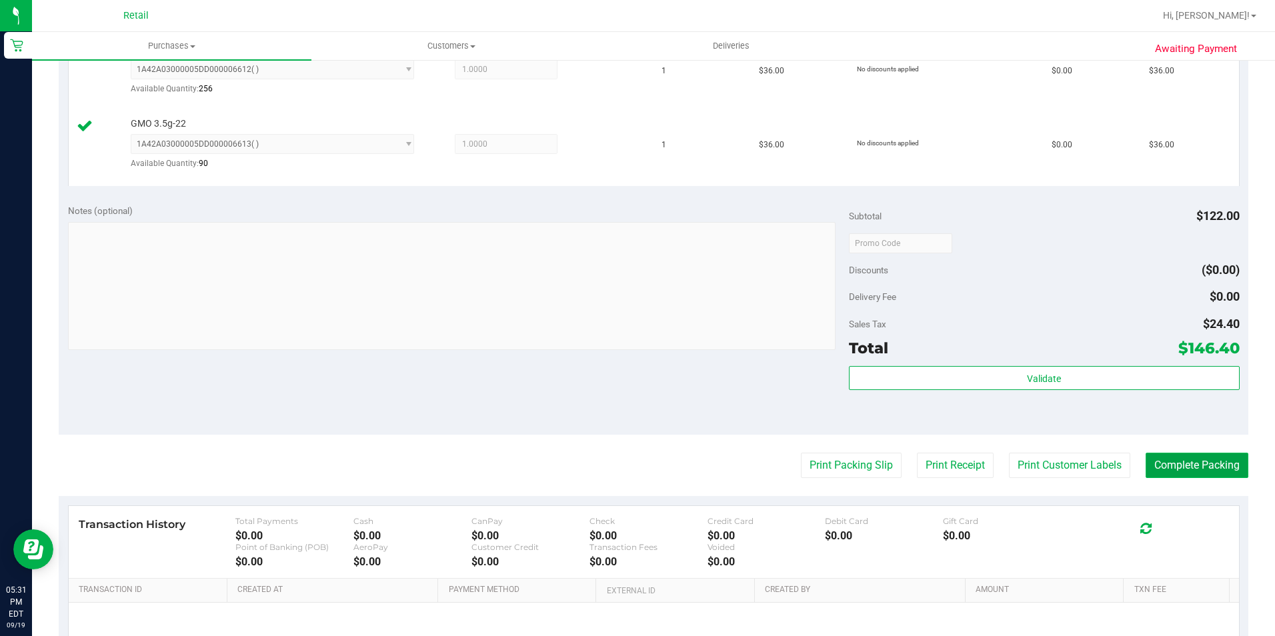
click at [1171, 474] on button "Complete Packing" at bounding box center [1196, 465] width 103 height 25
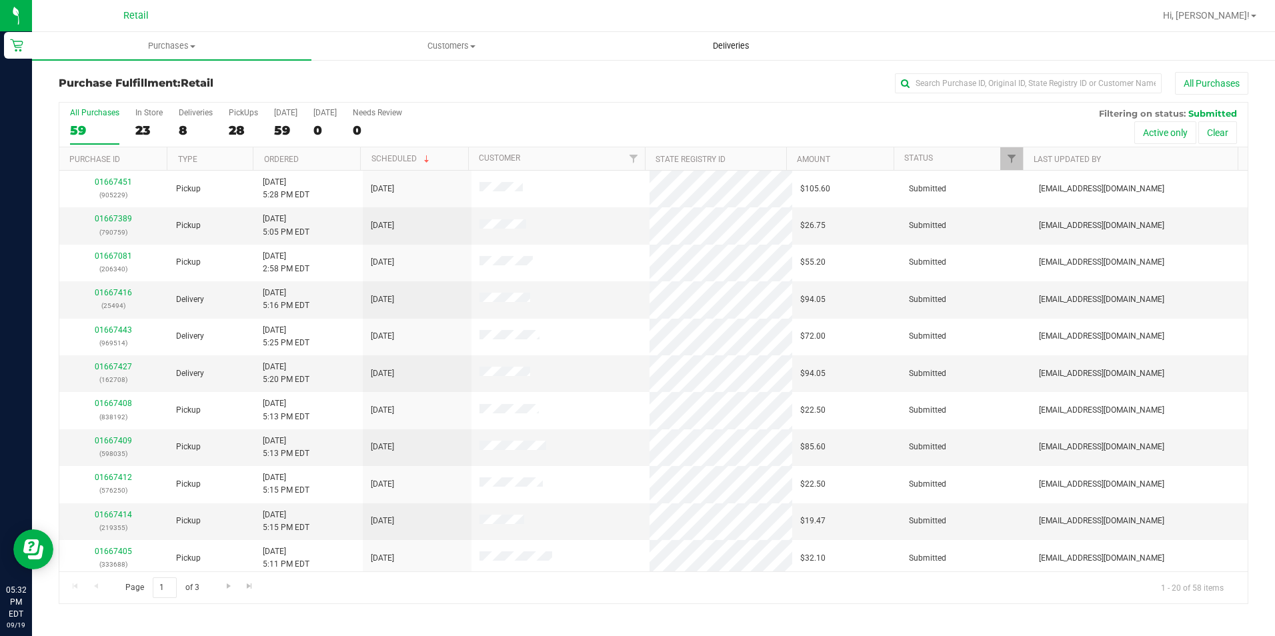
click at [735, 49] on span "Deliveries" at bounding box center [731, 46] width 73 height 12
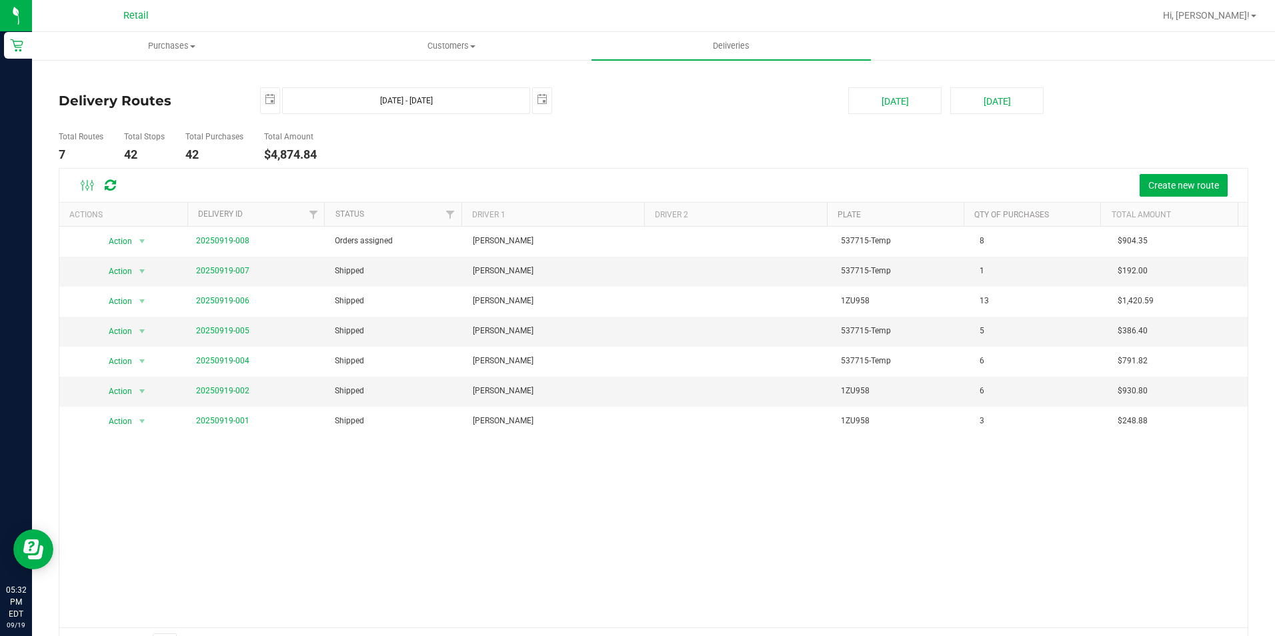
drag, startPoint x: 237, startPoint y: 240, endPoint x: 672, endPoint y: 240, distance: 435.4
click at [235, 240] on link "20250919-008" at bounding box center [222, 240] width 53 height 9
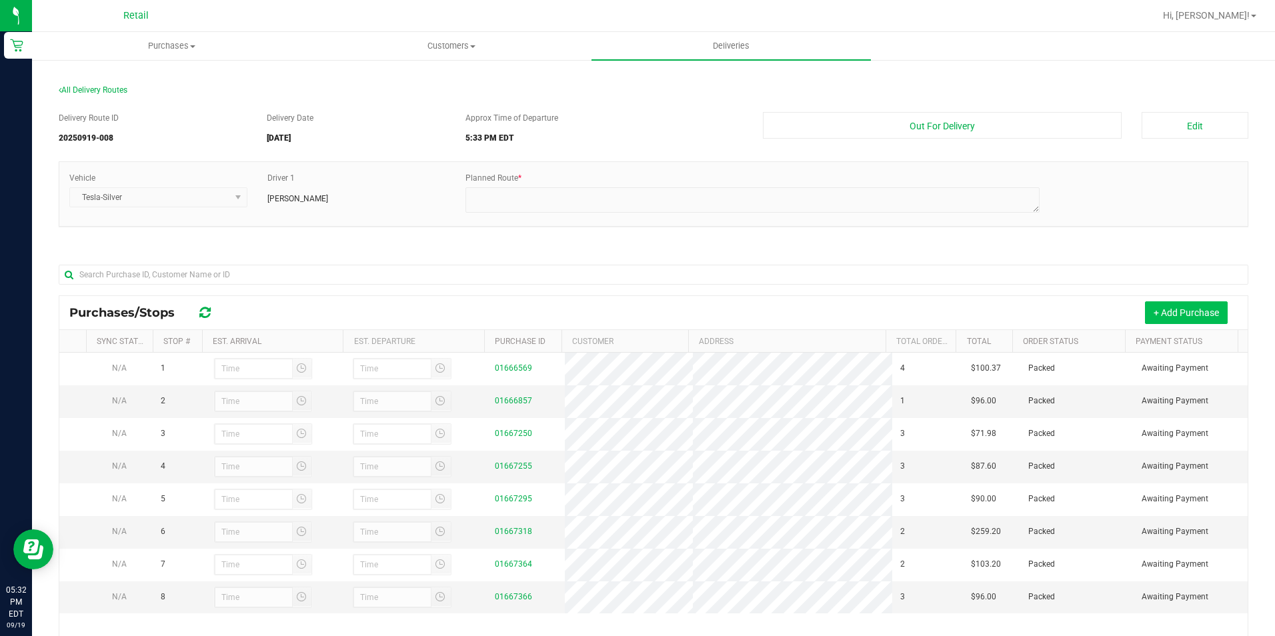
click at [1188, 309] on button "+ Add Purchase" at bounding box center [1186, 312] width 83 height 23
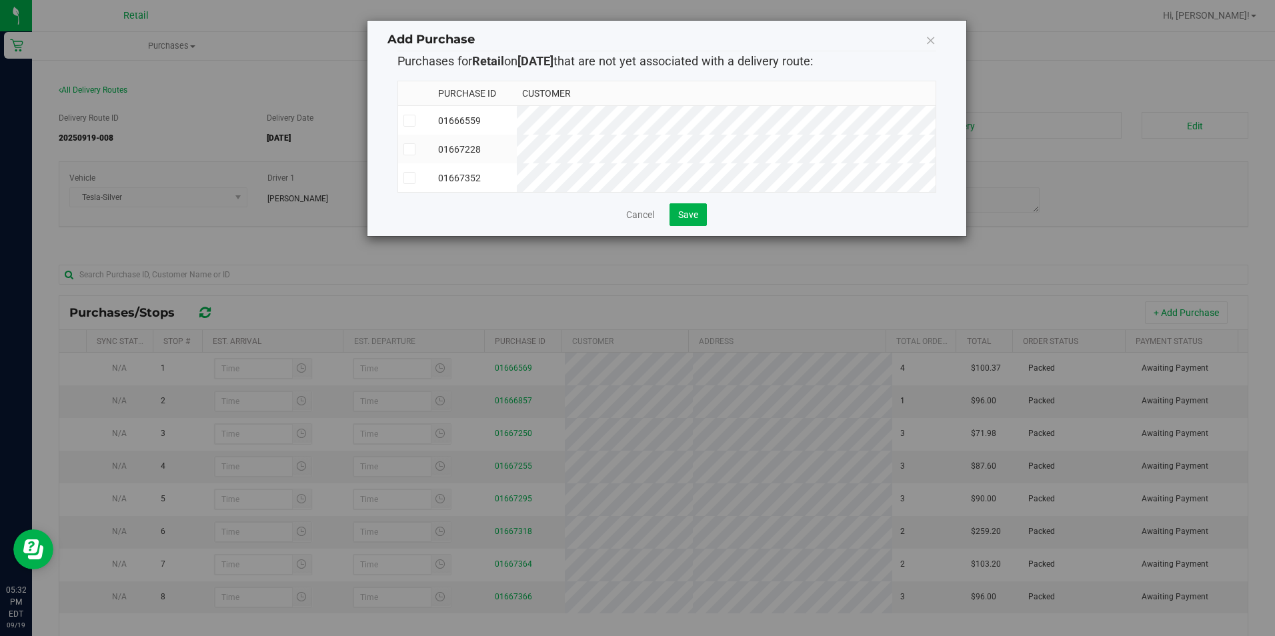
click at [414, 154] on span at bounding box center [409, 149] width 12 height 12
click at [0, 0] on input "checkbox" at bounding box center [0, 0] width 0 height 0
click at [693, 220] on span "Save" at bounding box center [688, 214] width 20 height 11
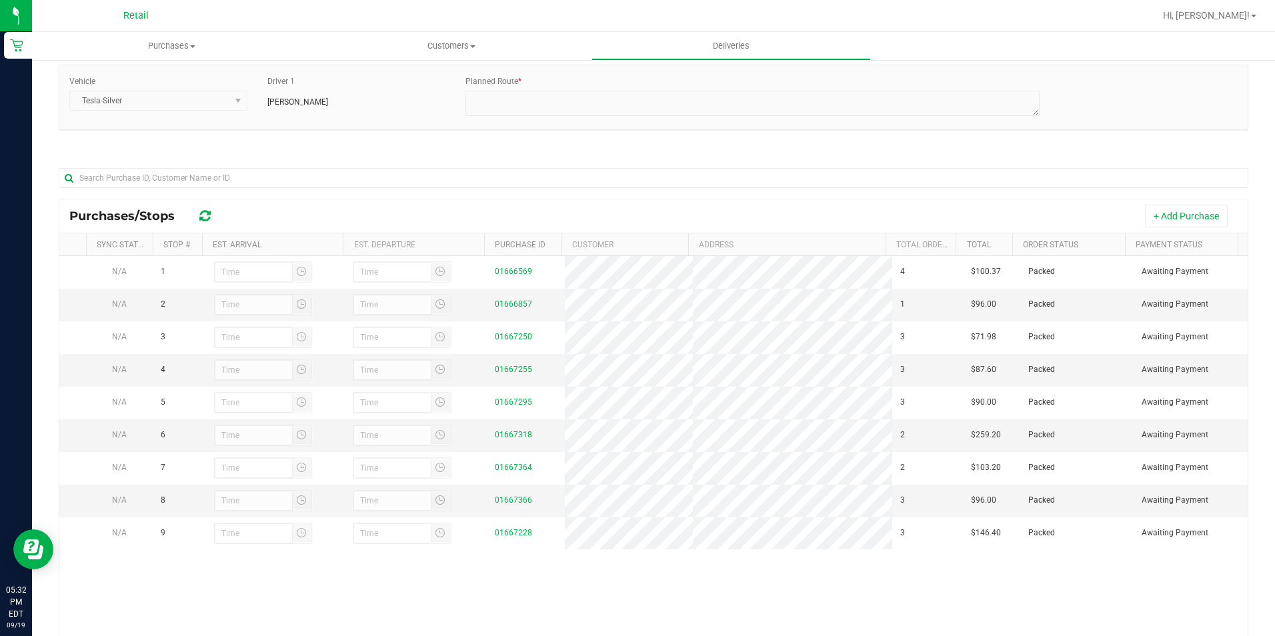
scroll to position [185, 0]
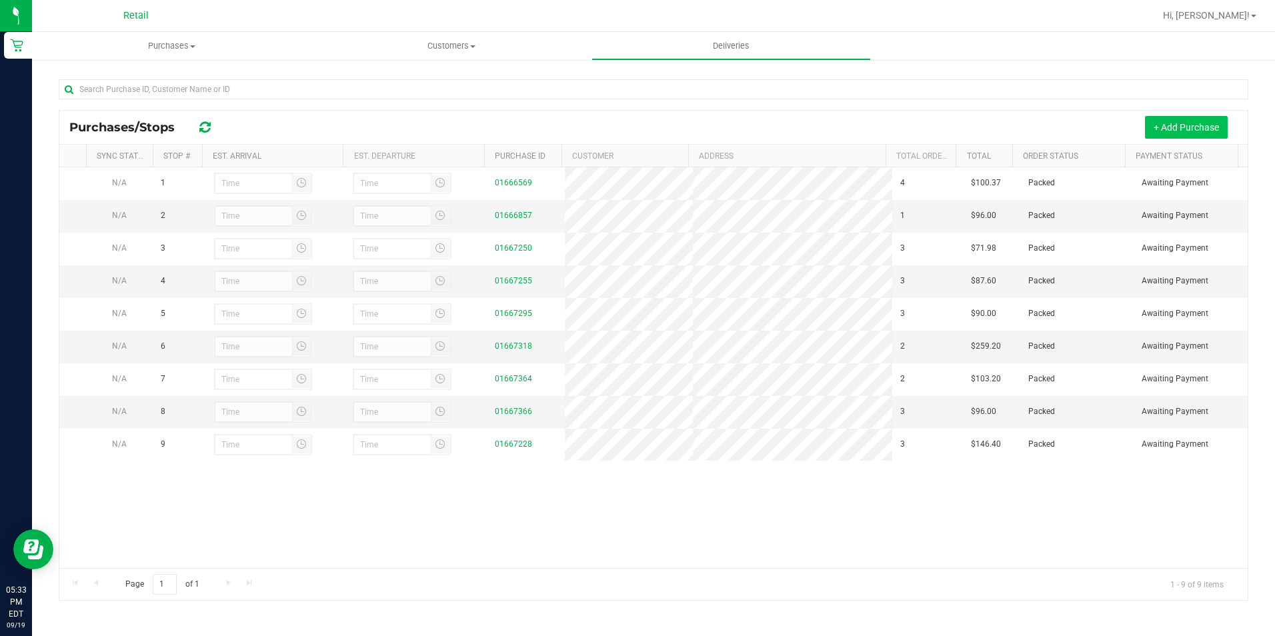
click at [1158, 122] on button "+ Add Purchase" at bounding box center [1186, 127] width 83 height 23
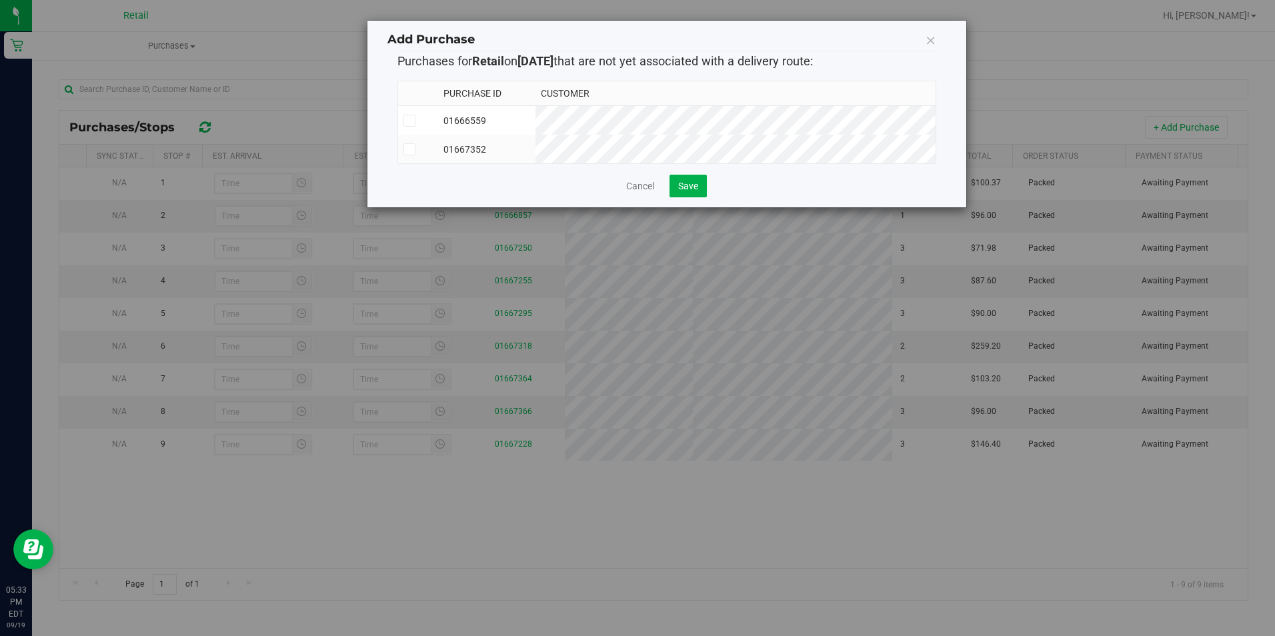
click at [930, 41] on icon at bounding box center [930, 40] width 11 height 19
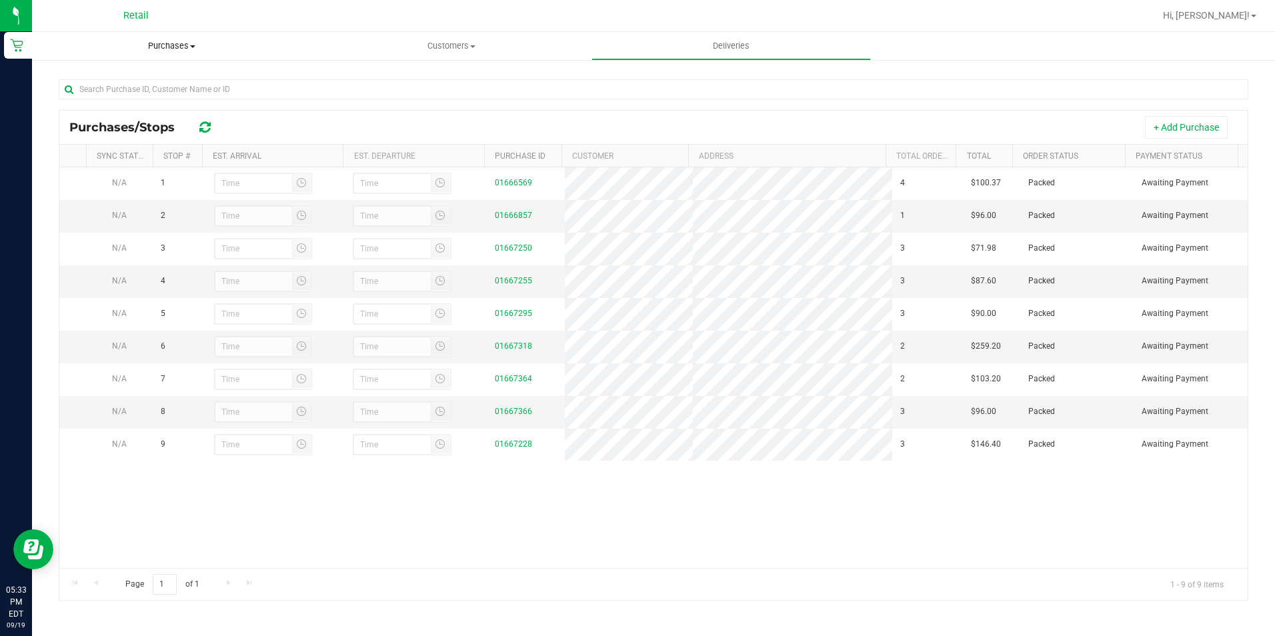
click at [193, 45] on span at bounding box center [192, 46] width 5 height 3
click at [166, 75] on span "Summary of purchases" at bounding box center [100, 80] width 137 height 11
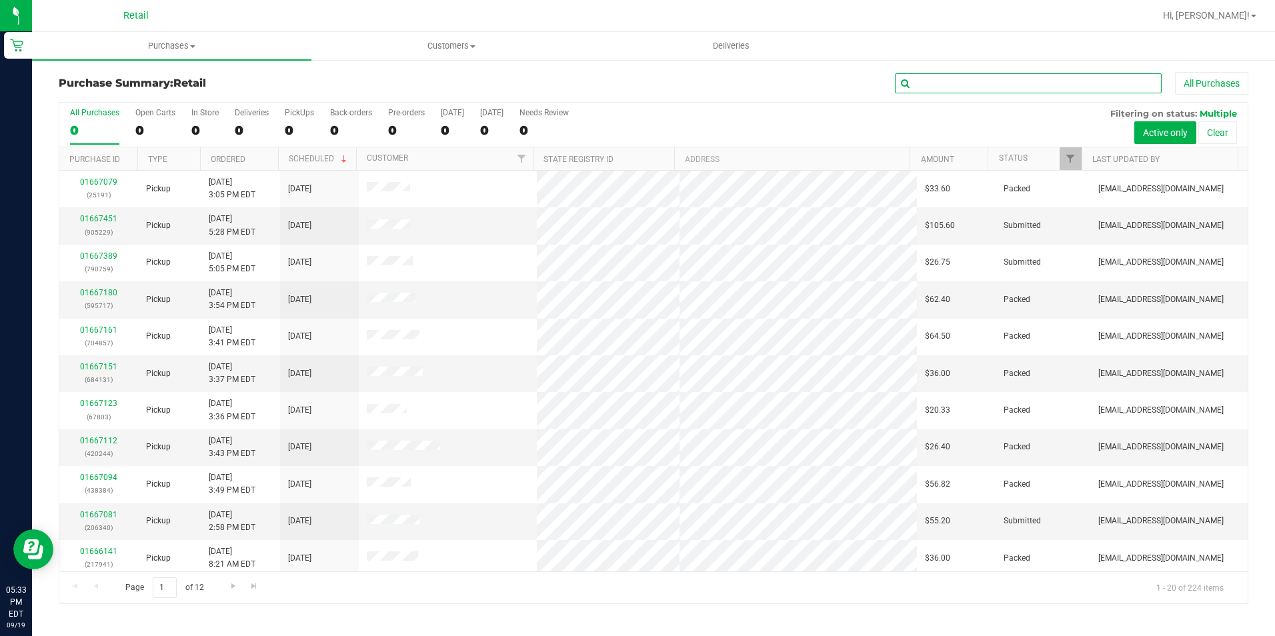
click at [941, 89] on input "text" at bounding box center [1028, 83] width 267 height 20
paste input "[PERSON_NAME]"
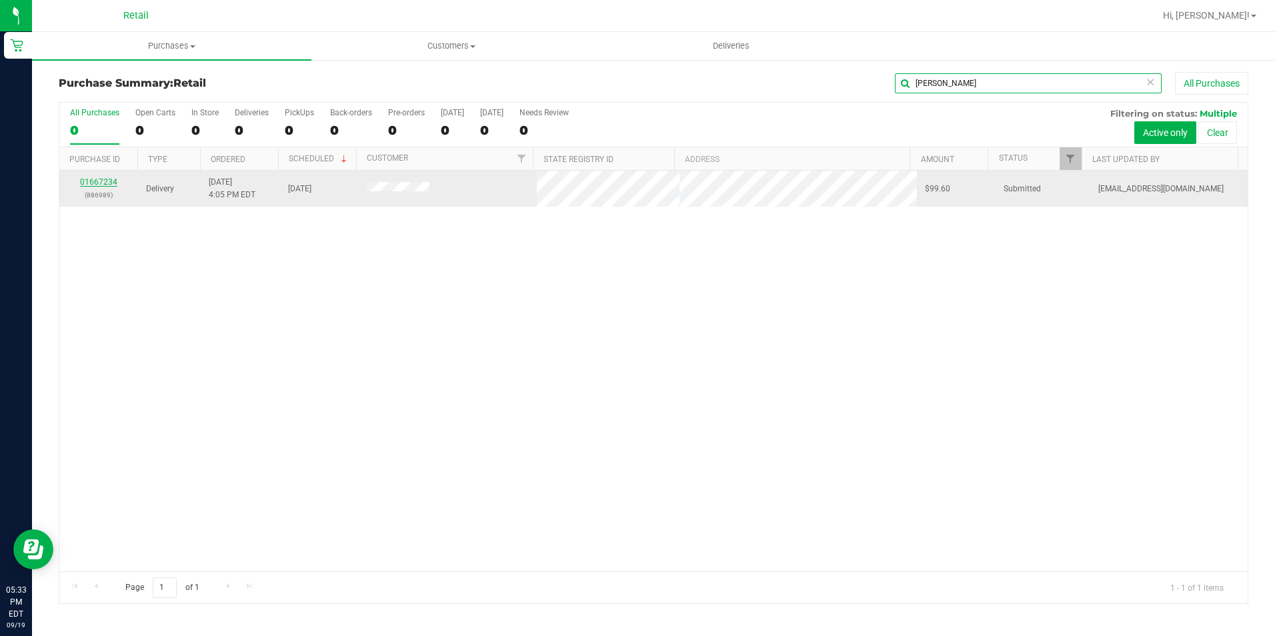
type input "[PERSON_NAME]"
click at [107, 181] on link "01667234" at bounding box center [98, 181] width 37 height 9
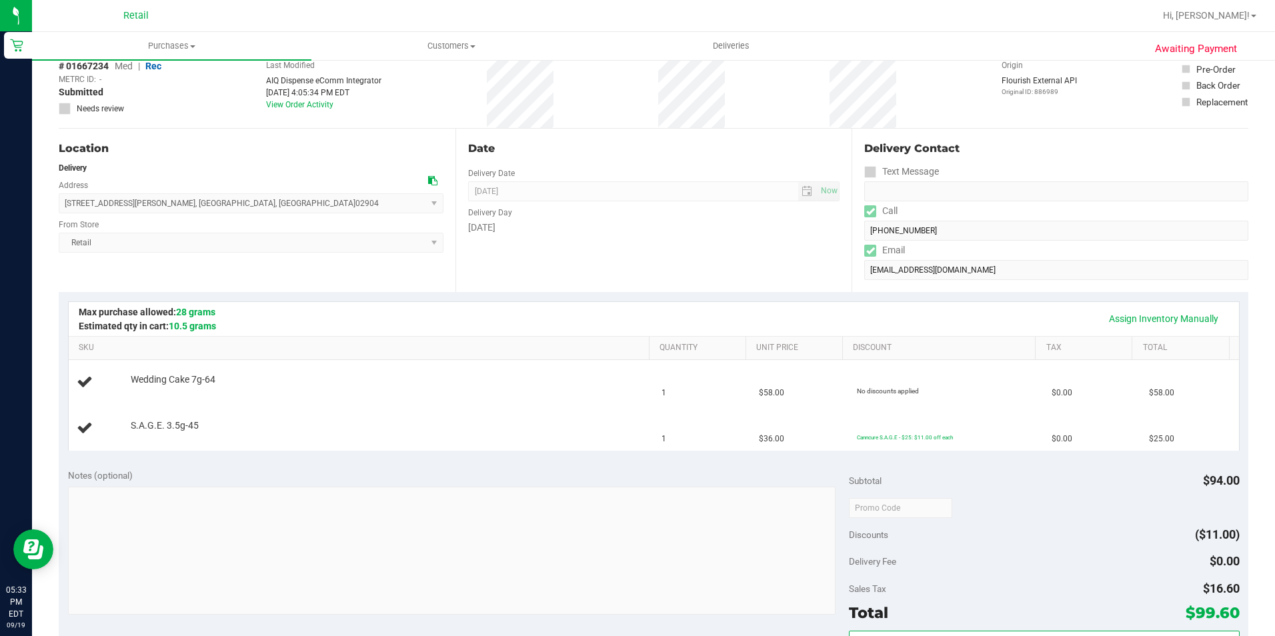
scroll to position [67, 0]
click at [1134, 320] on link "Assign Inventory Manually" at bounding box center [1163, 319] width 127 height 23
click at [163, 399] on td "Wedding Cake 7g-64 Add Package" at bounding box center [361, 383] width 585 height 45
click at [163, 390] on link "Add Package" at bounding box center [155, 389] width 48 height 9
click at [191, 386] on span "Select Package" at bounding box center [264, 392] width 266 height 19
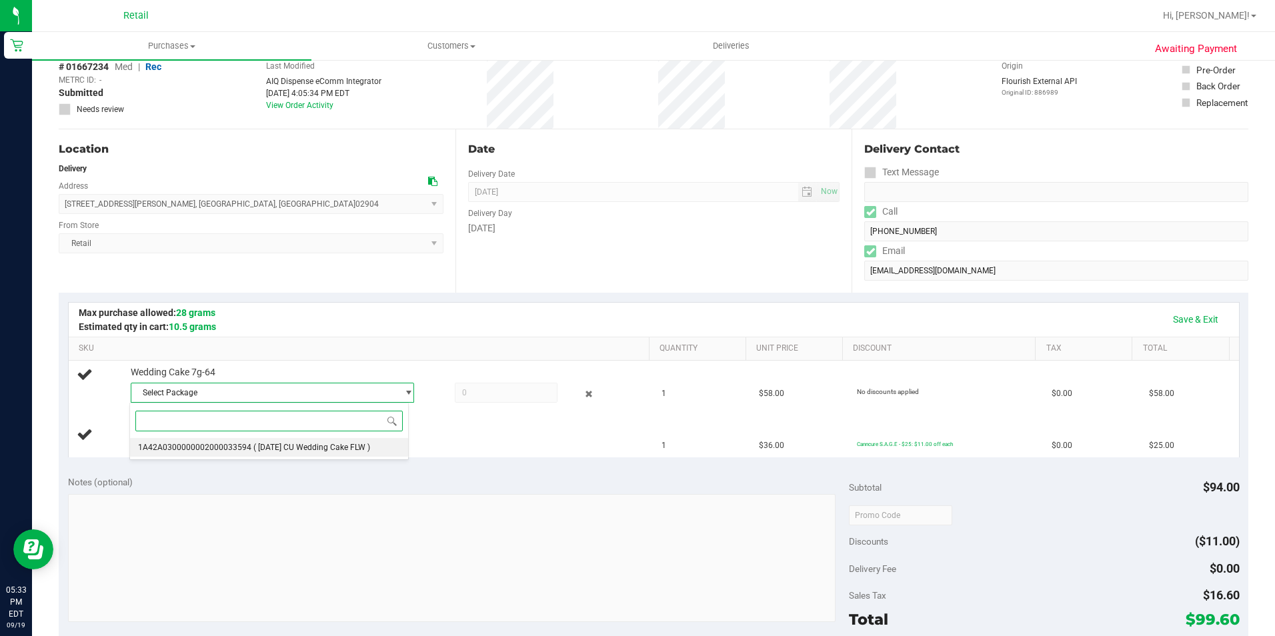
click at [192, 441] on li "1A42A0300000002000033594 ( [DATE] CU Wedding Cake FLW )" at bounding box center [268, 447] width 277 height 19
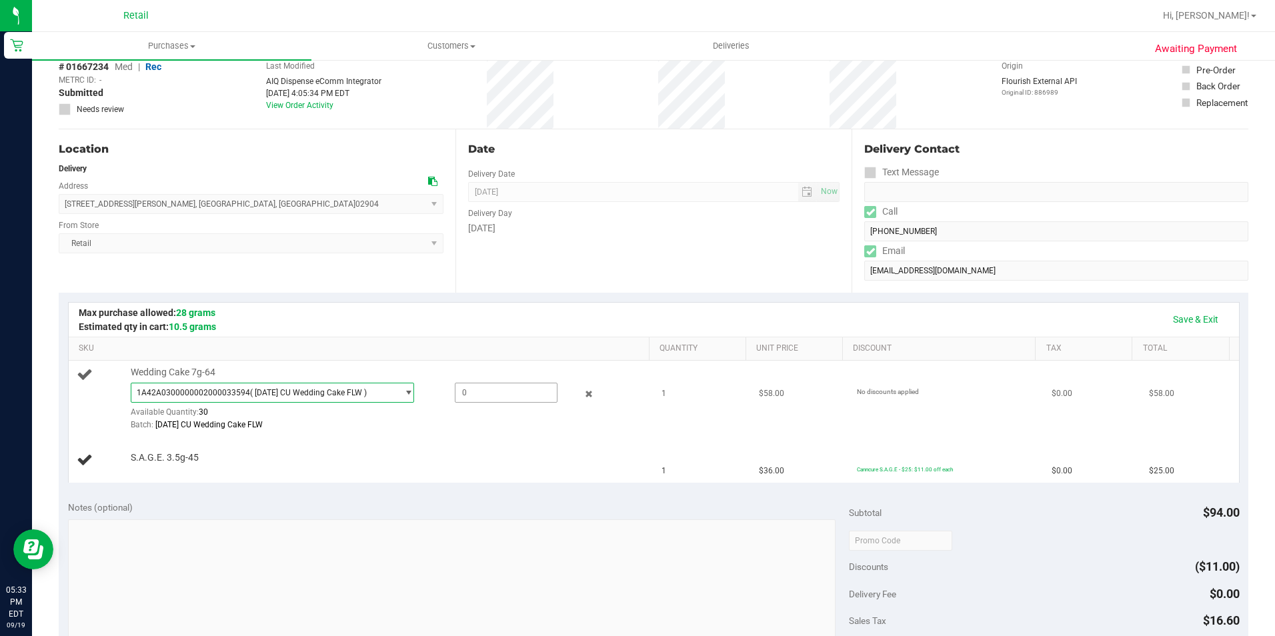
click at [487, 399] on span at bounding box center [506, 393] width 103 height 20
type input "1"
type input "1.0000"
drag, startPoint x: 222, startPoint y: 483, endPoint x: 243, endPoint y: 471, distance: 23.6
click at [223, 483] on td "S.A.G.E. 3.5g-45" at bounding box center [361, 460] width 585 height 45
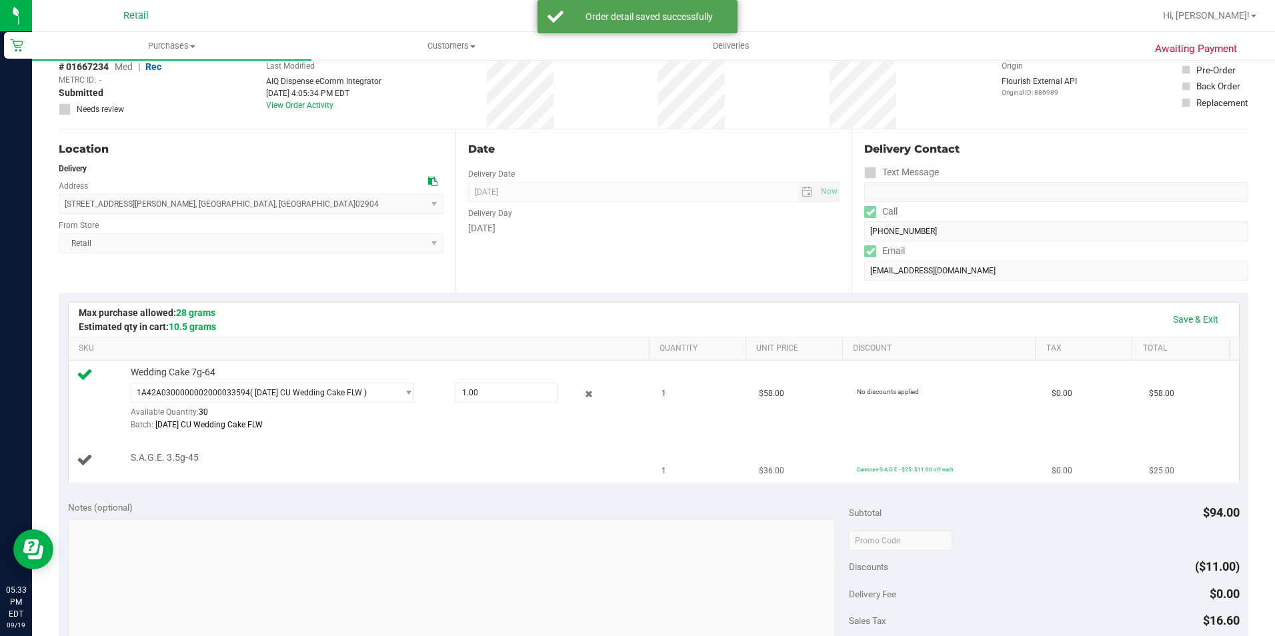
click at [199, 455] on div "Wedding Cake 7g-64 1A42A0300000002000033594 ( [DATE] CU Wedding Cake FLW ) 1A42…" at bounding box center [654, 422] width 1170 height 122
click at [158, 465] on link "Add Package" at bounding box center [155, 466] width 48 height 9
click at [193, 468] on span "Select Package" at bounding box center [264, 469] width 266 height 19
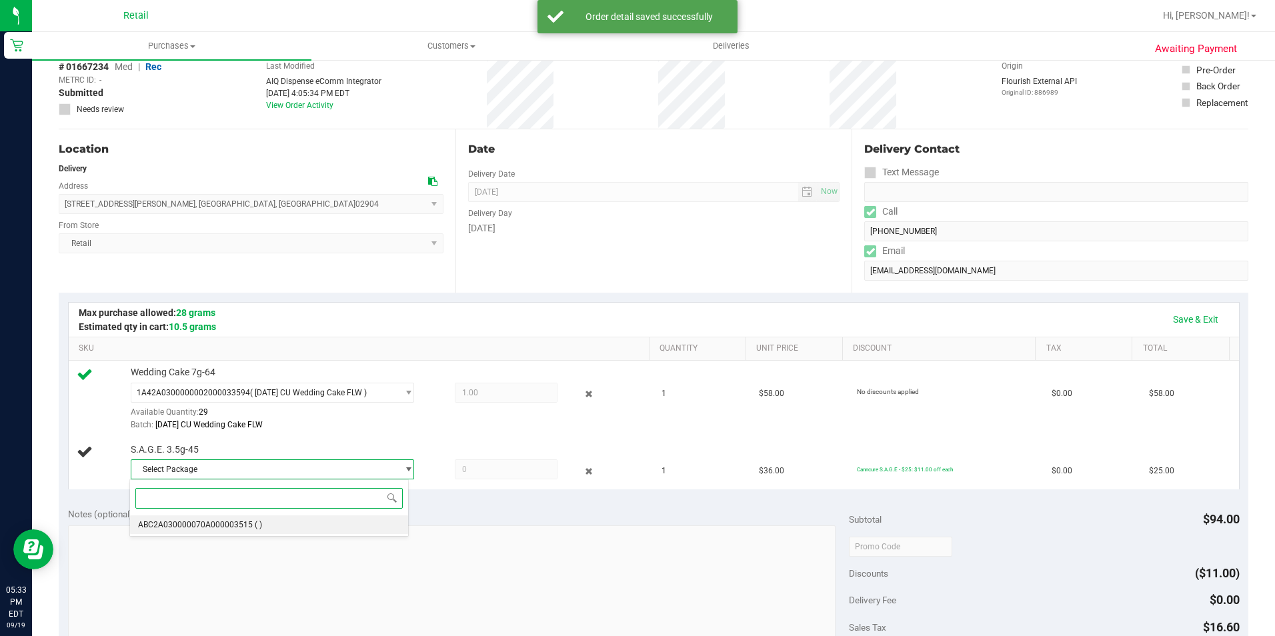
click at [183, 522] on span "ABC2A030000070A000003515" at bounding box center [195, 524] width 115 height 9
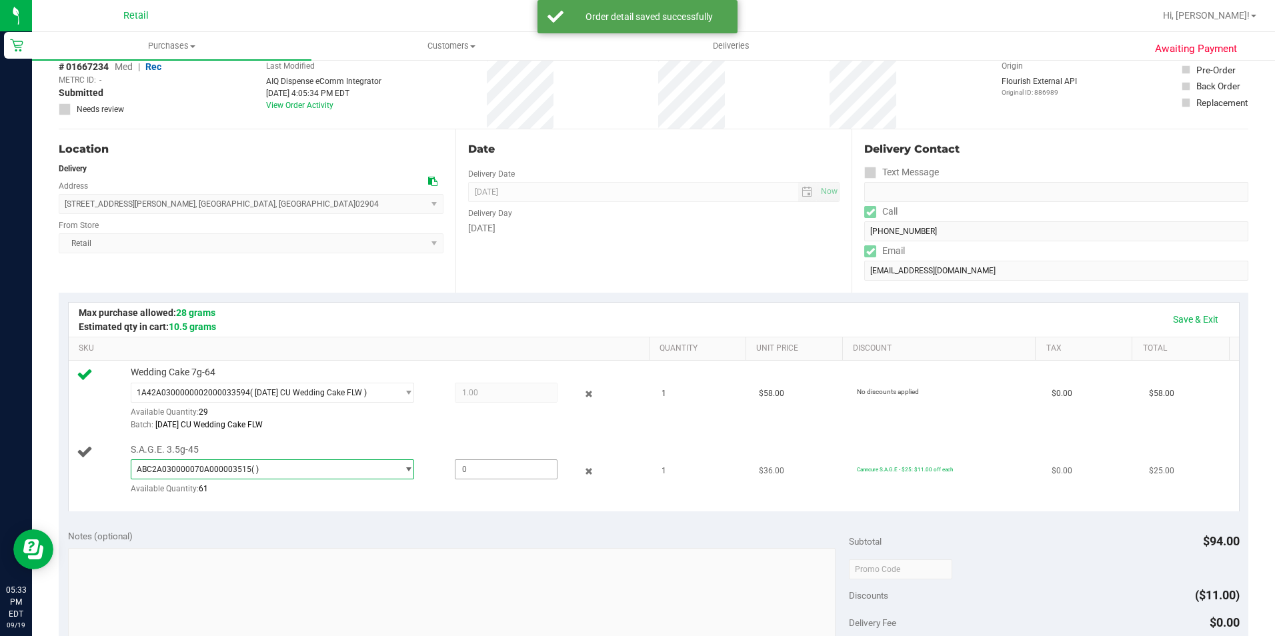
click at [493, 463] on span at bounding box center [506, 469] width 103 height 20
type input "1"
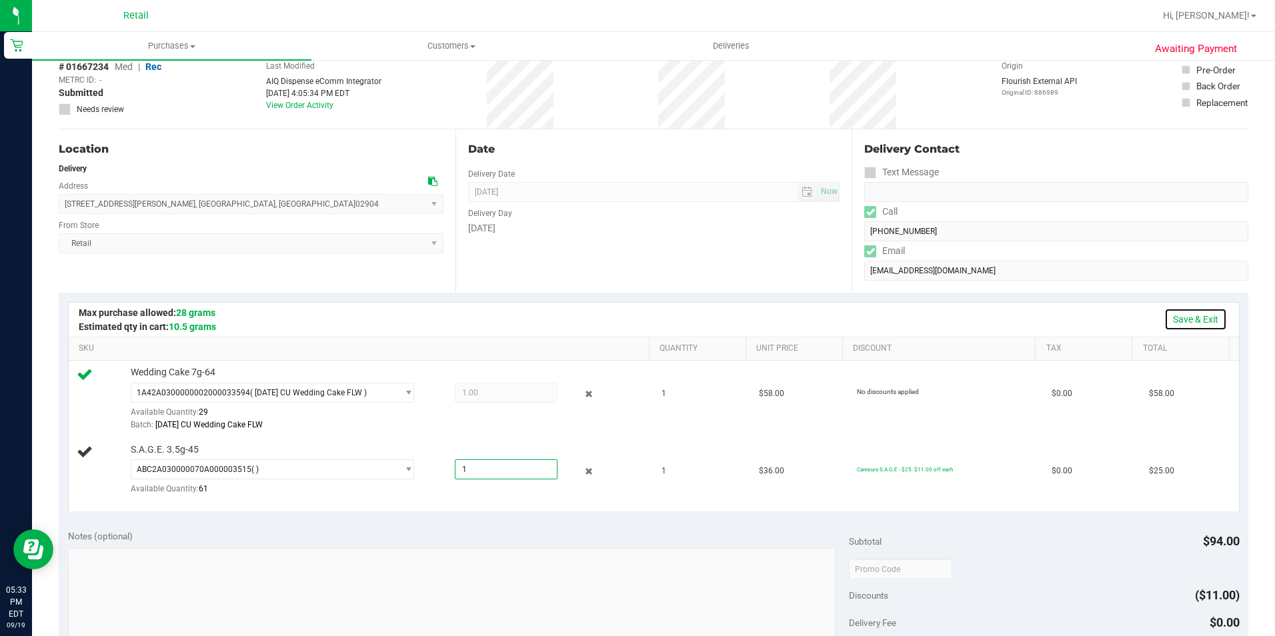
type input "1.0000"
click at [1175, 321] on link "Save & Exit" at bounding box center [1195, 319] width 63 height 23
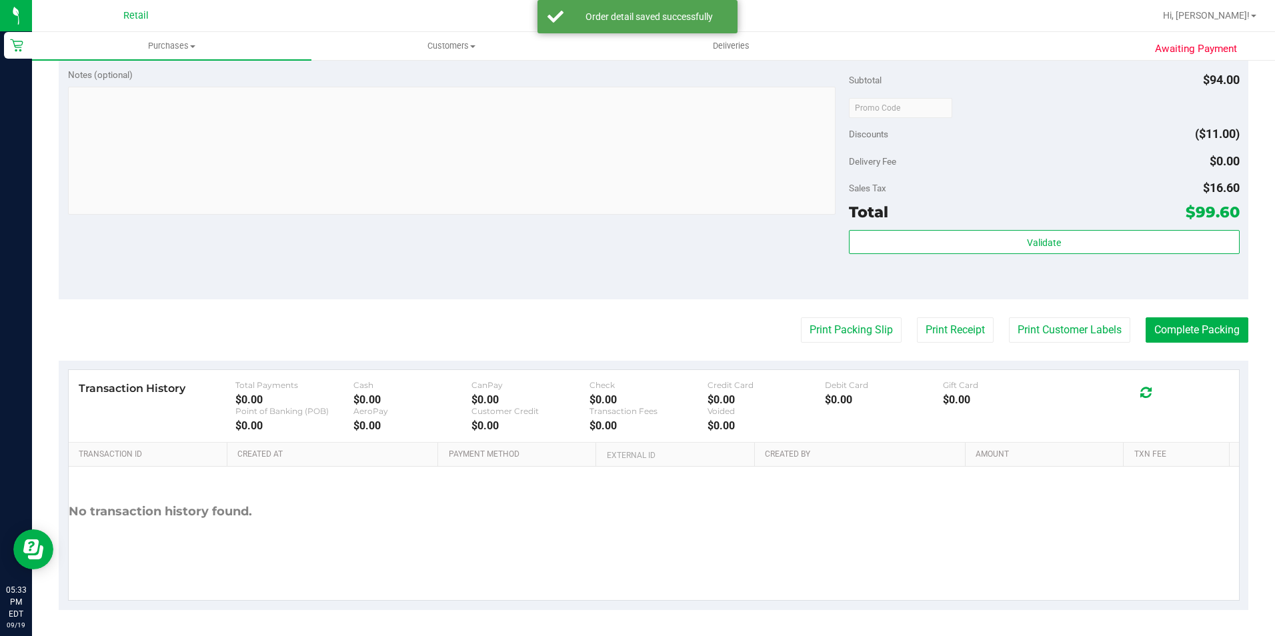
scroll to position [529, 0]
click at [1169, 335] on button "Complete Packing" at bounding box center [1196, 329] width 103 height 25
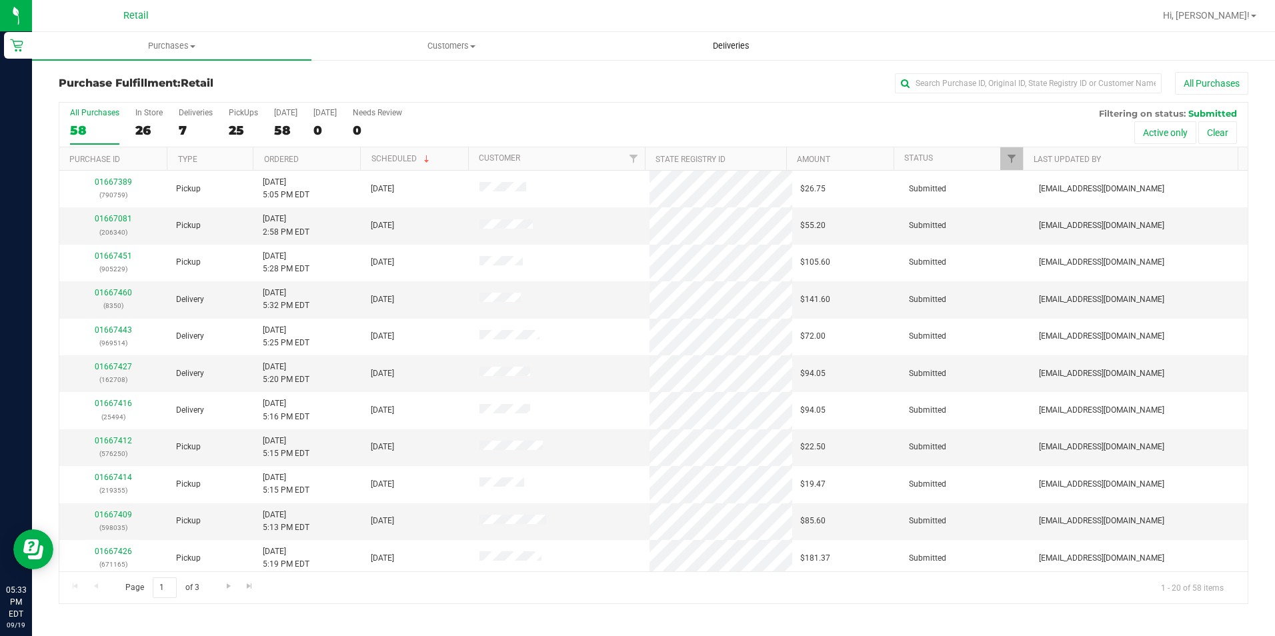
click at [725, 48] on span "Deliveries" at bounding box center [731, 46] width 73 height 12
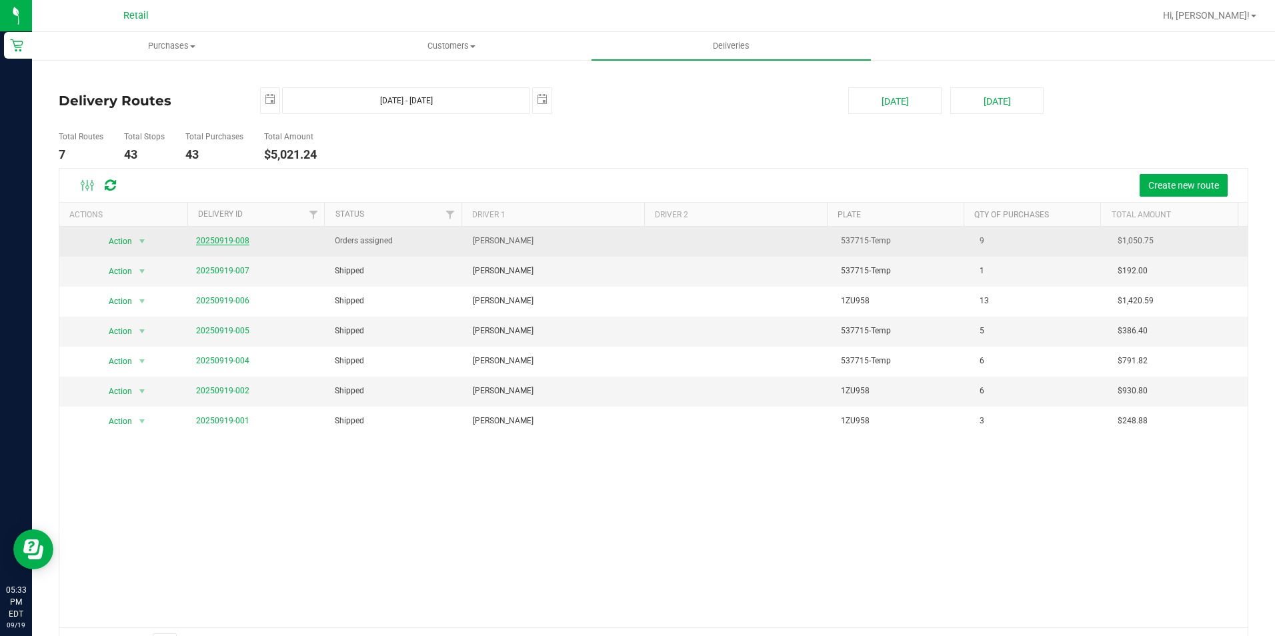
click at [241, 239] on link "20250919-008" at bounding box center [222, 240] width 53 height 9
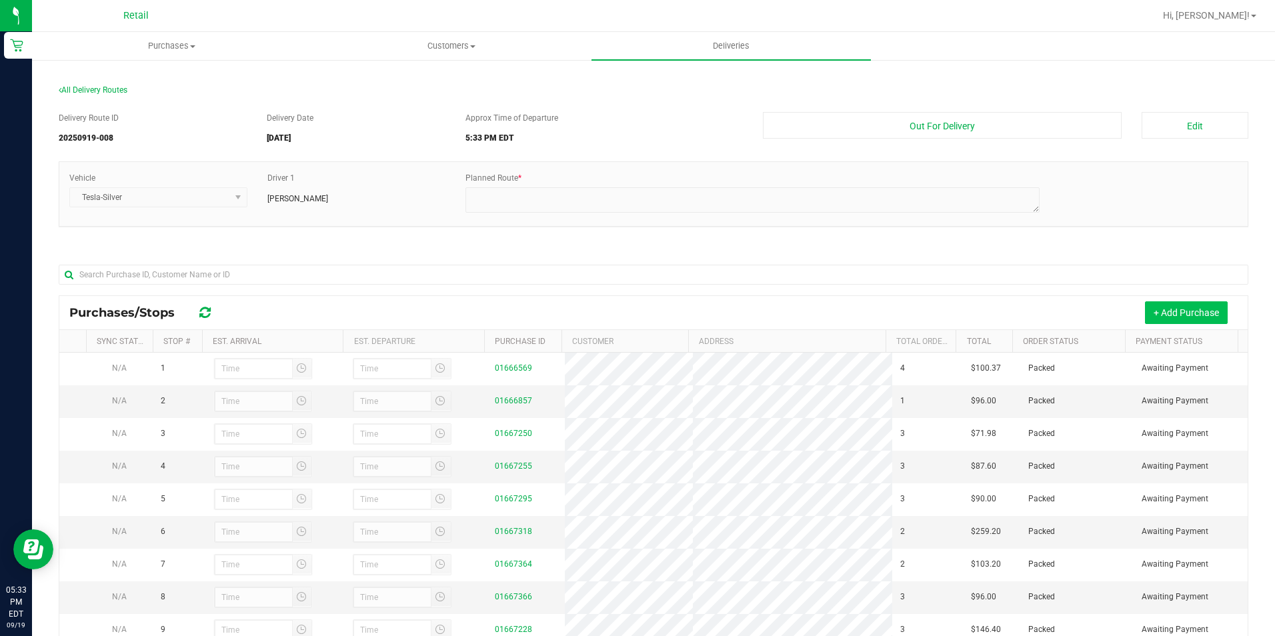
click at [1153, 320] on button "+ Add Purchase" at bounding box center [1186, 312] width 83 height 23
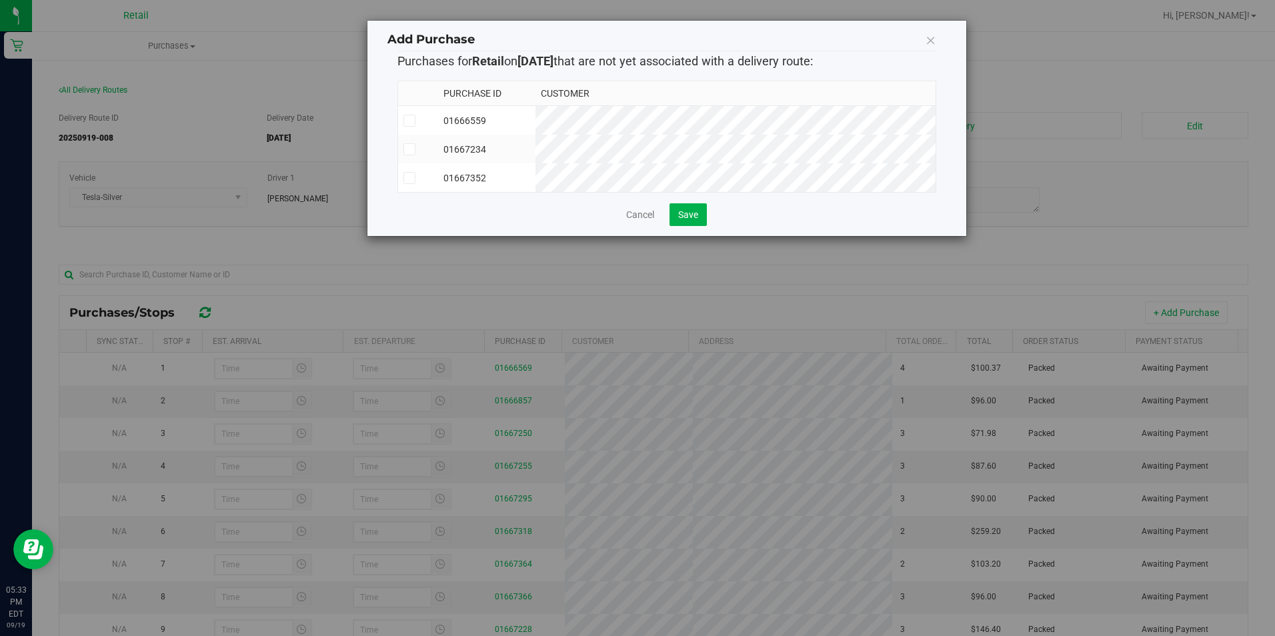
click at [427, 151] on label at bounding box center [418, 149] width 30 height 12
click at [0, 0] on input "checkbox" at bounding box center [0, 0] width 0 height 0
click at [684, 226] on button "Save" at bounding box center [687, 214] width 37 height 23
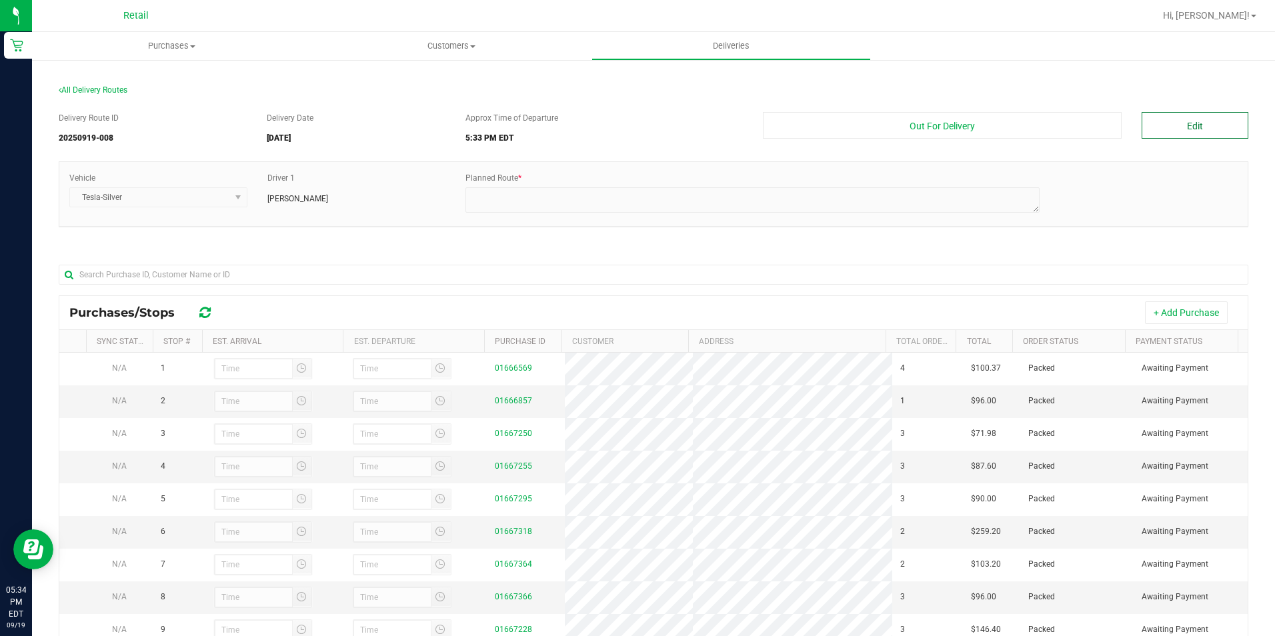
click at [1195, 121] on button "Edit" at bounding box center [1194, 125] width 107 height 27
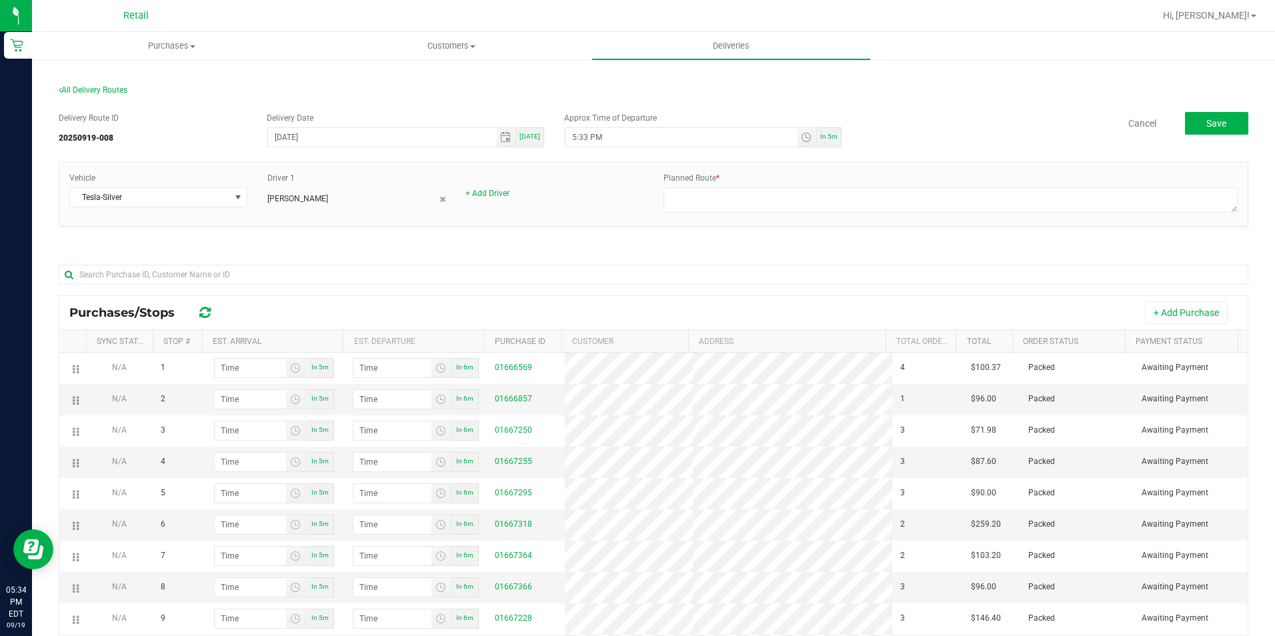
scroll to position [133, 0]
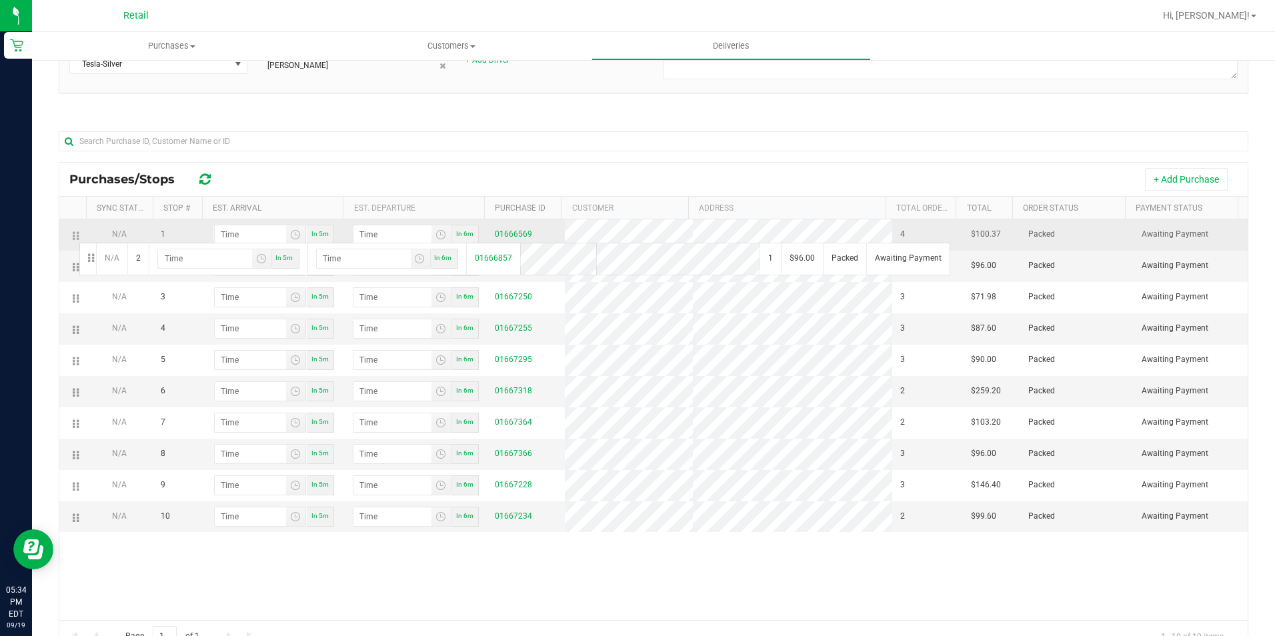
drag, startPoint x: 77, startPoint y: 269, endPoint x: 77, endPoint y: 237, distance: 32.0
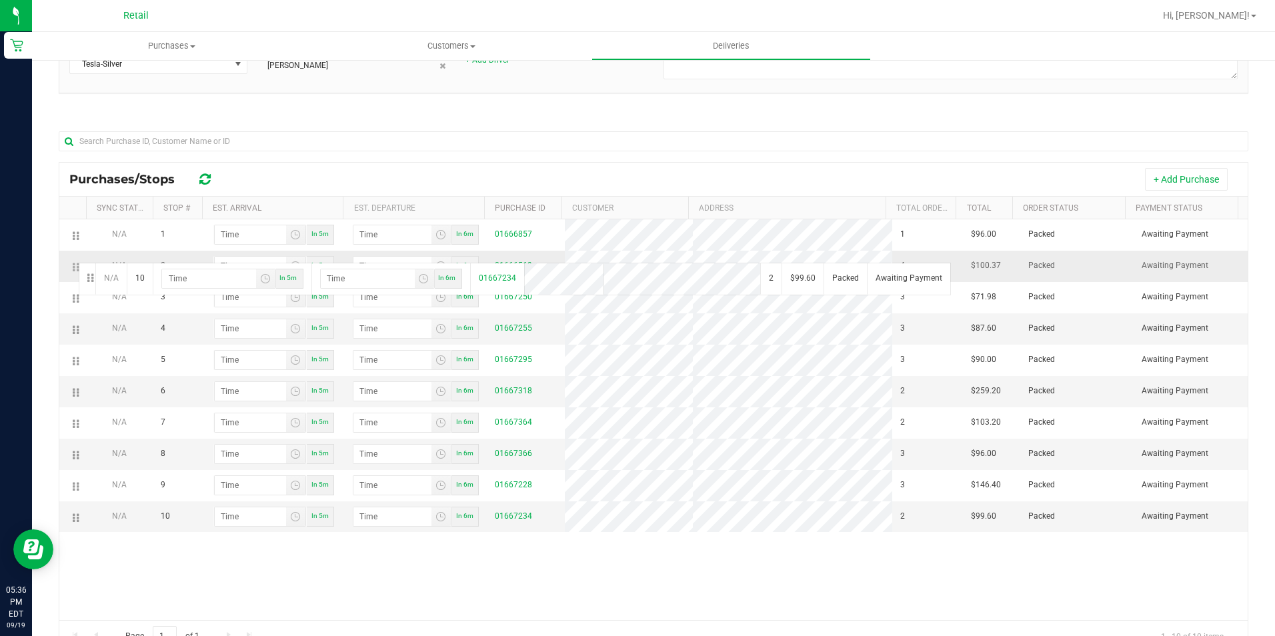
drag, startPoint x: 73, startPoint y: 529, endPoint x: 77, endPoint y: 261, distance: 267.4
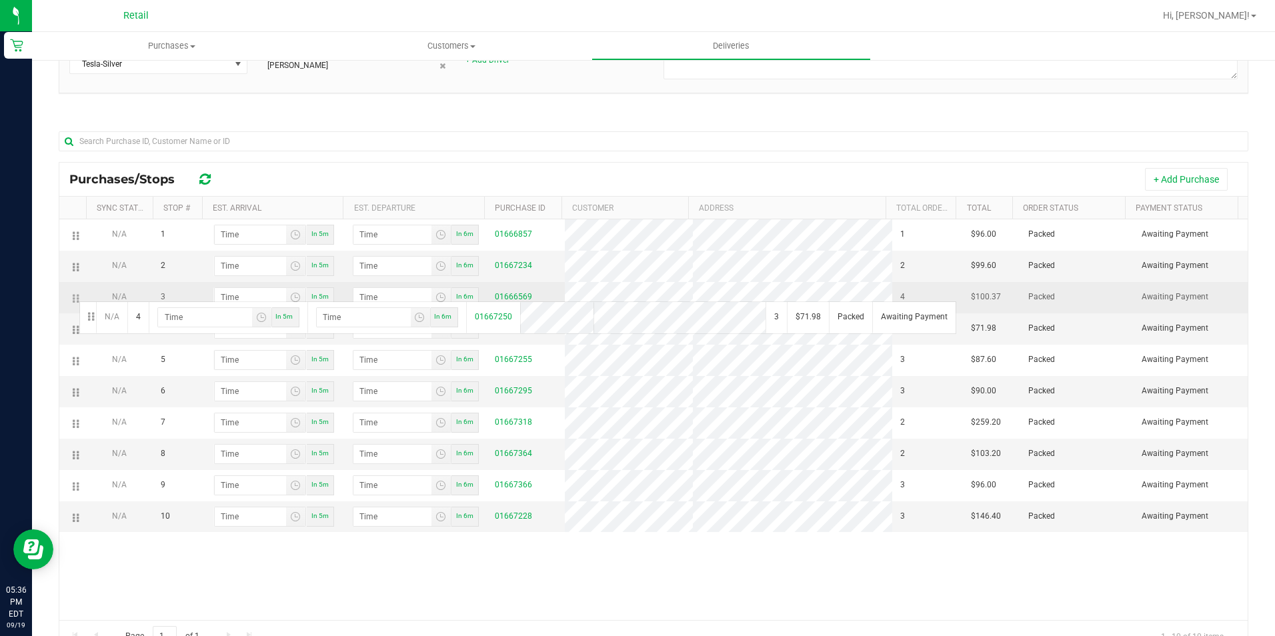
drag, startPoint x: 74, startPoint y: 329, endPoint x: 77, endPoint y: 300, distance: 28.9
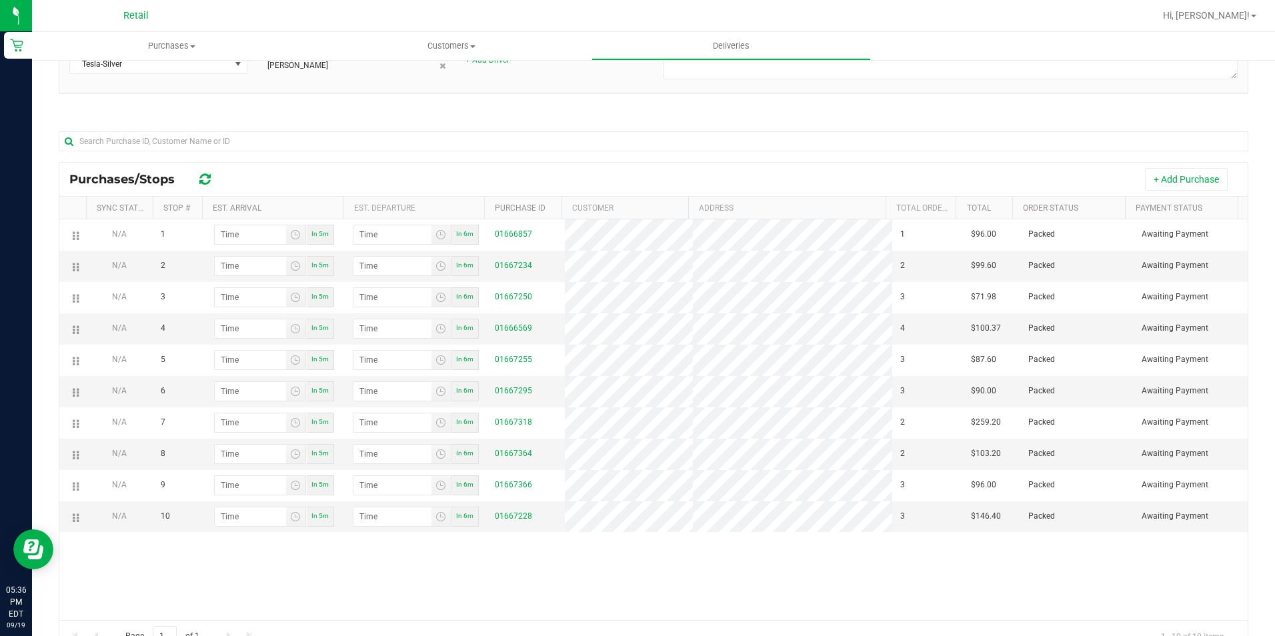
click at [675, 257] on tr "N/A 2 In 5m In 6m 01667234 2 $99.60 Packed Awaiting Payment" at bounding box center [653, 266] width 1188 height 31
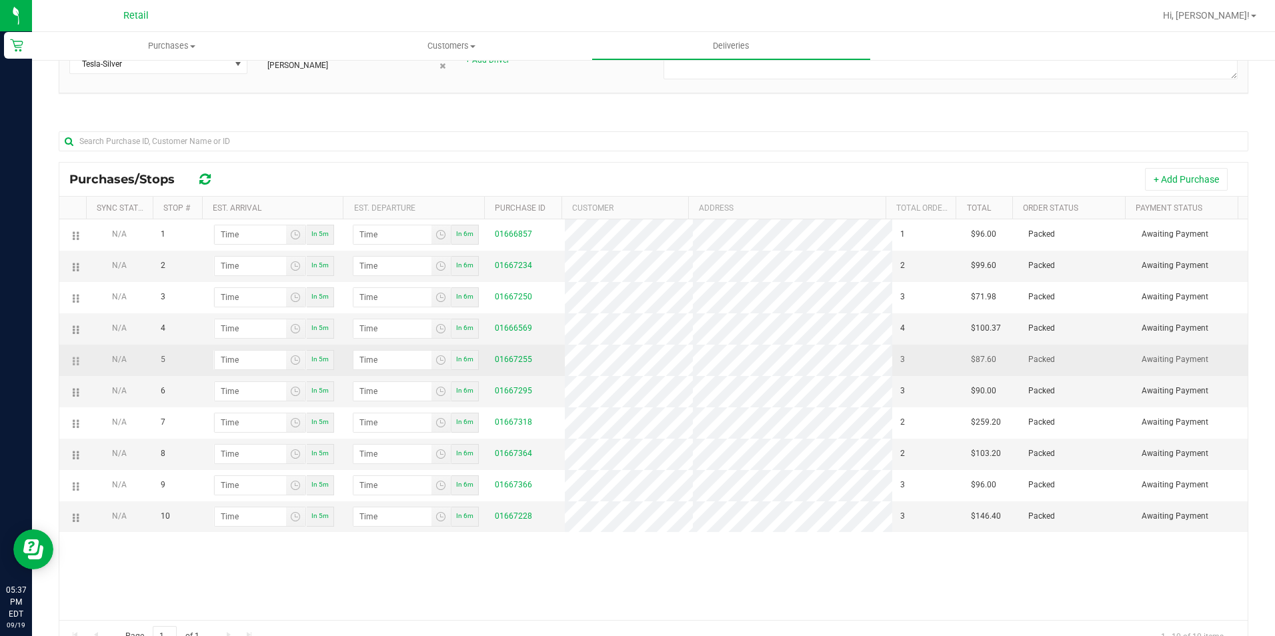
click at [681, 319] on tr "N/A 4 In 5m In 6m 01666569 4 $100.37 Packed Awaiting Payment" at bounding box center [653, 328] width 1188 height 31
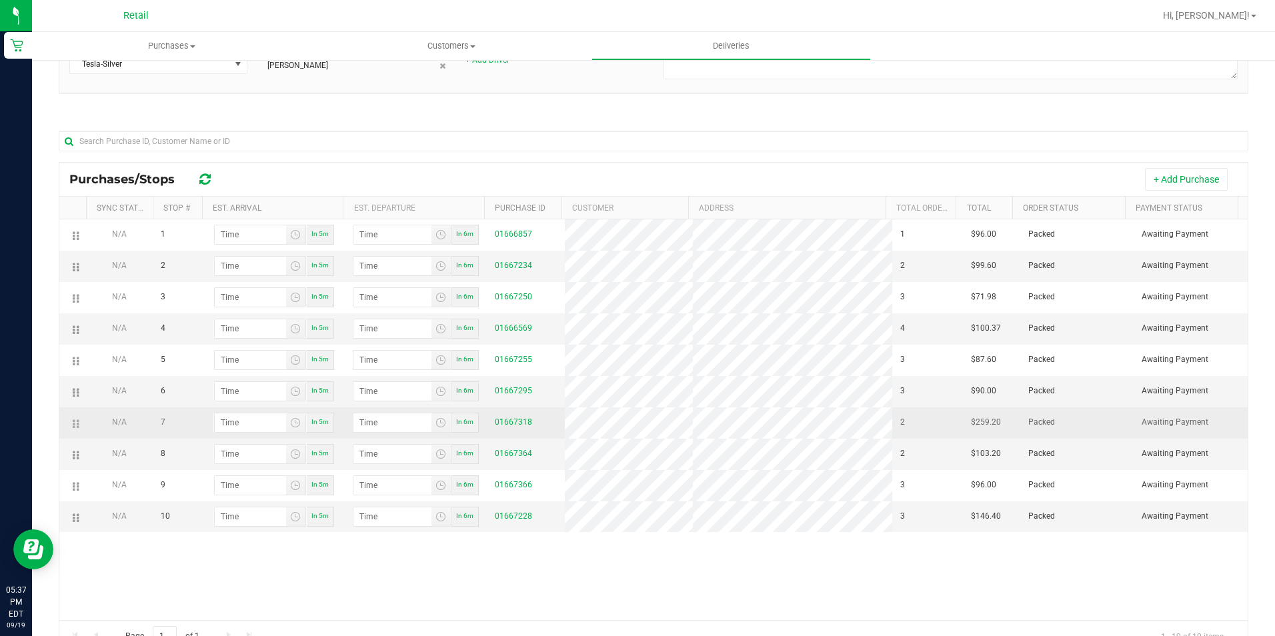
click at [900, 419] on span "2" at bounding box center [902, 422] width 5 height 13
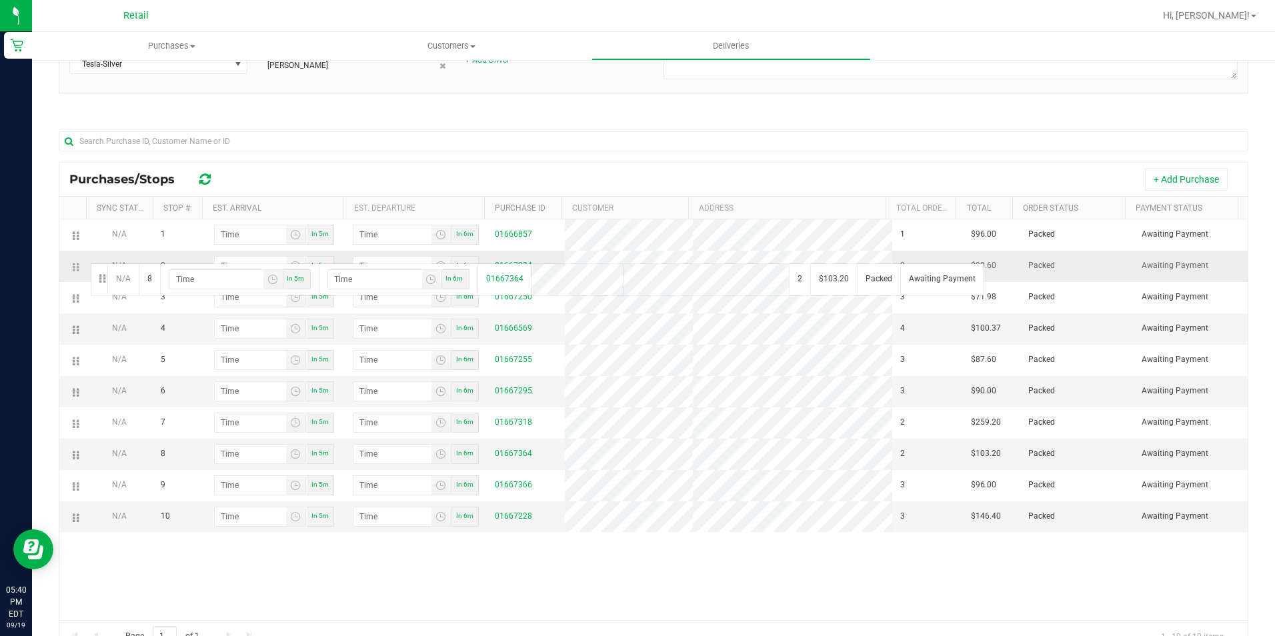
drag, startPoint x: 78, startPoint y: 461, endPoint x: 89, endPoint y: 262, distance: 199.0
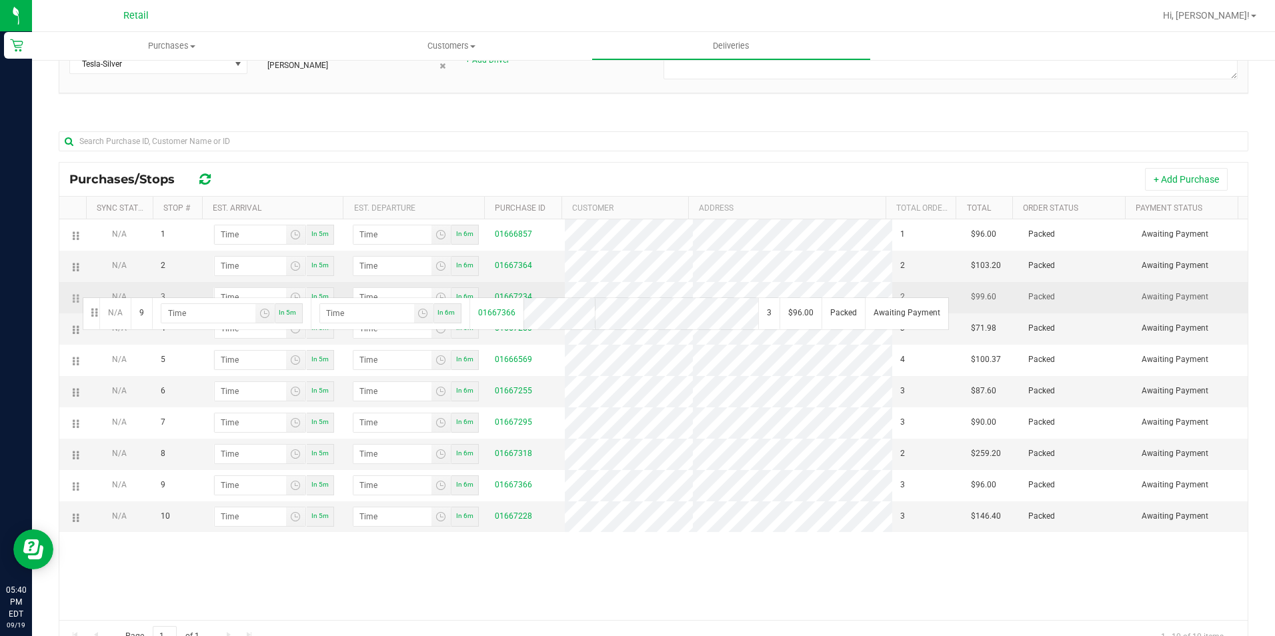
drag, startPoint x: 77, startPoint y: 491, endPoint x: 81, endPoint y: 296, distance: 194.7
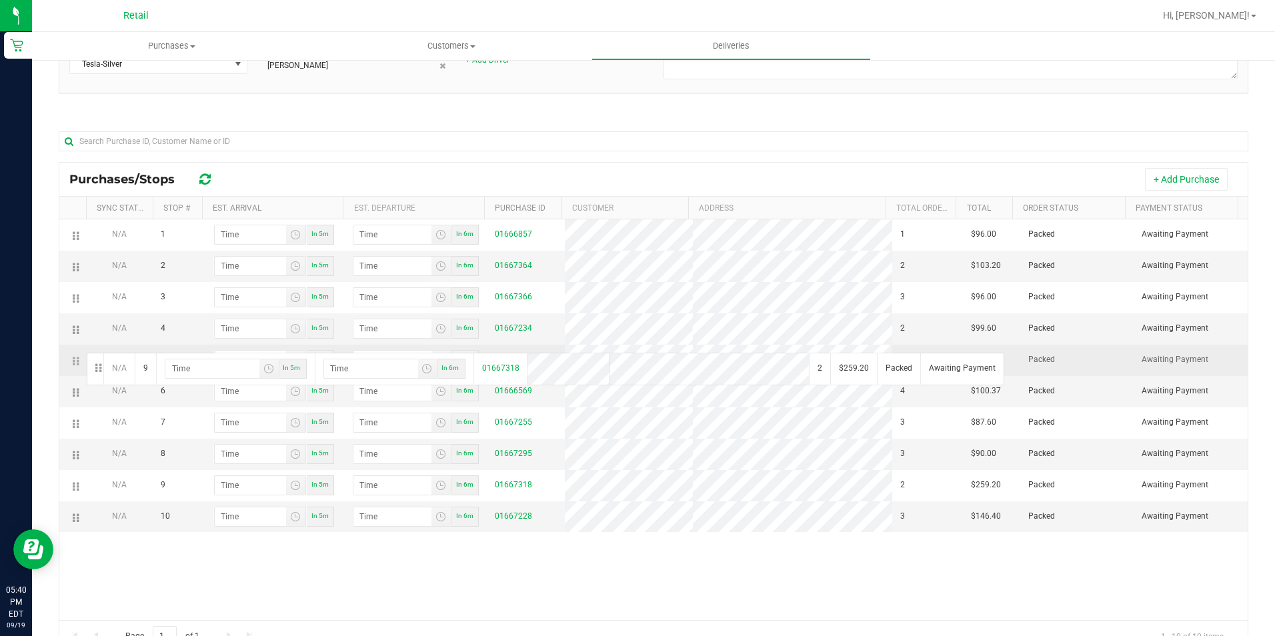
drag, startPoint x: 77, startPoint y: 491, endPoint x: 85, endPoint y: 351, distance: 140.2
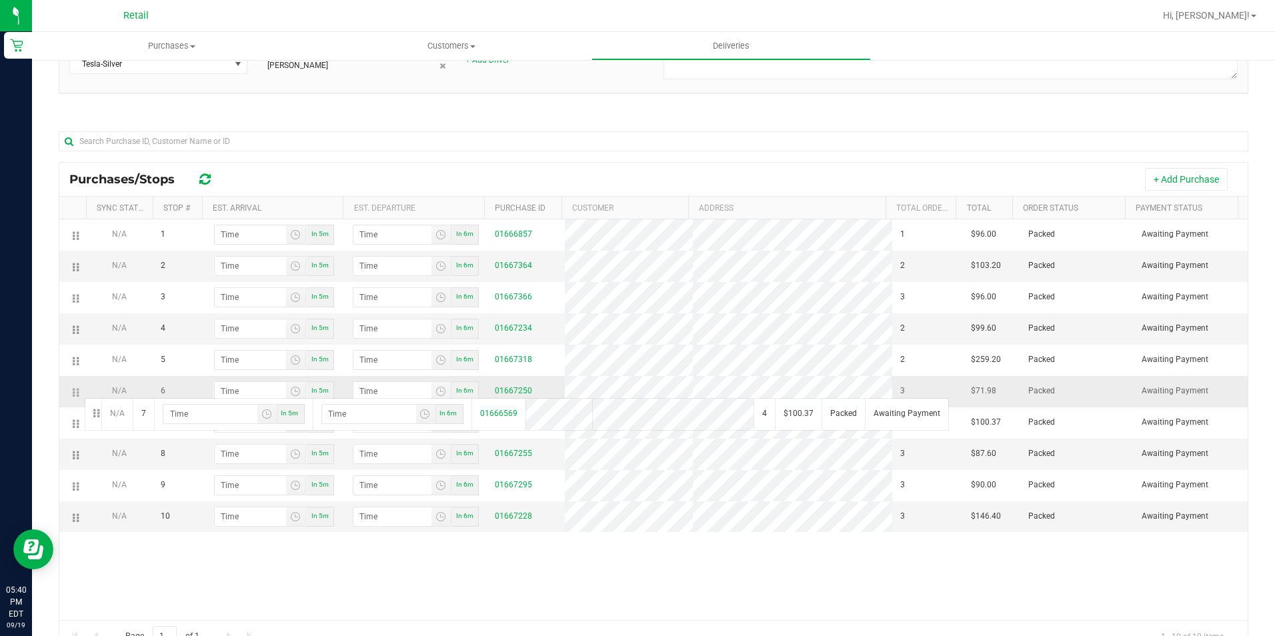
drag, startPoint x: 75, startPoint y: 427, endPoint x: 83, endPoint y: 397, distance: 31.7
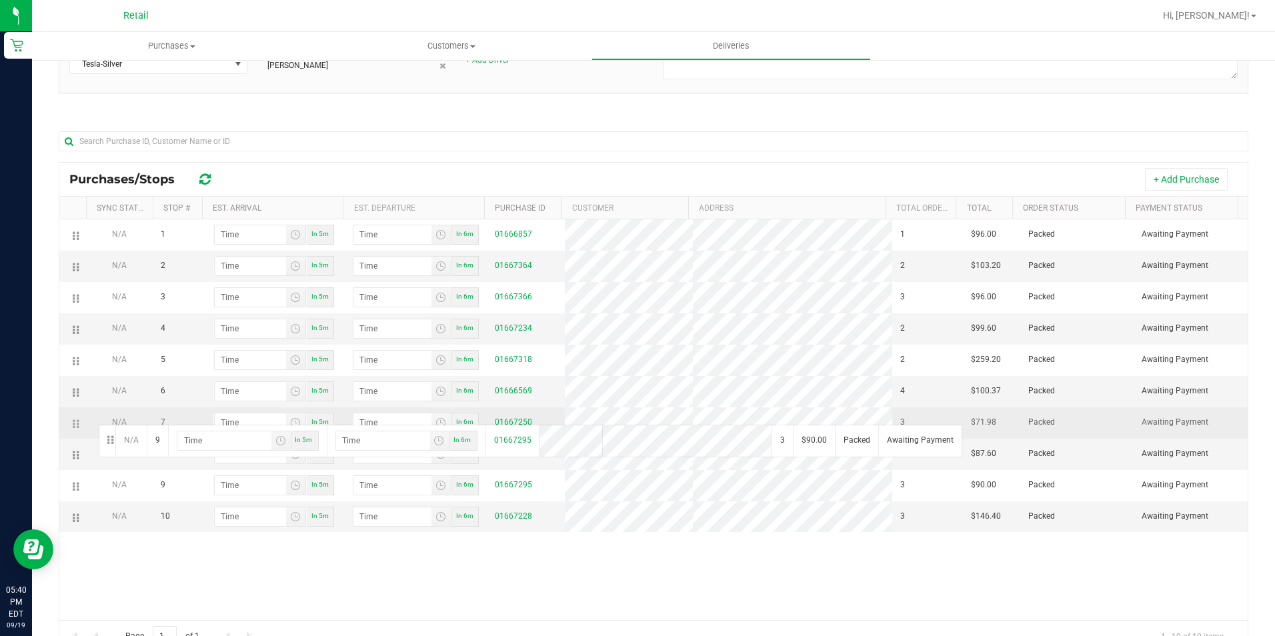
drag, startPoint x: 75, startPoint y: 493, endPoint x: 97, endPoint y: 423, distance: 72.5
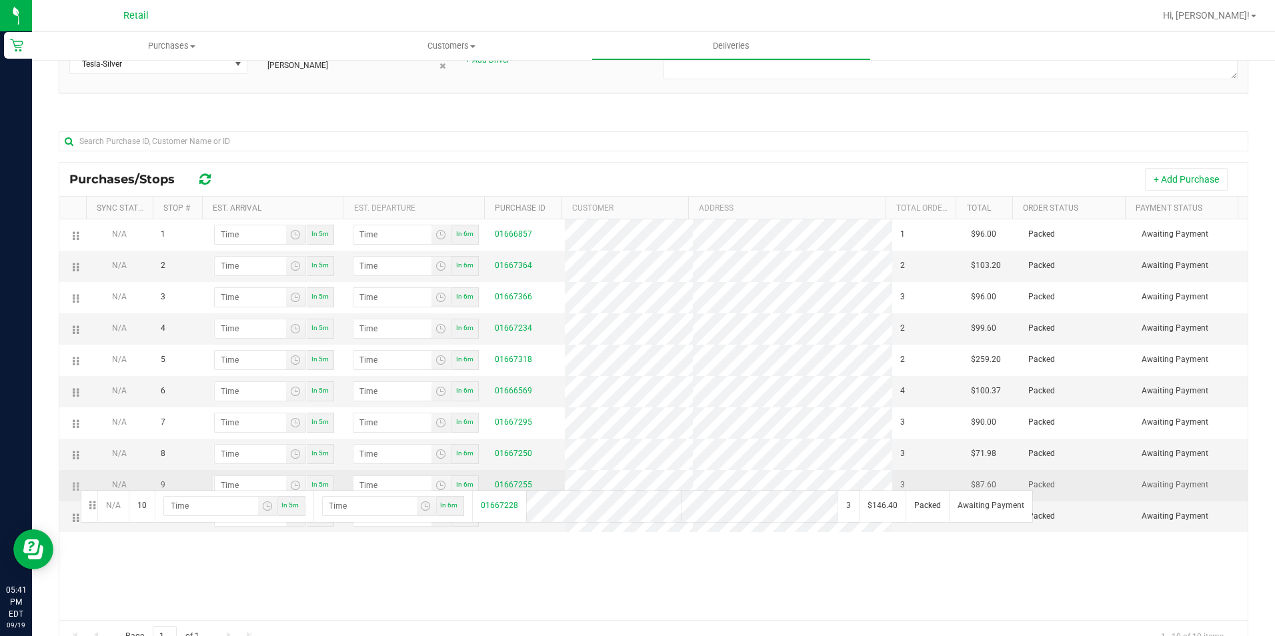
drag, startPoint x: 76, startPoint y: 526, endPoint x: 79, endPoint y: 489, distance: 37.4
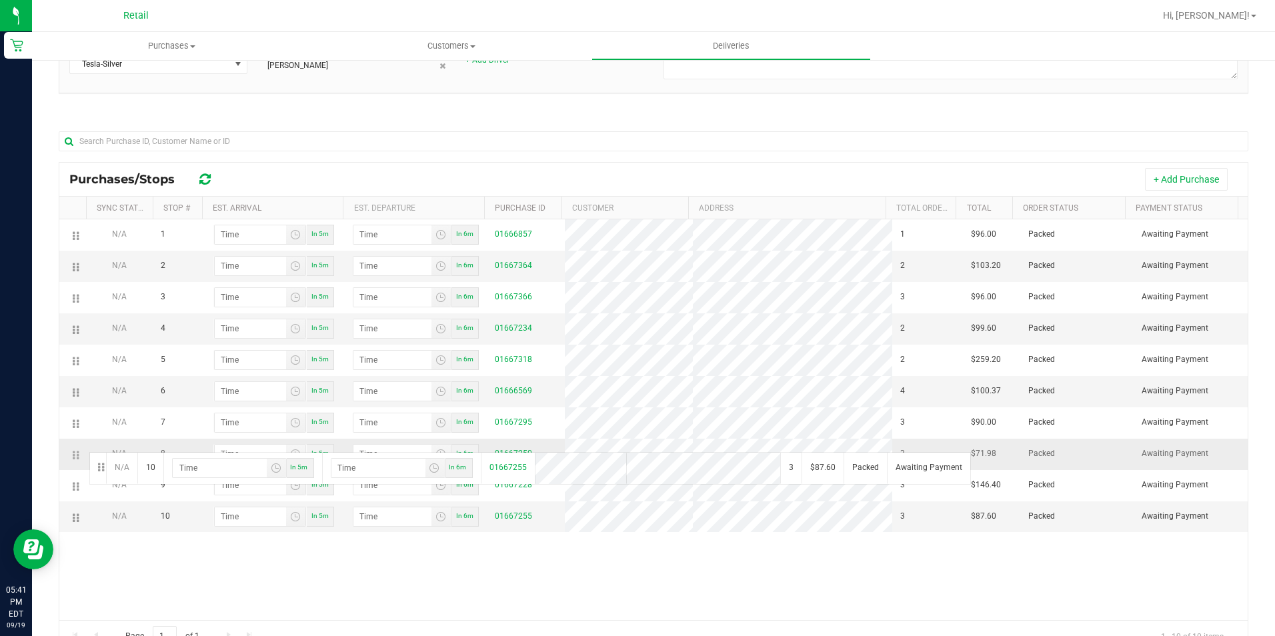
drag, startPoint x: 77, startPoint y: 530, endPoint x: 87, endPoint y: 451, distance: 80.0
click at [677, 567] on div "N/A 1 In 5m In 6m 01666857 1 $96.00 Packed Awaiting Payment N/A 2 In 5m In 6m 0…" at bounding box center [653, 419] width 1188 height 401
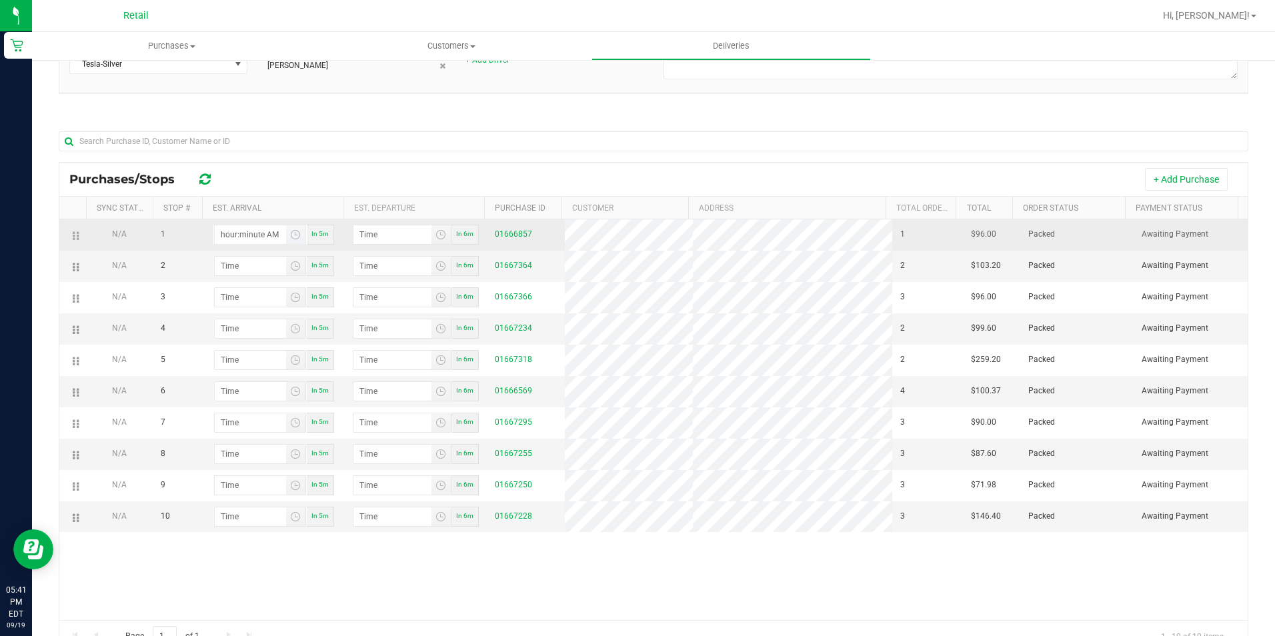
click at [249, 243] on input "hour:minute AM" at bounding box center [250, 234] width 71 height 19
type input "5:04 AM"
type input "5:05 AM"
type input "5:46 AM"
type input "5:47 AM"
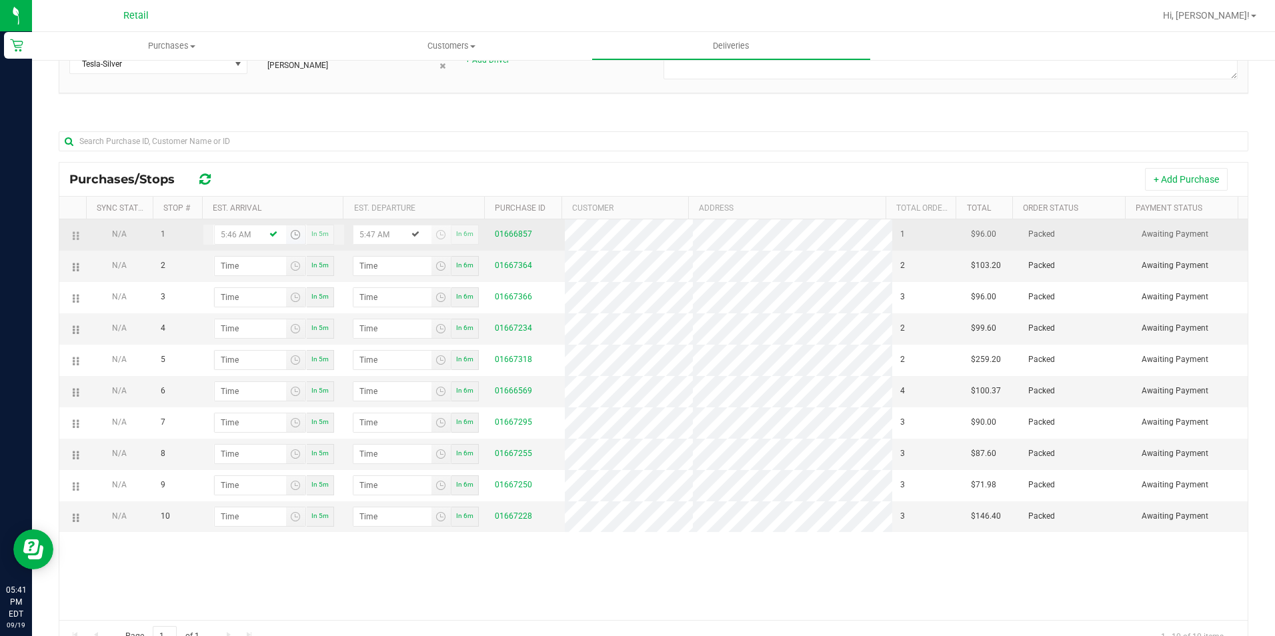
type input "5:46 PM"
type input "5:47 PM"
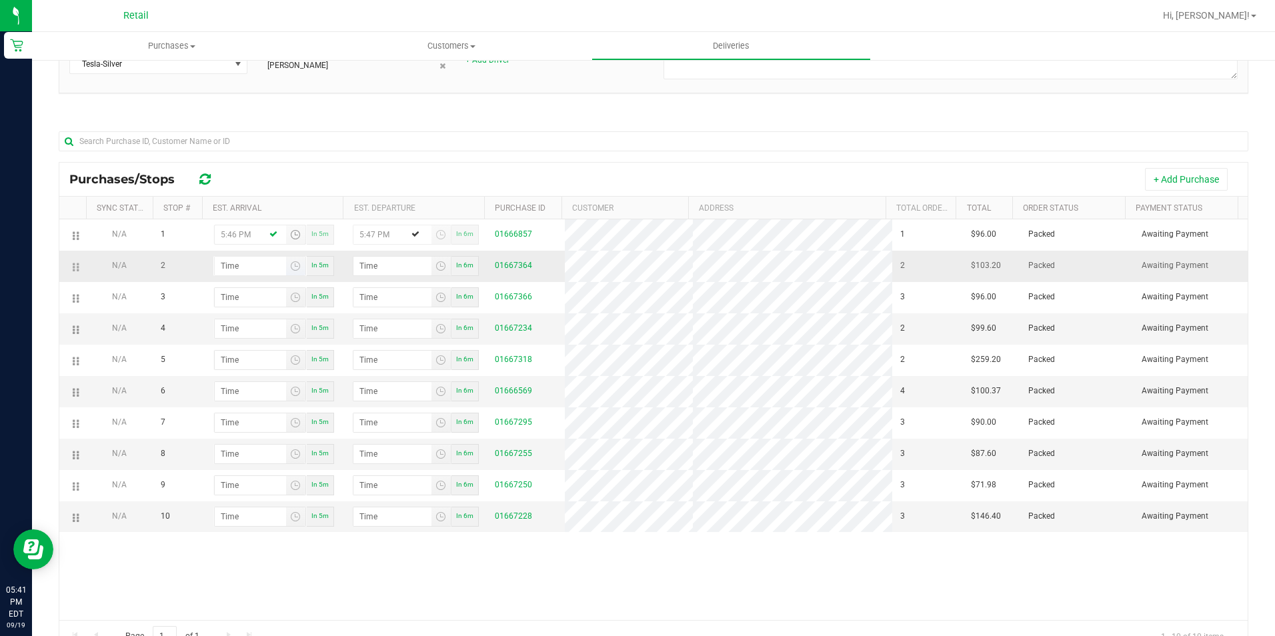
type input "5:46 PM"
click at [225, 269] on input "hour:minute AM" at bounding box center [250, 266] width 71 height 19
type input "6:00 AM"
type input "6:01 AM"
type input "6:00 PM"
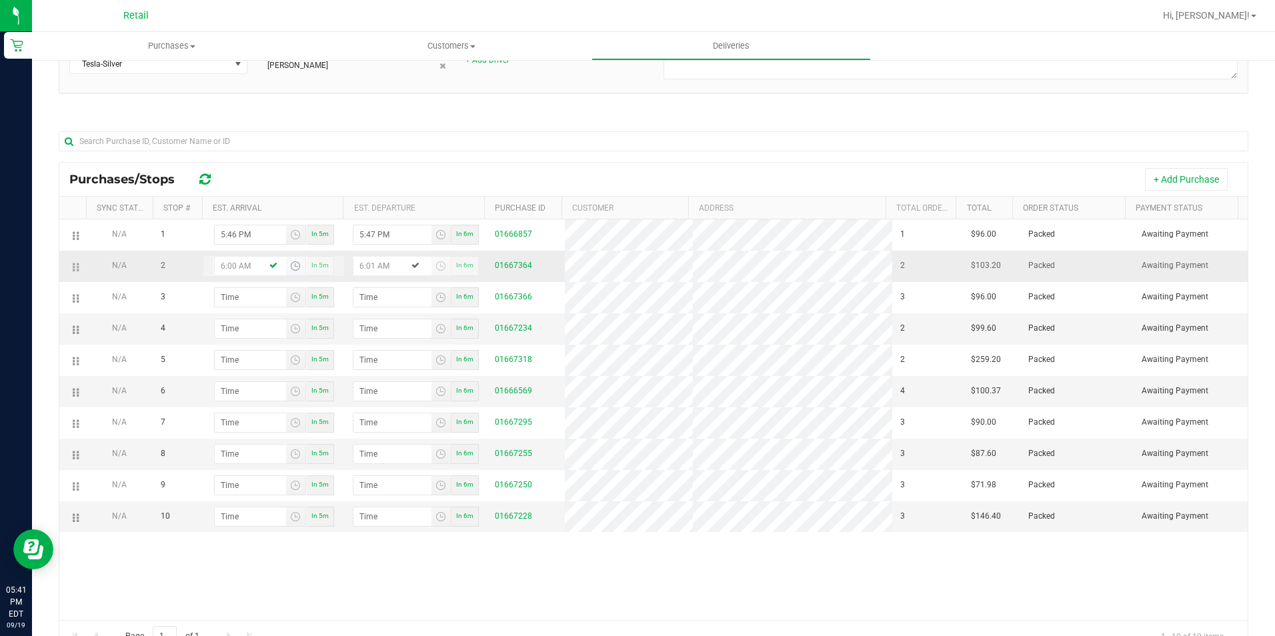
type input "6:01 PM"
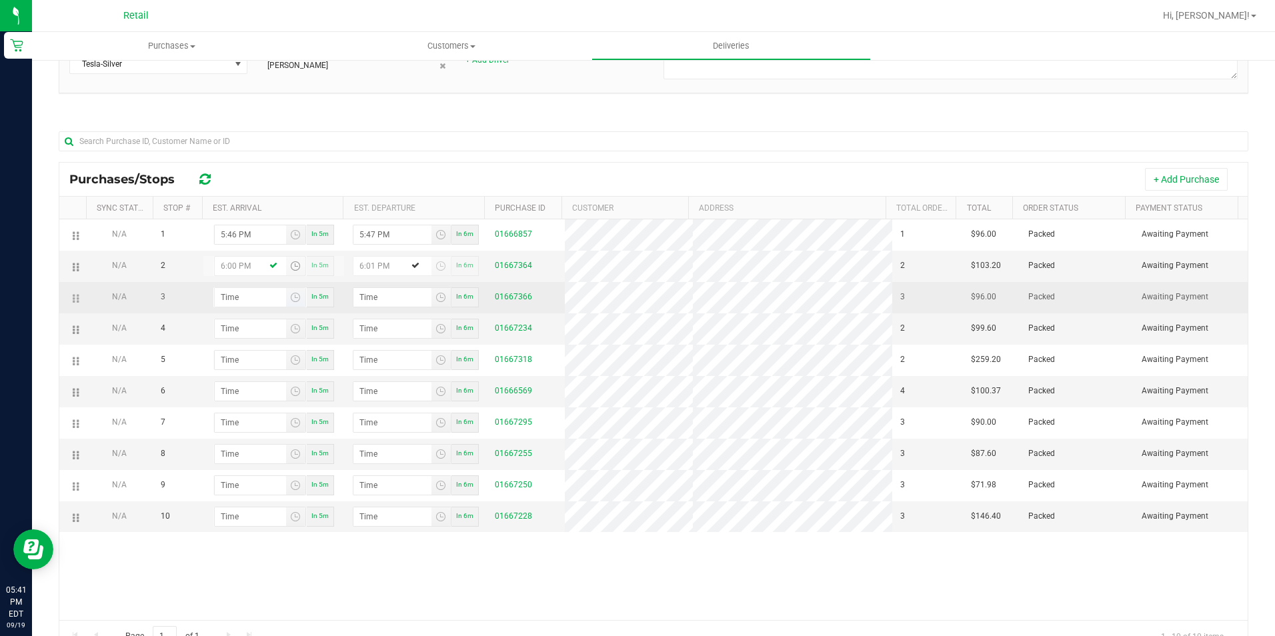
type input "6:00 PM"
click at [224, 307] on span at bounding box center [260, 297] width 92 height 20
click at [225, 305] on input "hour:minute AM" at bounding box center [250, 297] width 71 height 19
type input "6:01 AM"
type input "6:02 AM"
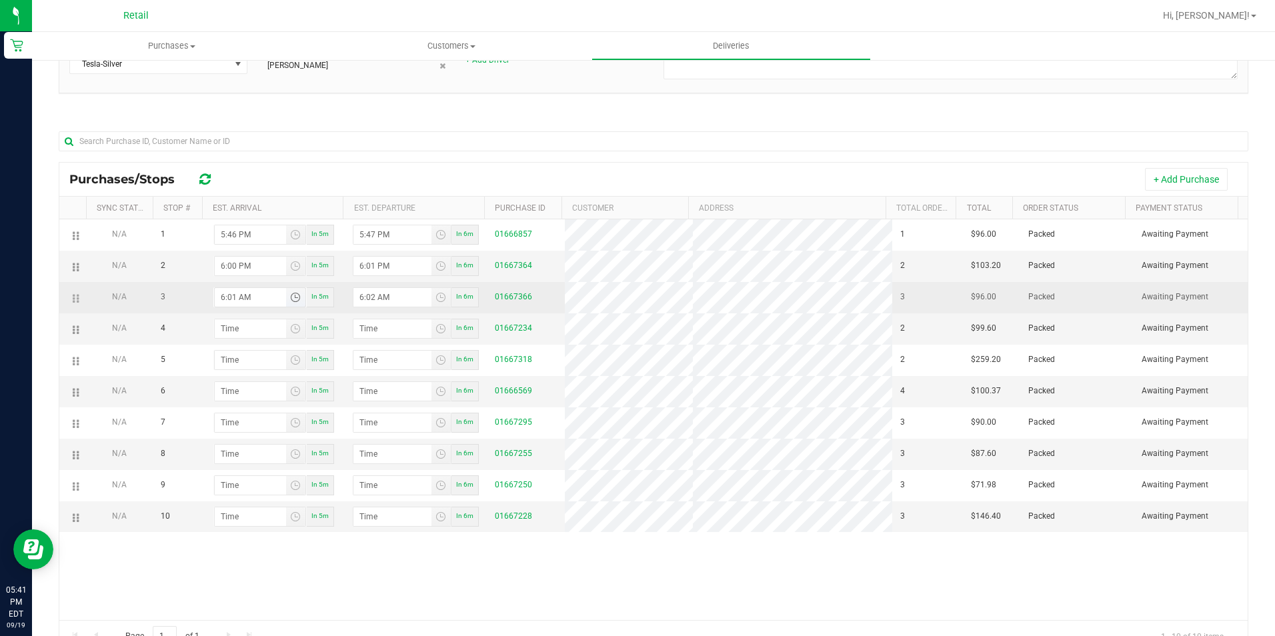
type input "6:19 AM"
type input "6:20 AM"
type input "6:19 PM"
type input "6:20 PM"
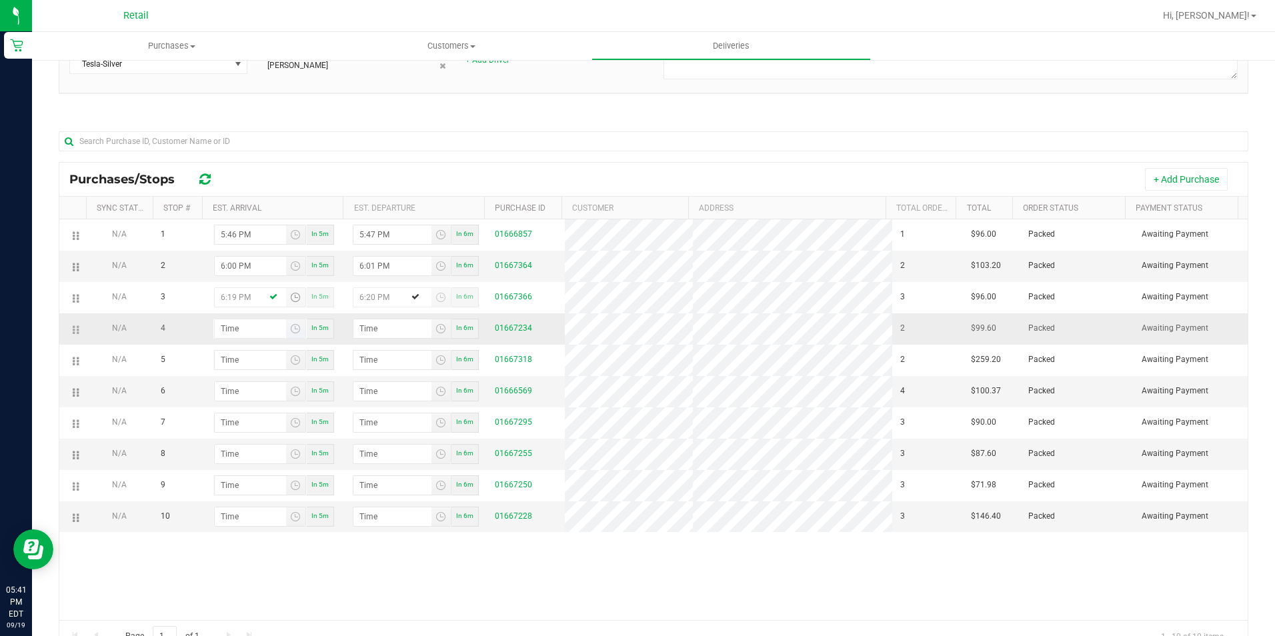
type input "6:19 PM"
type input "hour:minute AM"
click at [229, 320] on input "hour:minute AM" at bounding box center [250, 328] width 71 height 19
type input "6:02 AM"
type input "6:03 AM"
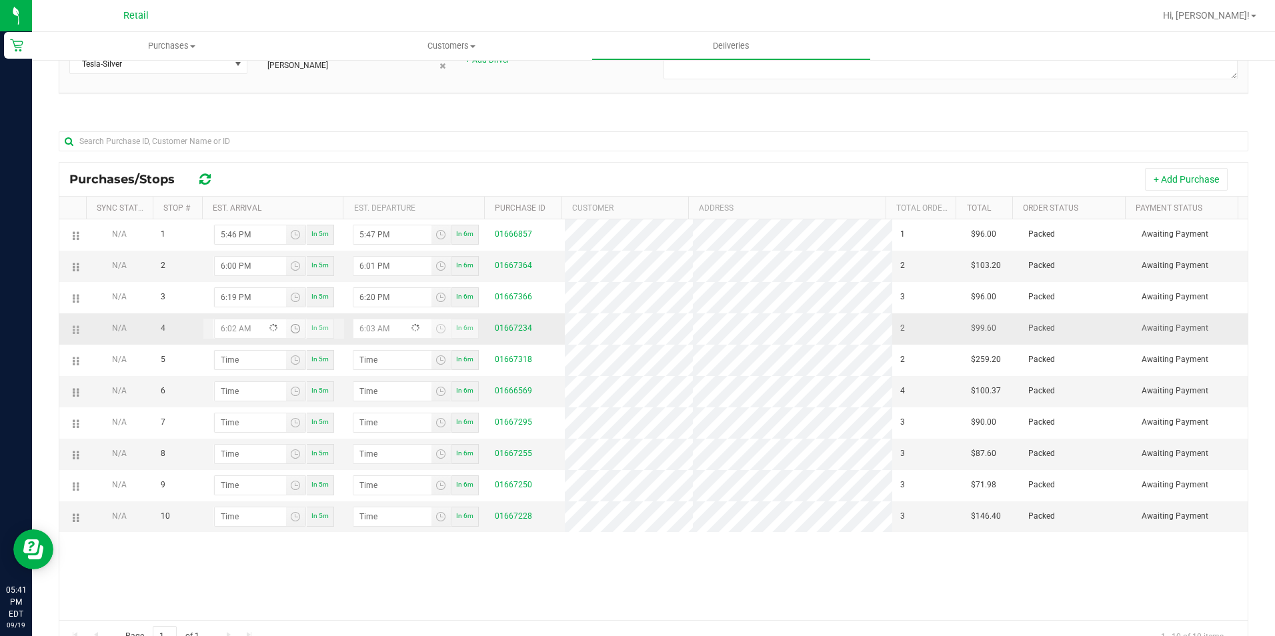
type input "6:24 AM"
type input "6:25 AM"
type input "6:24 PM"
type input "6:25 PM"
type input "6:24 PM"
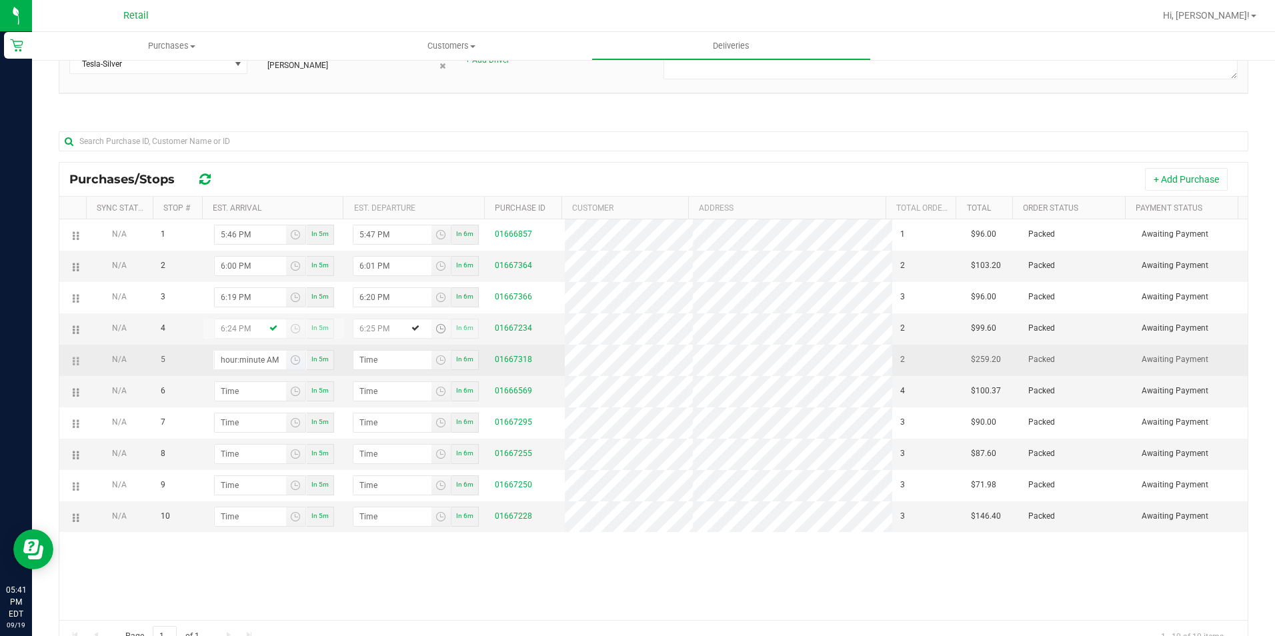
click at [231, 357] on input "hour:minute AM" at bounding box center [250, 360] width 71 height 19
type input "6:03 AM"
type input "6:04 AM"
type input "6:34 AM"
type input "6:35 AM"
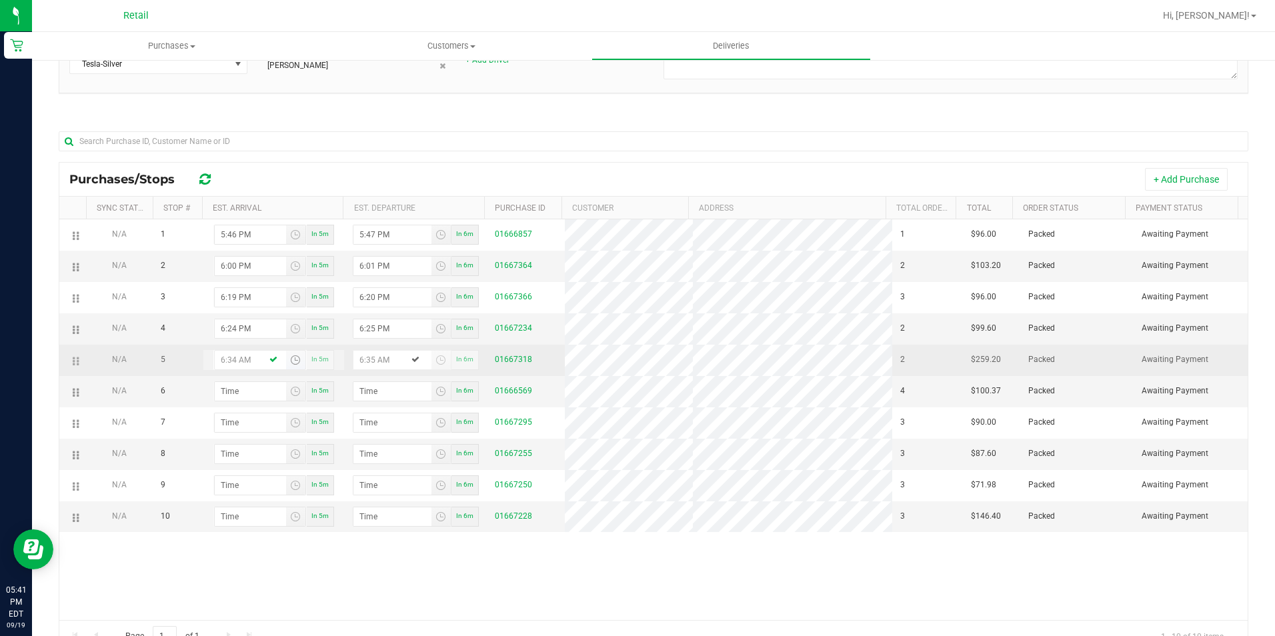
type input "6:34 PM"
type input "6:35 PM"
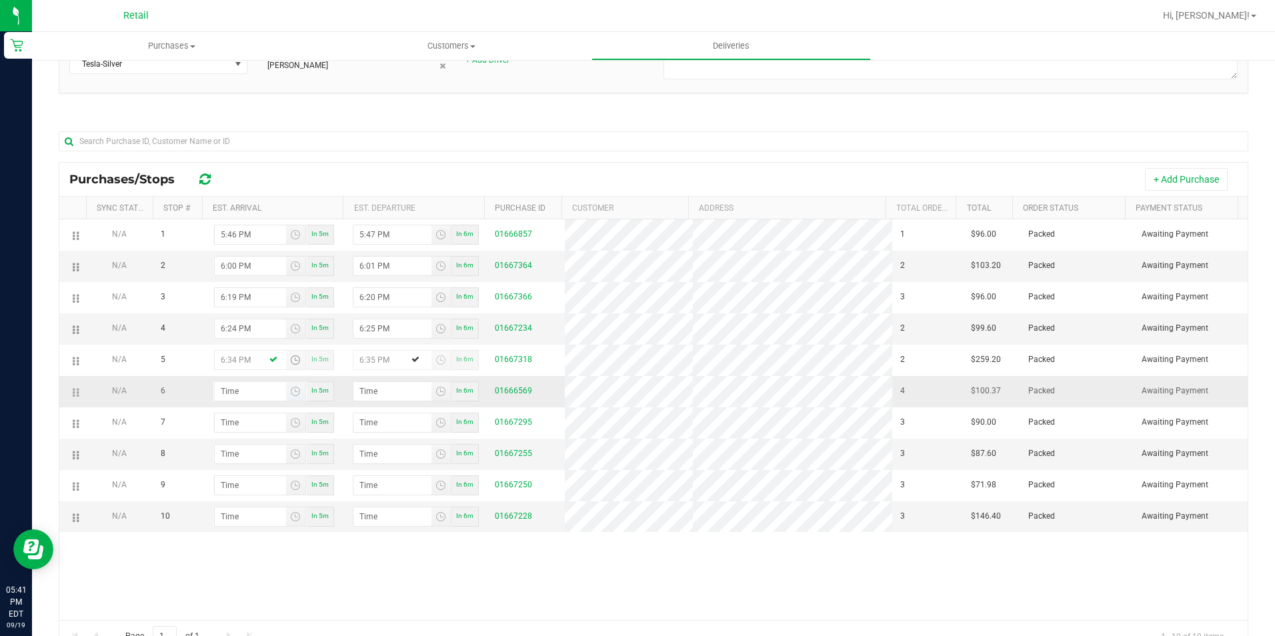
type input "6:34 PM"
type input "hour:minute AM"
click at [232, 391] on input "hour:minute AM" at bounding box center [250, 391] width 71 height 19
type input "7:00 AM"
type input "7:01 AM"
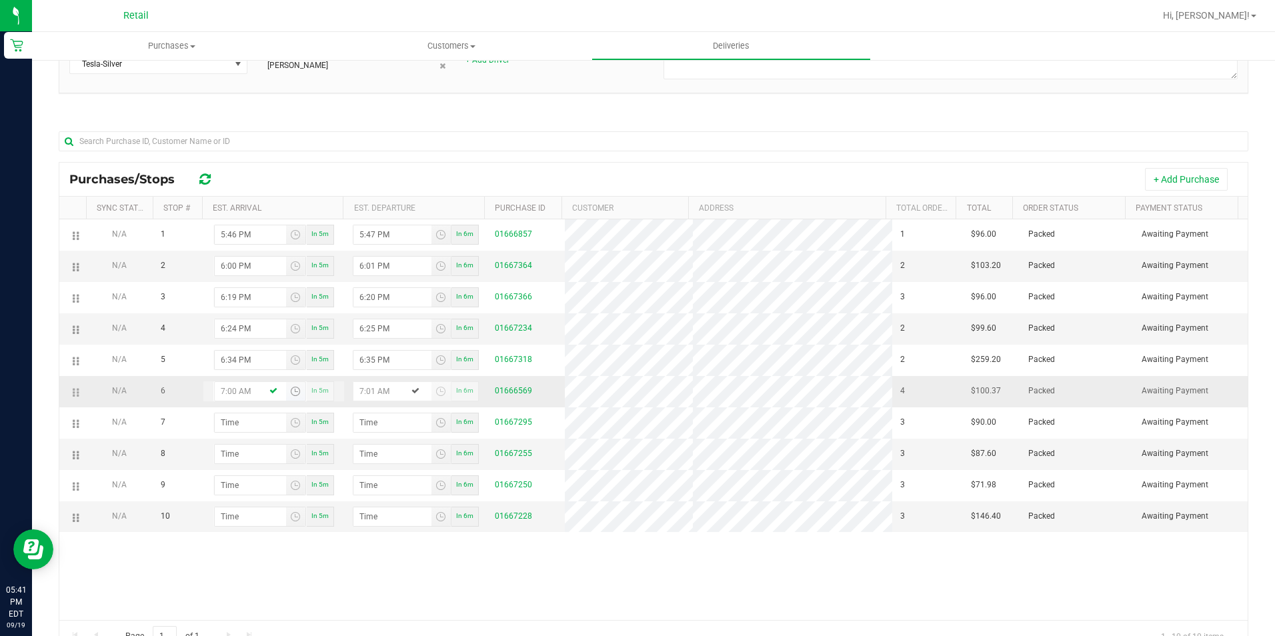
type input "7:04 AM"
type input "7:05 AM"
type input "7:04 PM"
type input "7:05 PM"
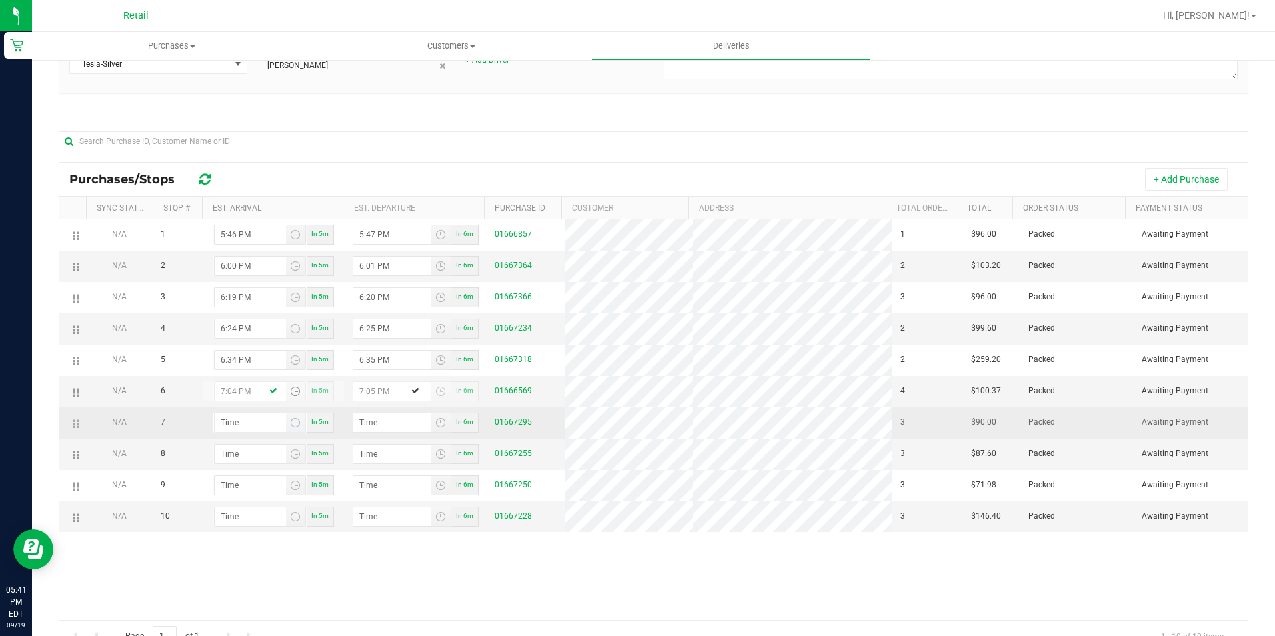
type input "7:04 PM"
click at [244, 432] on input "hour:minute AM" at bounding box center [250, 422] width 71 height 19
type input "7:03 AM"
type input "7:04 AM"
type input "7:36 AM"
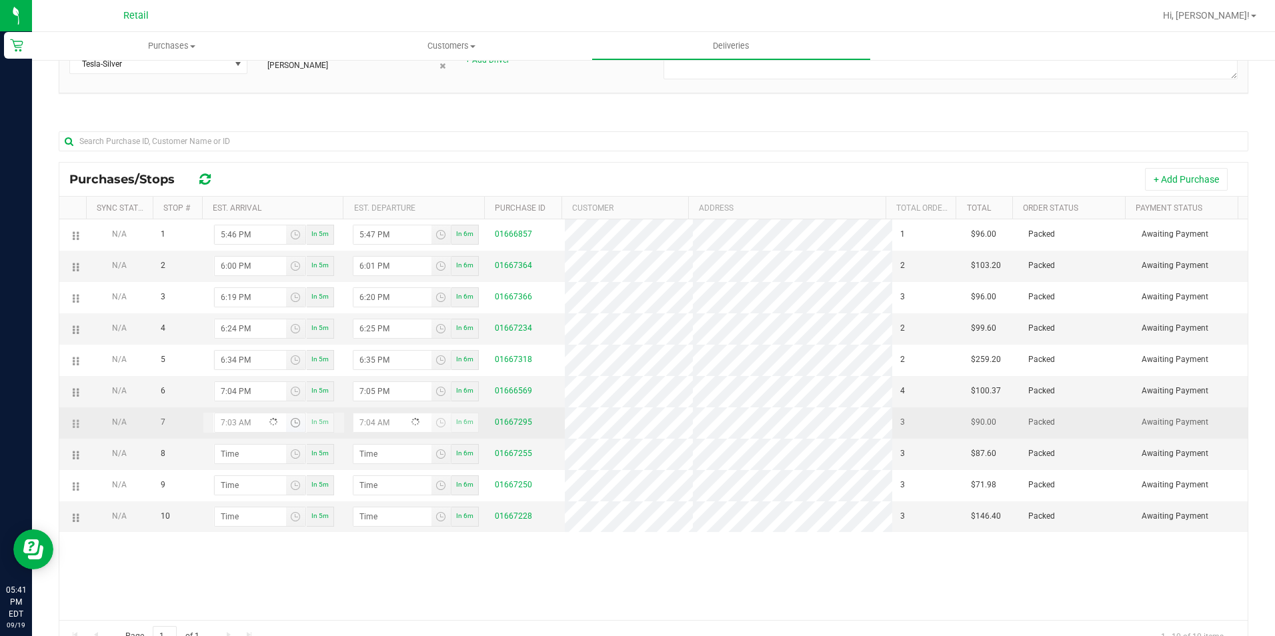
type input "7:37 AM"
type input "7:36 PM"
type input "7:37 PM"
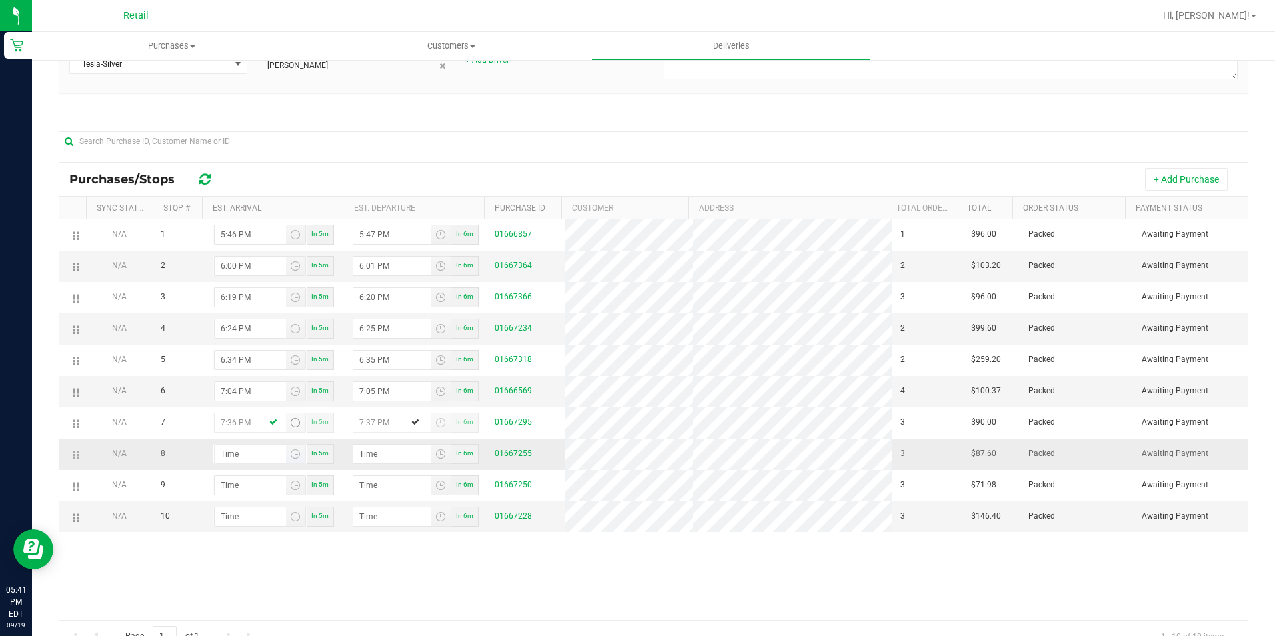
type input "7:36 PM"
type input "hour:minute AM"
click at [240, 463] on input "hour:minute AM" at bounding box center [250, 454] width 71 height 19
type input "7:04 AM"
type input "7:05 AM"
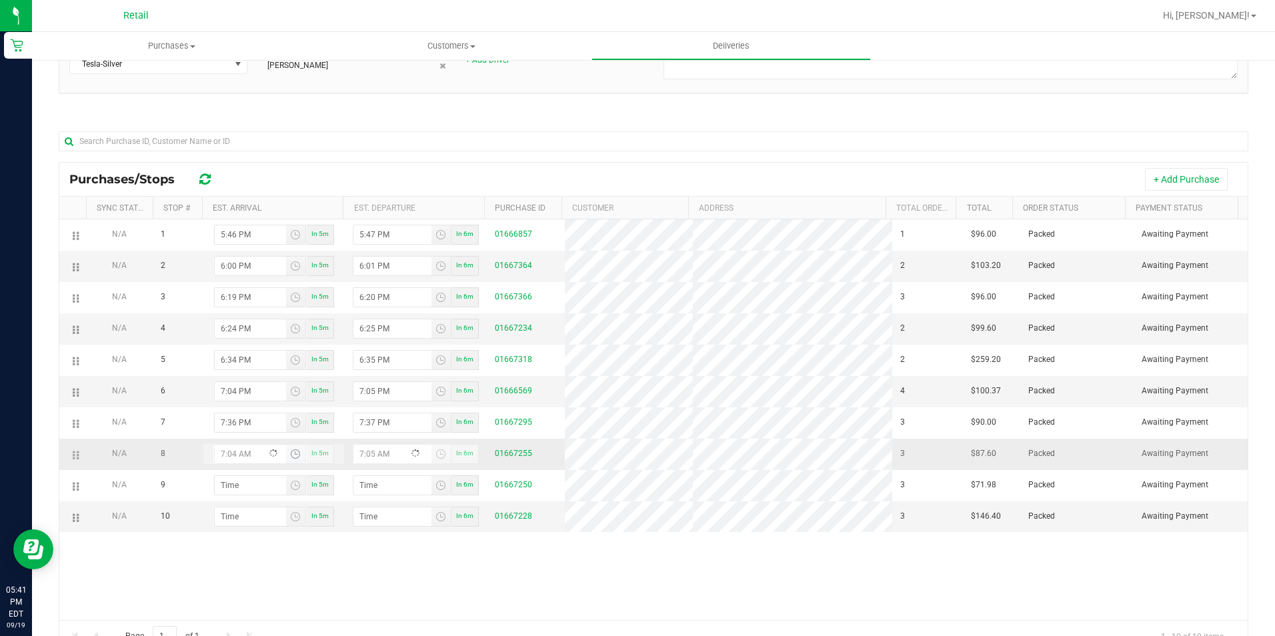
type input "7:45 AM"
type input "7:46 AM"
type input "7:45 PM"
type input "7:46 PM"
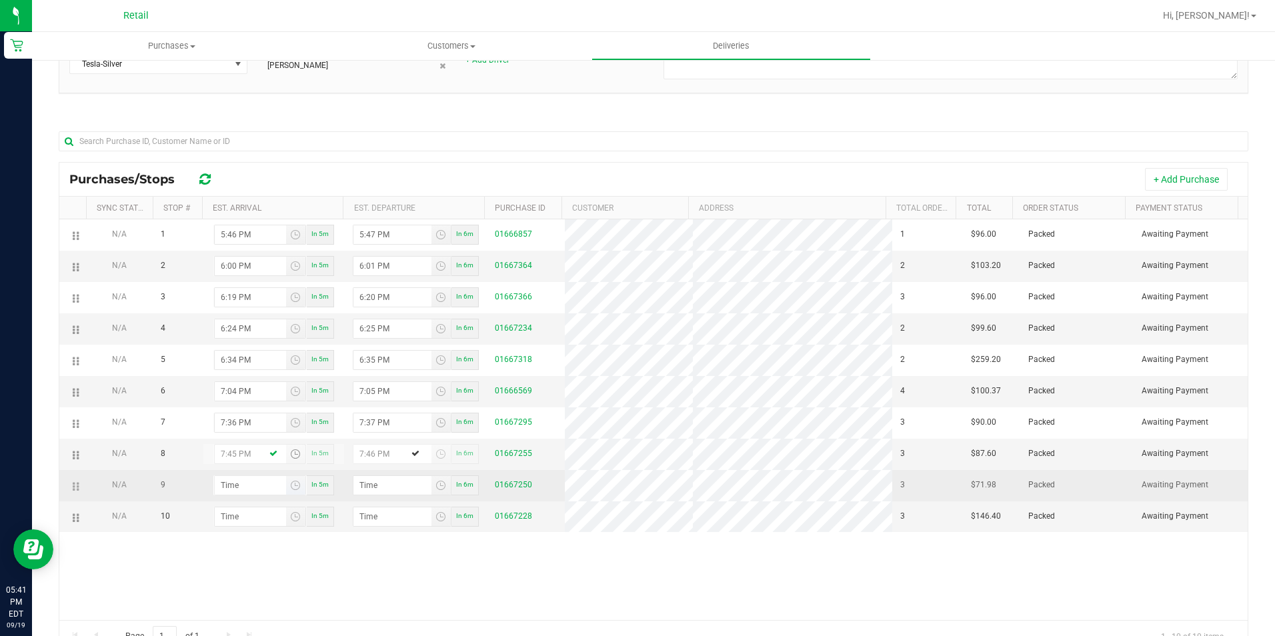
type input "7:45 PM"
click at [237, 483] on input "hour:minute AM" at bounding box center [250, 485] width 71 height 19
type input "8:09 AM"
type input "8:10 AM"
type input "8:01 PM"
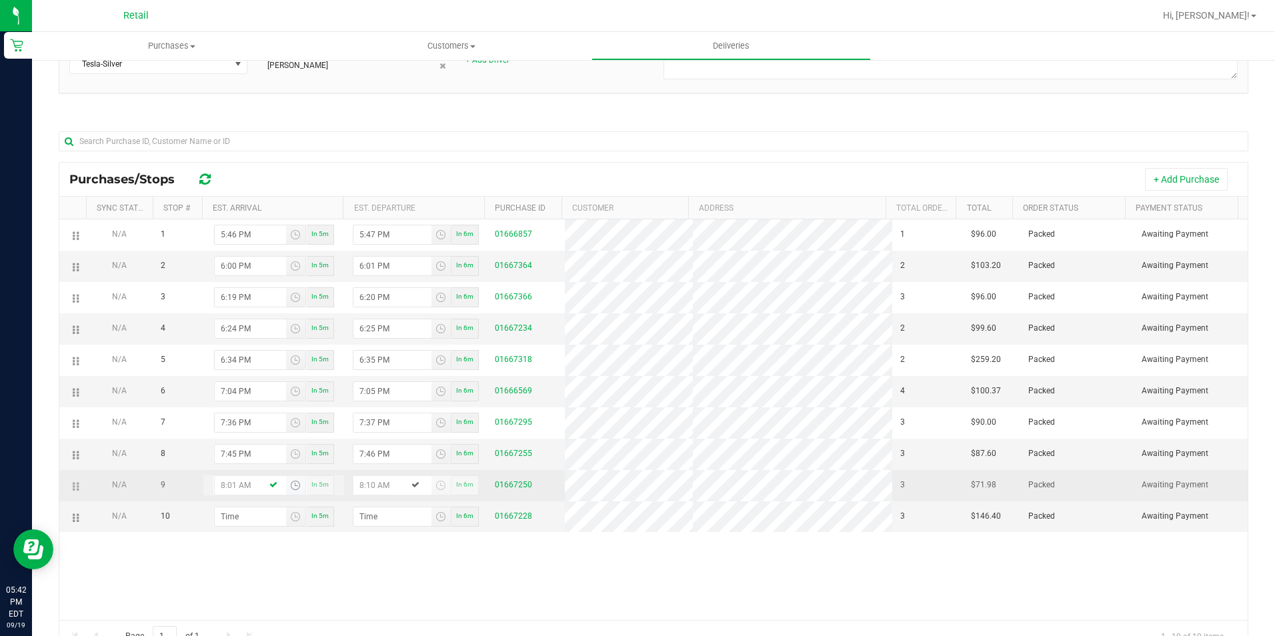
type input "8:02 PM"
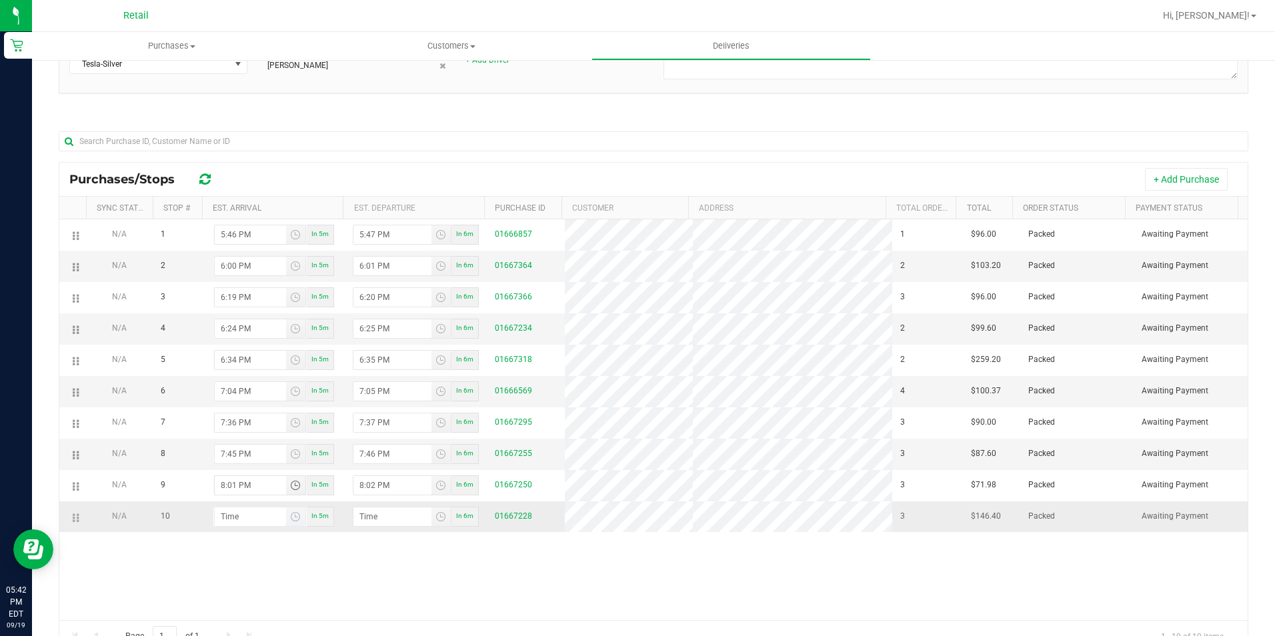
type input "8:01 PM"
type input "hour:minute AM"
click at [239, 526] on input "hour:minute AM" at bounding box center [250, 516] width 71 height 19
type input "8:01 AM"
type input "8:02 AM"
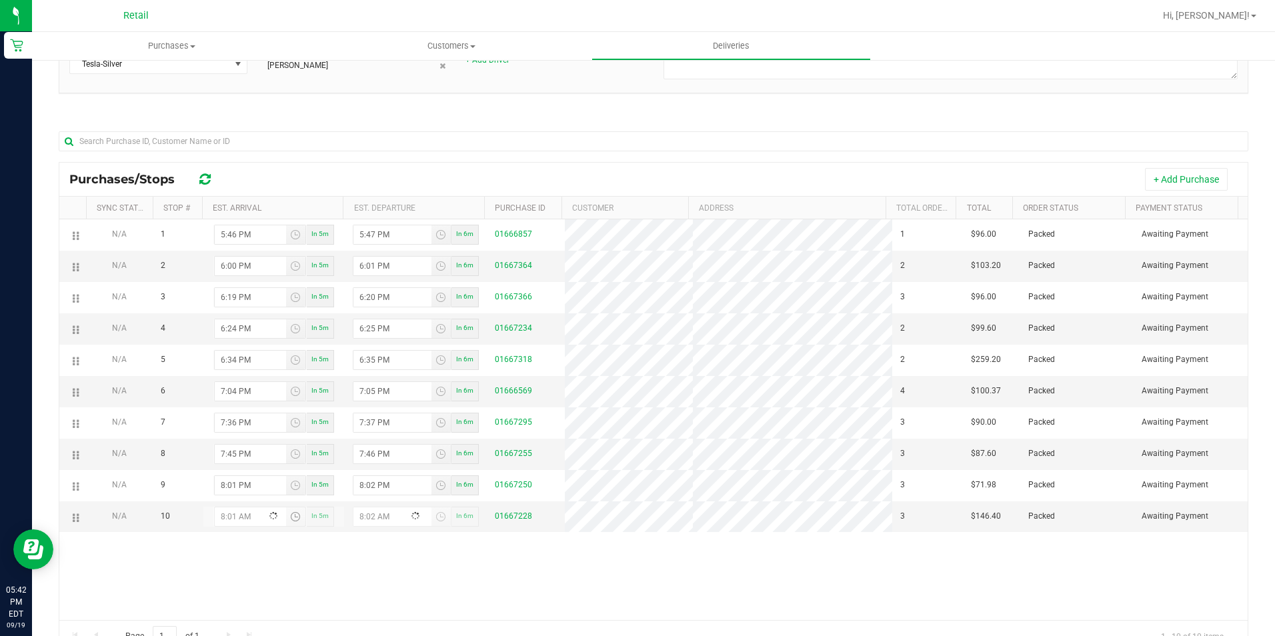
type input "8:10 AM"
type input "8:11 AM"
type input "8:10 PM"
type input "8:11 PM"
type input "8:10 PM"
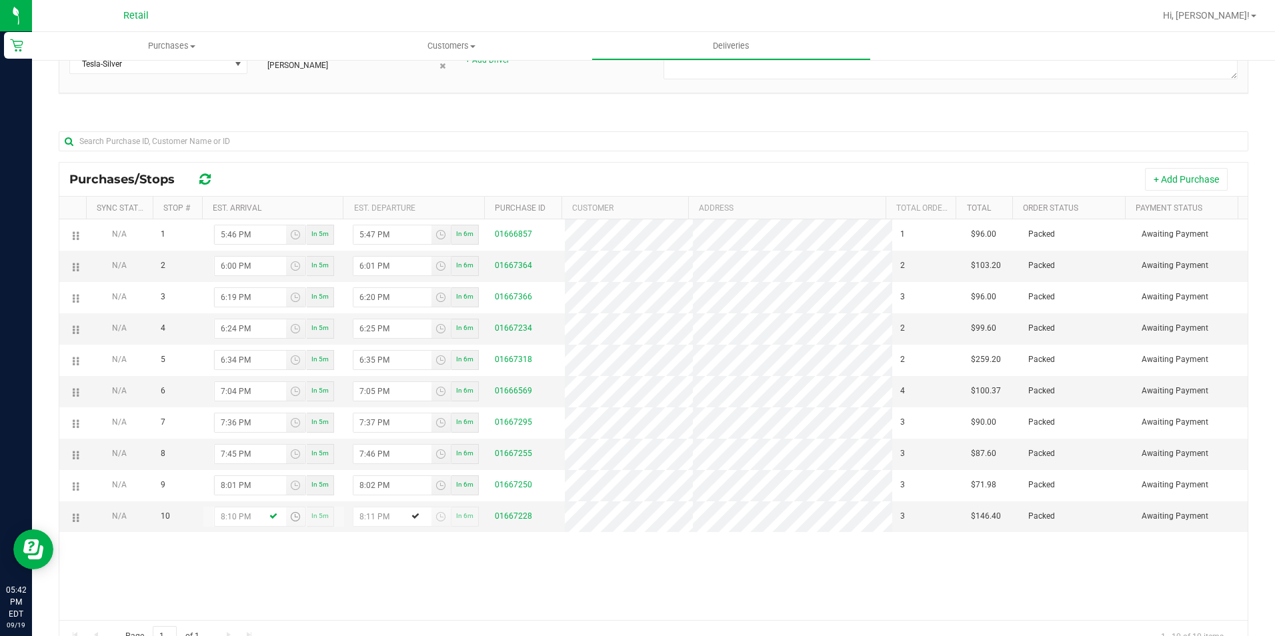
click at [609, 165] on div "Purchases/Stops + Add Purchase" at bounding box center [653, 179] width 1188 height 33
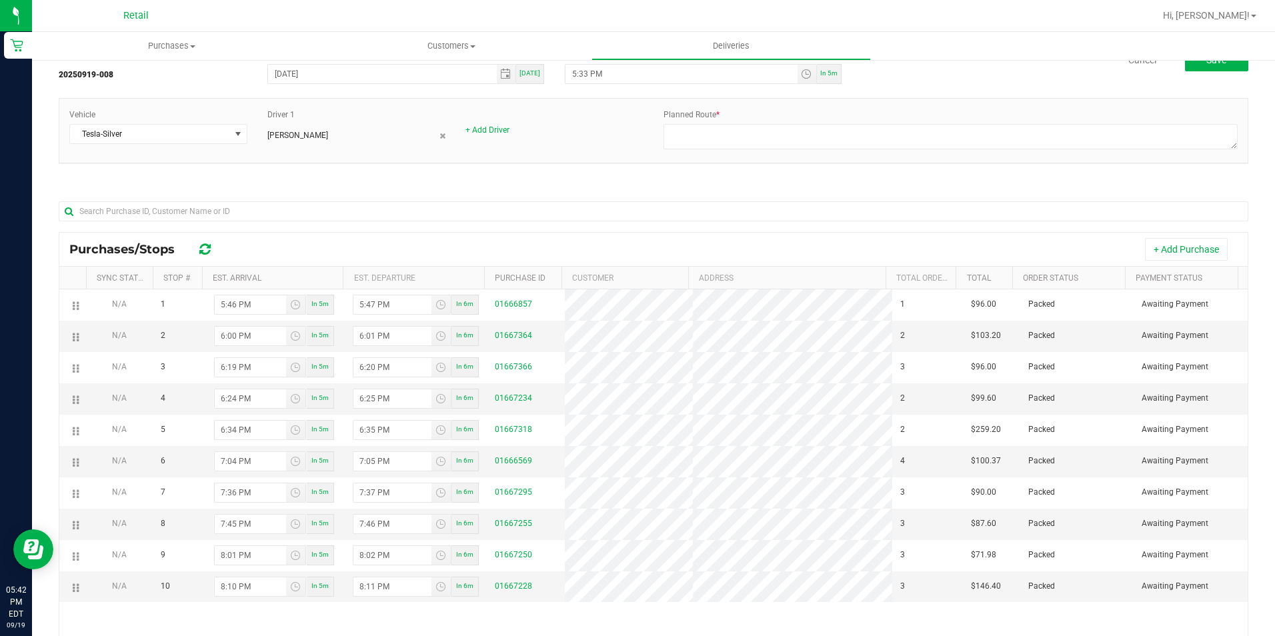
scroll to position [0, 0]
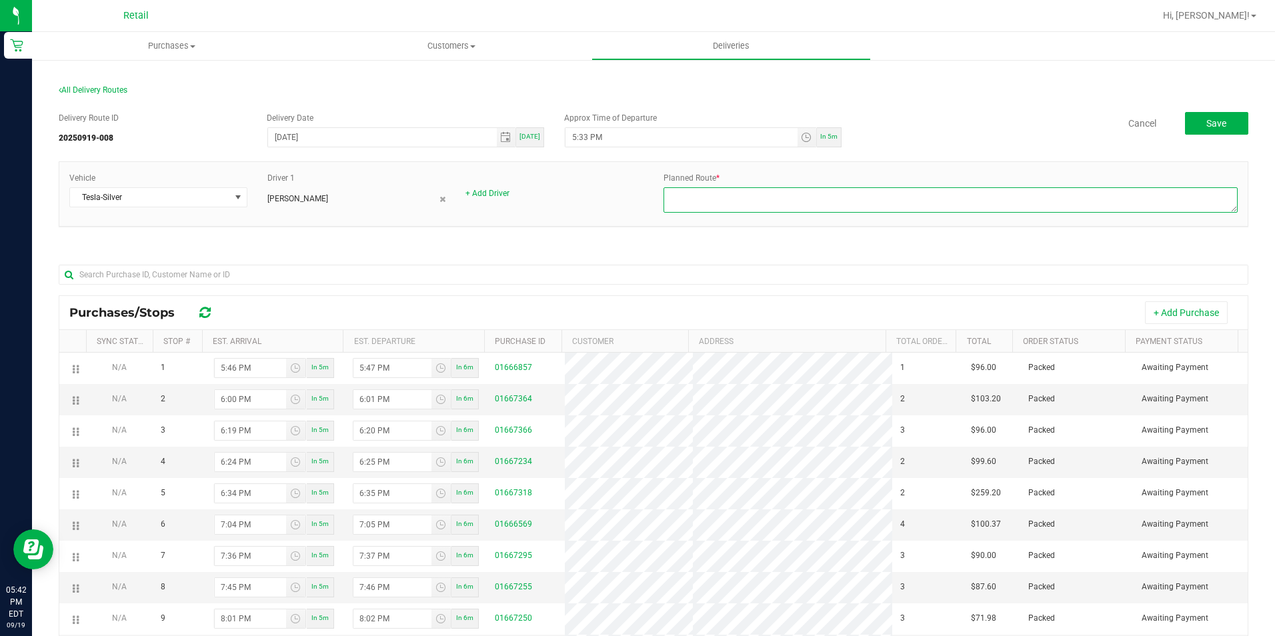
click at [745, 210] on textarea at bounding box center [950, 199] width 574 height 25
type textarea "onfleet"
drag, startPoint x: 823, startPoint y: 145, endPoint x: 873, endPoint y: 140, distance: 49.6
click at [823, 145] on div "In 5m" at bounding box center [829, 137] width 25 height 20
type input "5:47 PM"
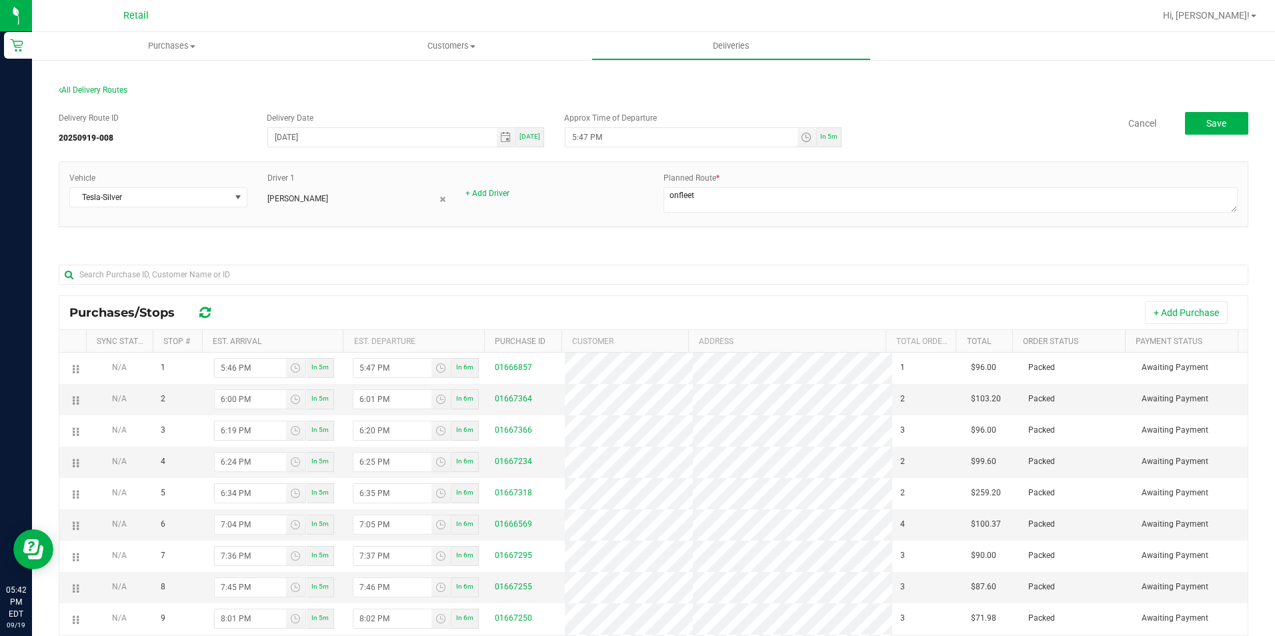
click at [832, 133] on div "In 5m" at bounding box center [829, 137] width 25 height 20
click at [1225, 119] on button "Save" at bounding box center [1216, 123] width 63 height 23
